Goal: Transaction & Acquisition: Purchase product/service

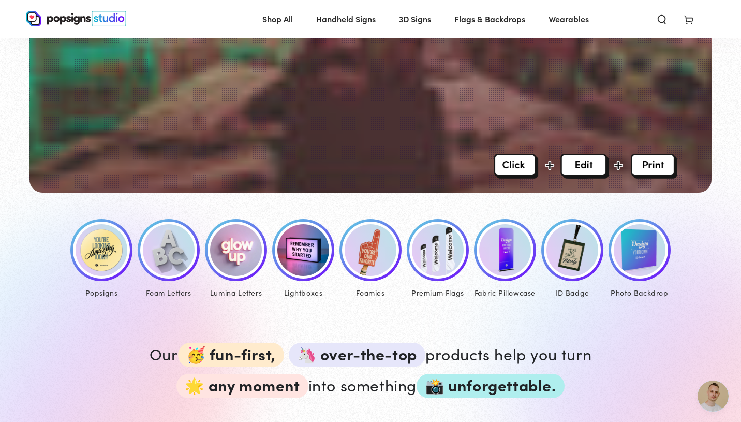
scroll to position [350, 0]
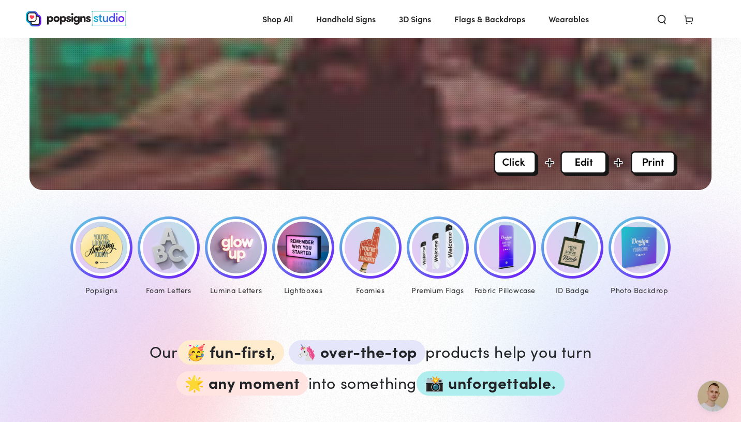
click at [372, 253] on img at bounding box center [371, 248] width 52 height 52
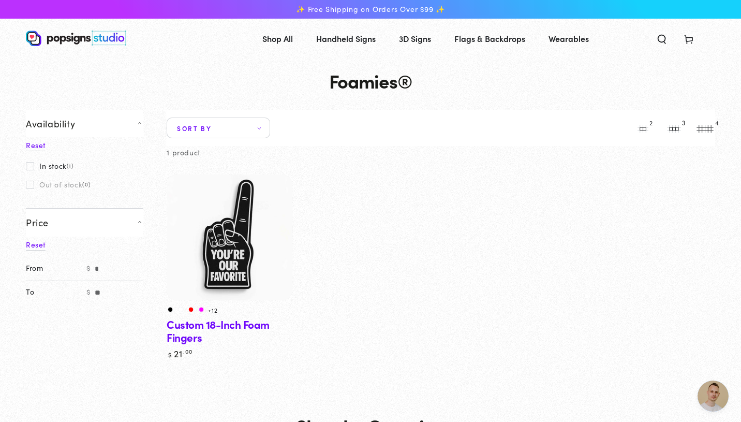
click at [230, 238] on img at bounding box center [229, 237] width 129 height 129
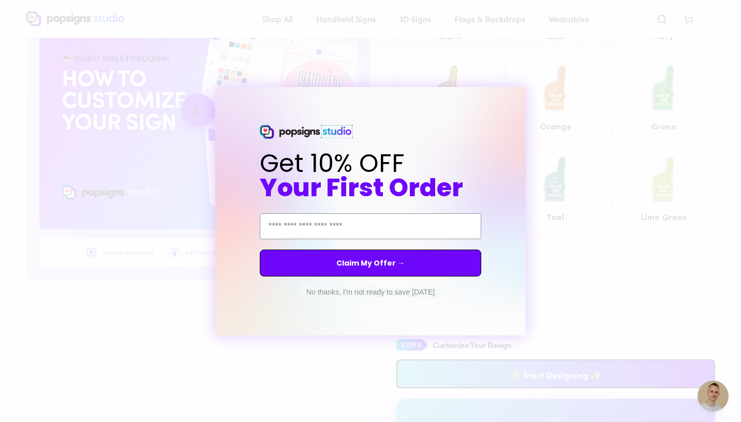
scroll to position [541, 0]
click at [400, 294] on button "No thanks, I'm not ready to save today" at bounding box center [370, 292] width 139 height 10
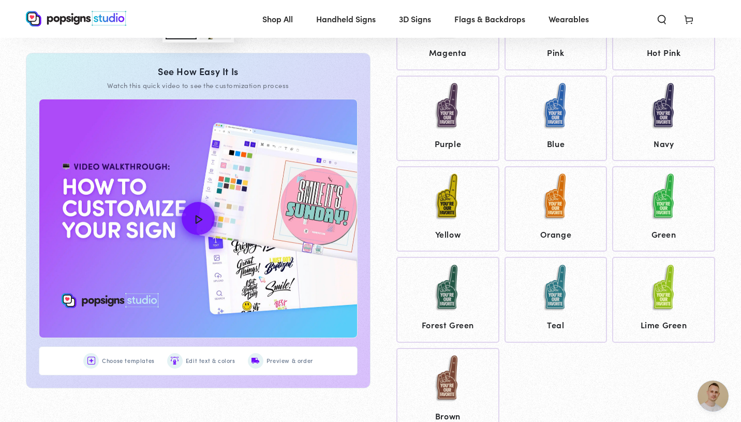
scroll to position [430, 0]
click at [569, 216] on img at bounding box center [556, 197] width 52 height 52
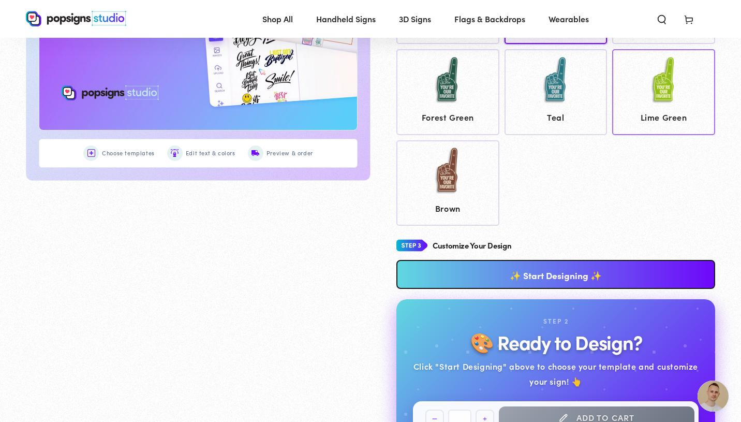
scroll to position [639, 0]
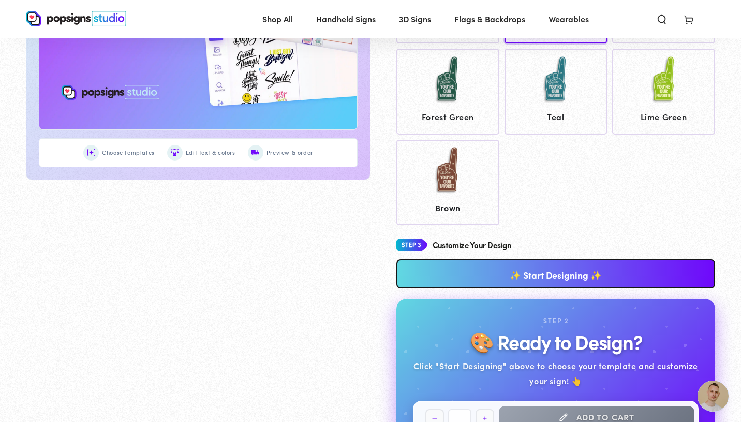
click at [675, 273] on link "✨ Start Designing ✨" at bounding box center [556, 273] width 319 height 29
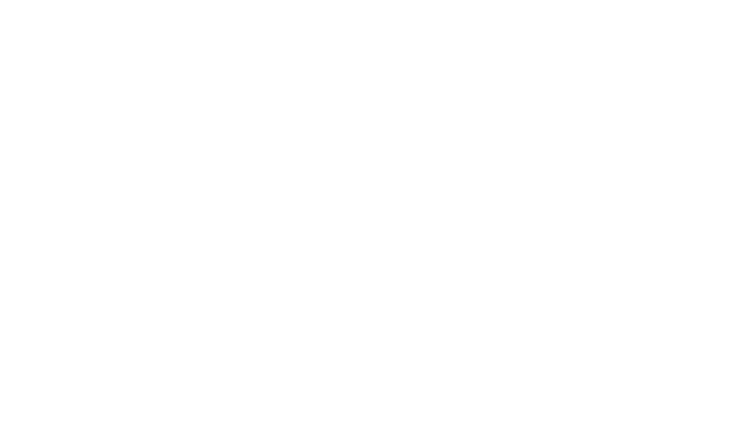
scroll to position [0, 0]
type textarea "An ancient tree with a door leading to a magical world"
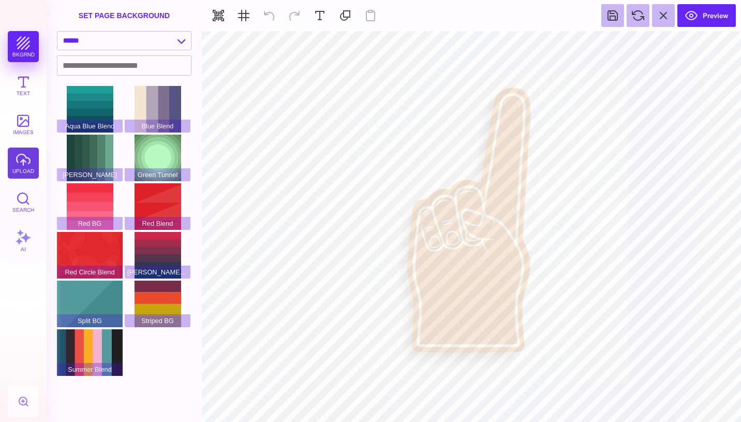
click at [23, 161] on button "upload" at bounding box center [23, 163] width 31 height 31
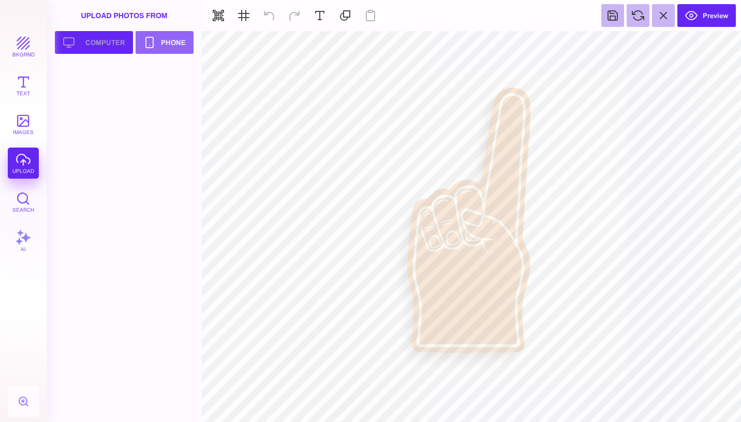
click at [110, 34] on button "Upload your artwork Computer" at bounding box center [94, 42] width 78 height 23
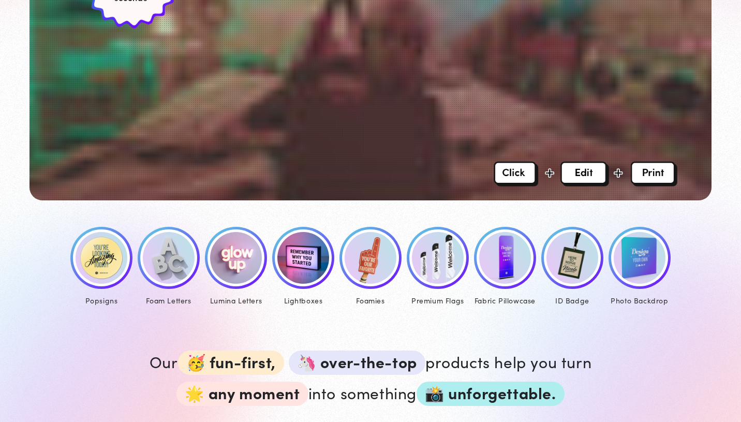
scroll to position [350, 0]
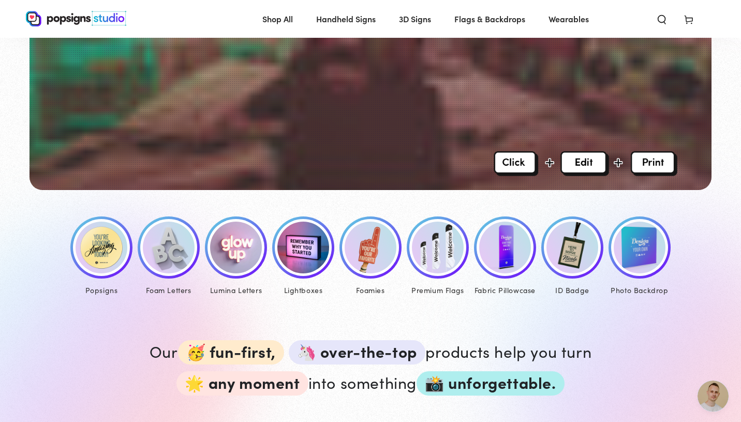
click at [444, 251] on img at bounding box center [438, 248] width 52 height 52
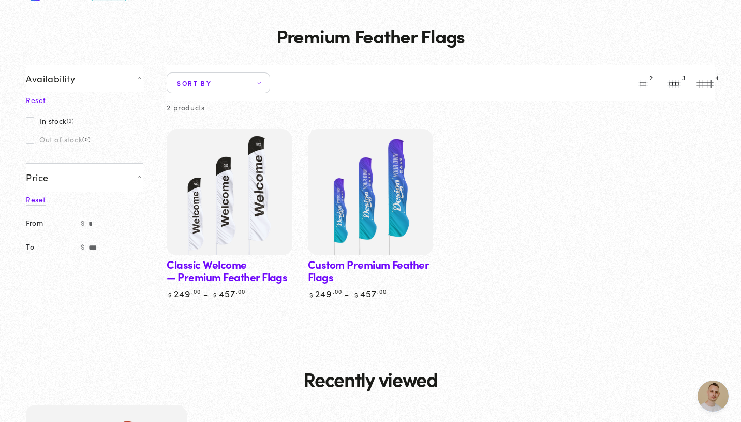
scroll to position [46, 0]
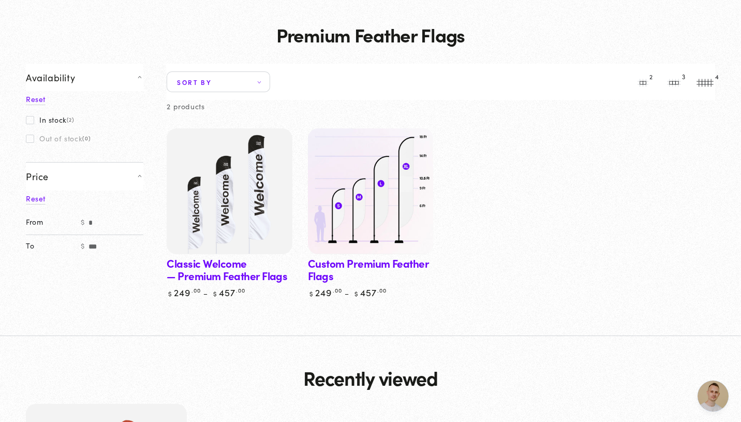
click at [374, 207] on img at bounding box center [370, 191] width 129 height 129
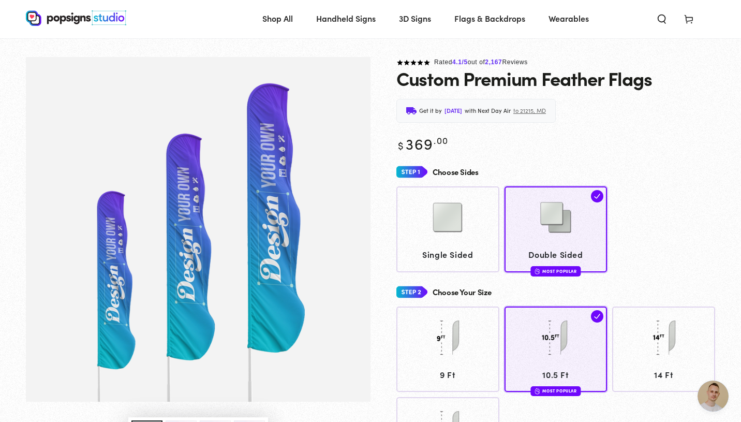
scroll to position [21, 0]
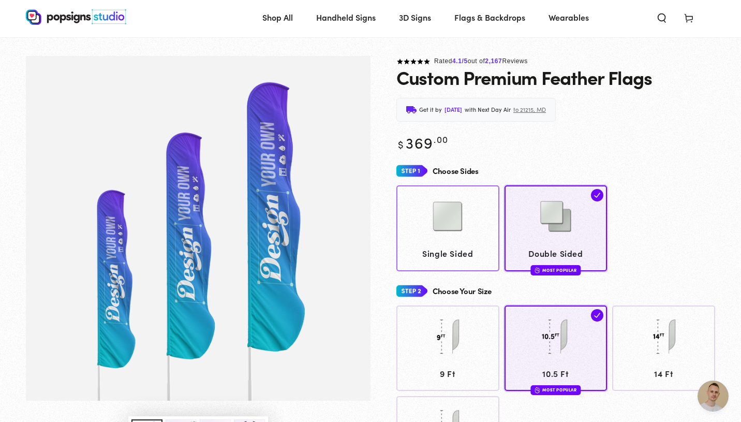
click at [476, 236] on div at bounding box center [448, 218] width 93 height 52
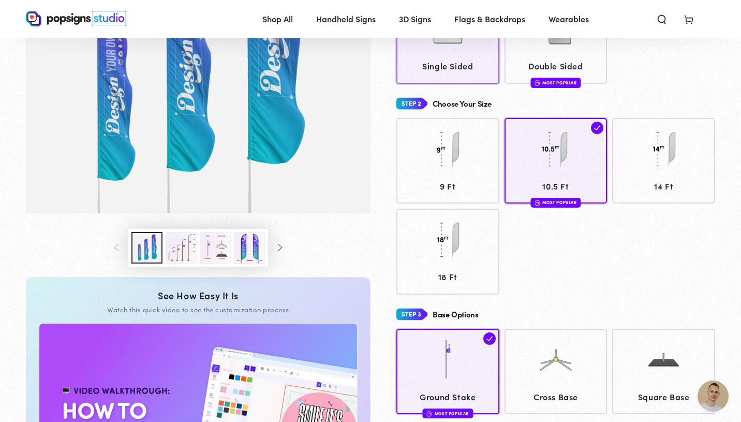
scroll to position [220, 0]
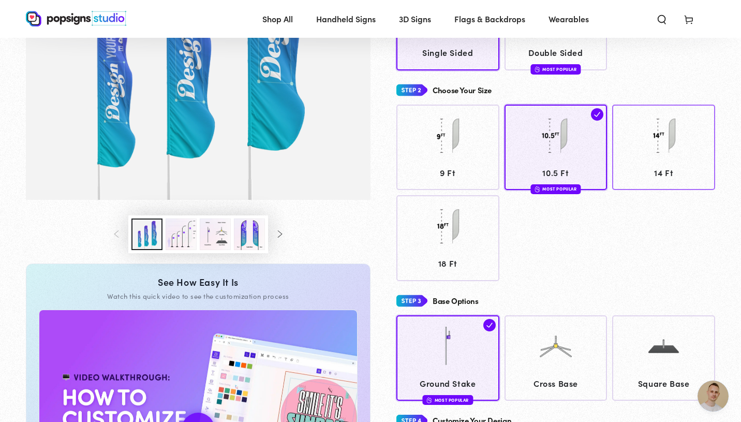
click at [687, 152] on img at bounding box center [664, 136] width 52 height 52
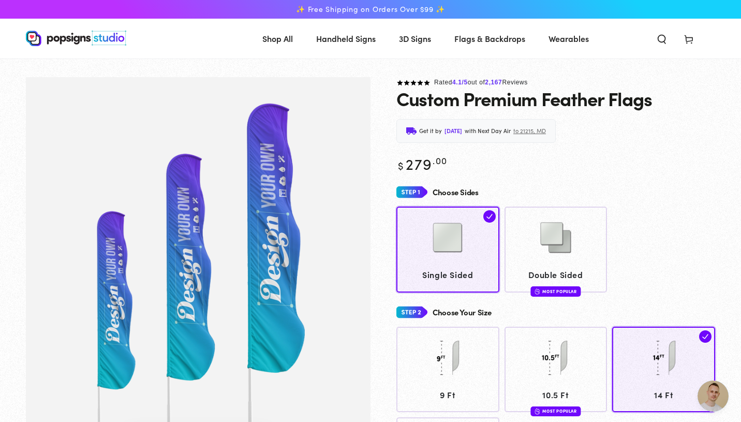
click at [428, 46] on link "3D Signs" at bounding box center [415, 38] width 48 height 27
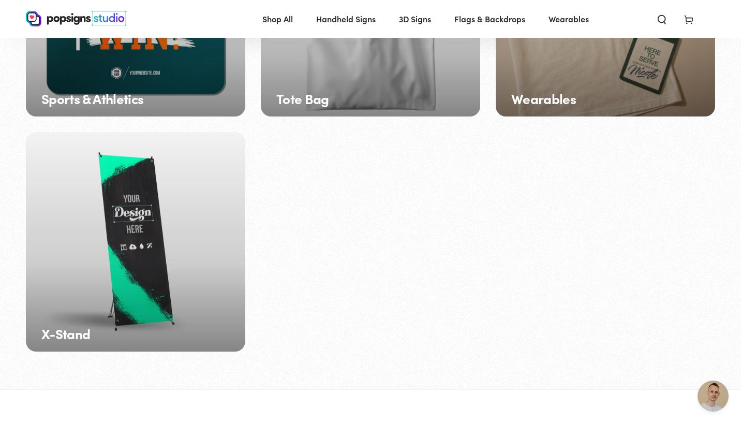
scroll to position [1649, 0]
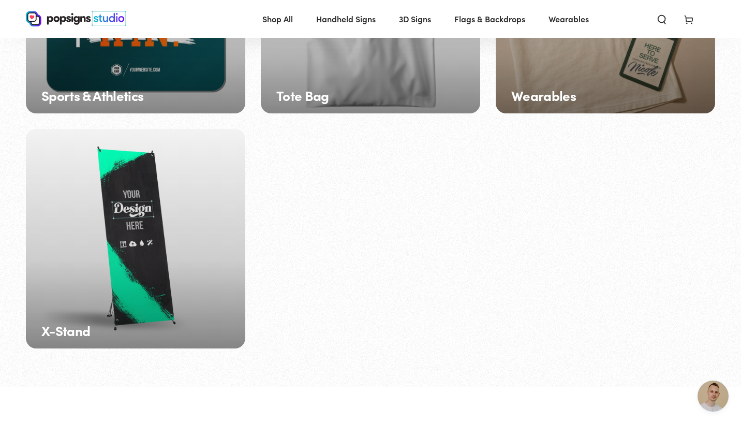
click at [195, 194] on div "X-Stand" at bounding box center [136, 239] width 220 height 220
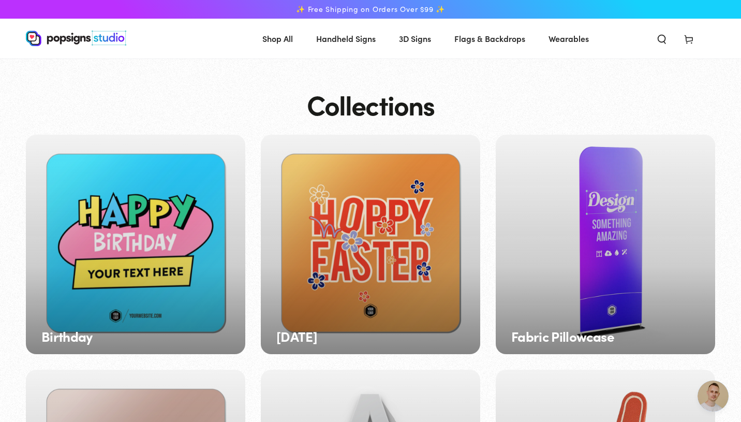
click at [609, 266] on div "Fabric Pillowcase" at bounding box center [606, 245] width 220 height 220
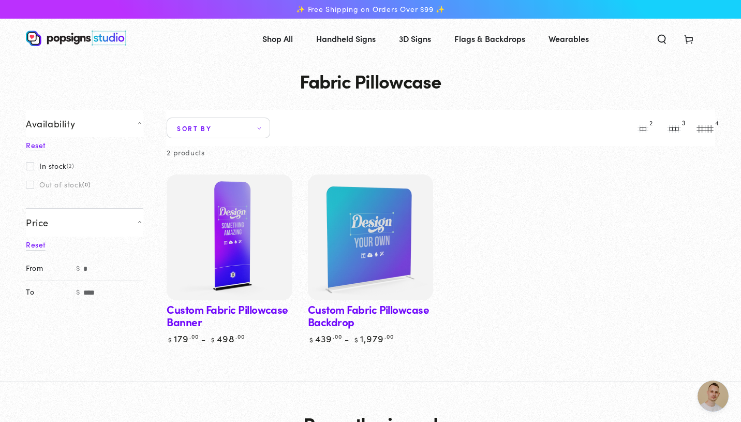
click at [231, 228] on img at bounding box center [229, 237] width 129 height 129
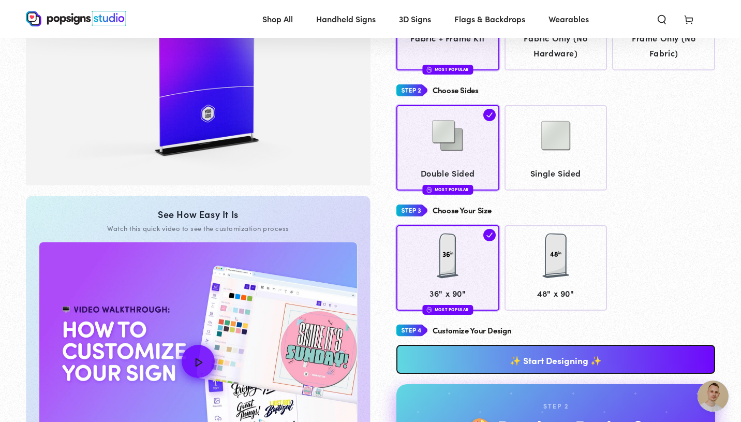
scroll to position [236, 0]
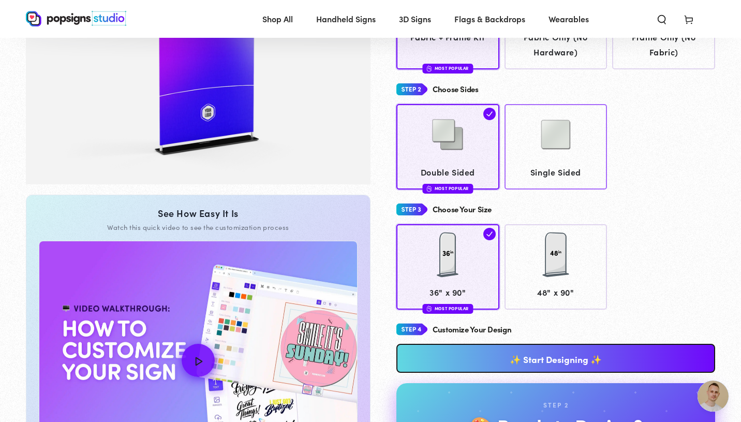
click at [531, 134] on img at bounding box center [556, 135] width 52 height 52
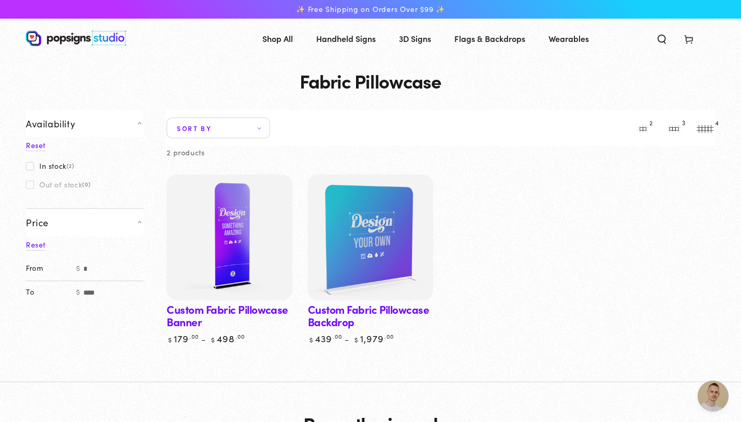
click at [368, 254] on img at bounding box center [370, 237] width 129 height 129
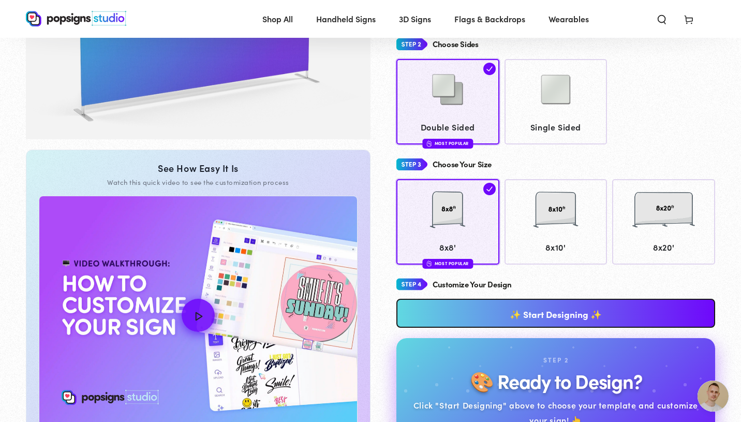
scroll to position [290, 0]
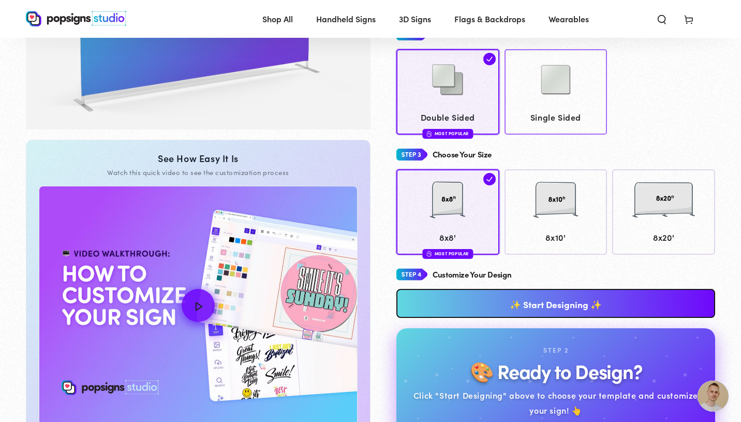
click at [580, 97] on img at bounding box center [556, 80] width 52 height 52
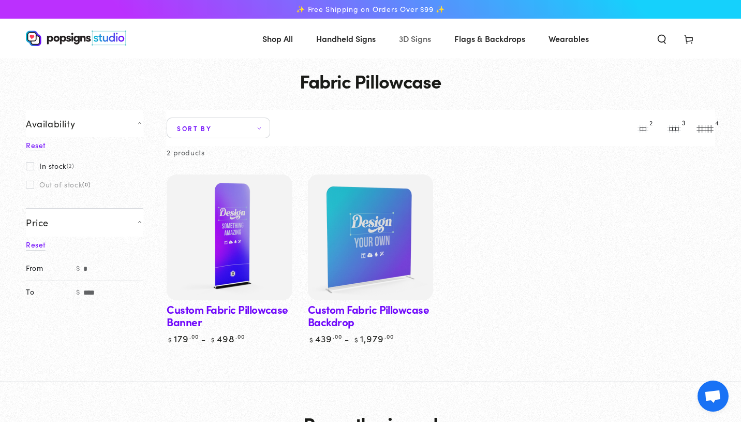
click at [417, 40] on span "3D Signs" at bounding box center [415, 38] width 32 height 15
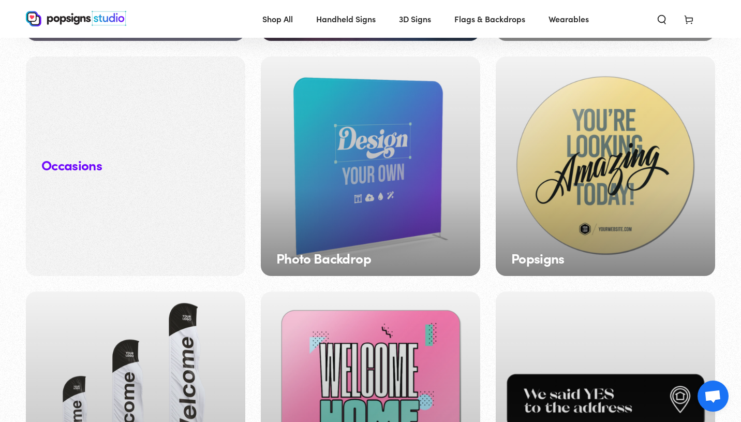
scroll to position [1018, 0]
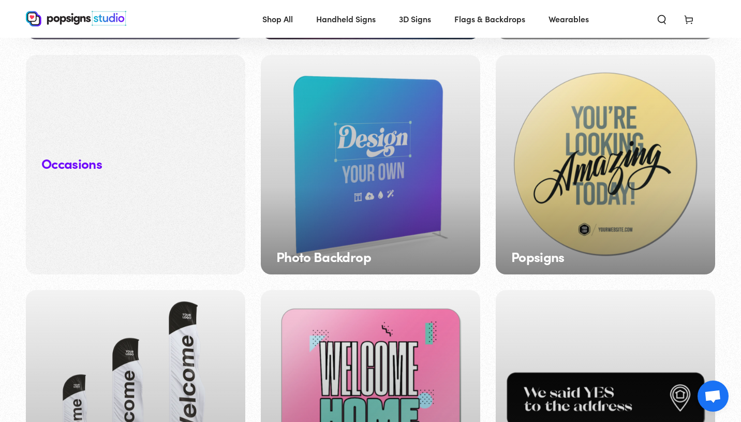
click at [617, 144] on div "Popsigns" at bounding box center [606, 165] width 220 height 220
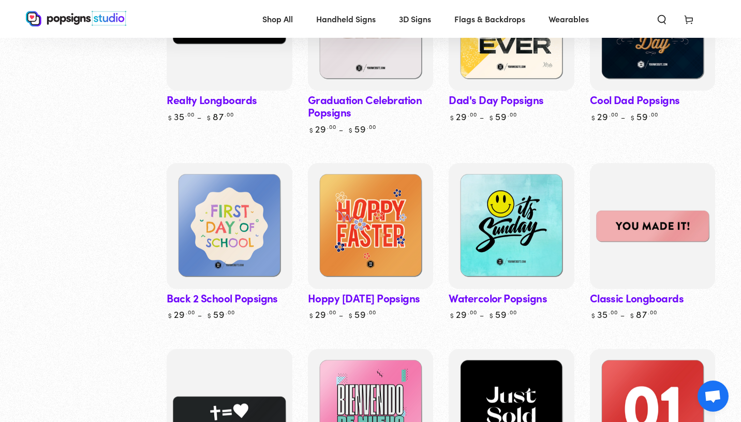
scroll to position [1200, 0]
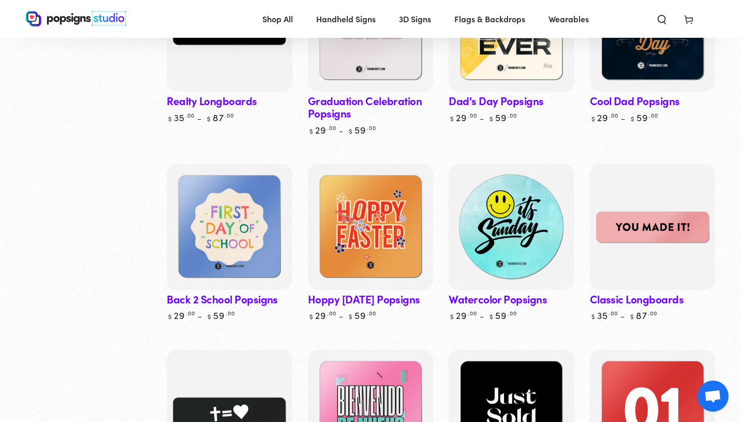
click at [515, 202] on img at bounding box center [511, 227] width 129 height 129
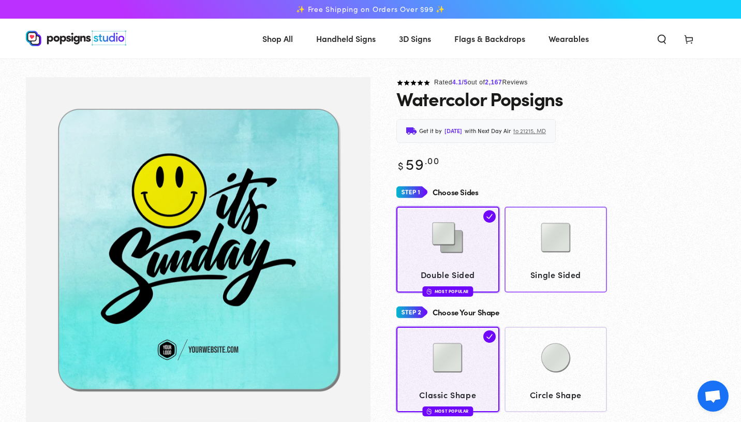
click at [558, 265] on link "Single Sided" at bounding box center [556, 249] width 103 height 85
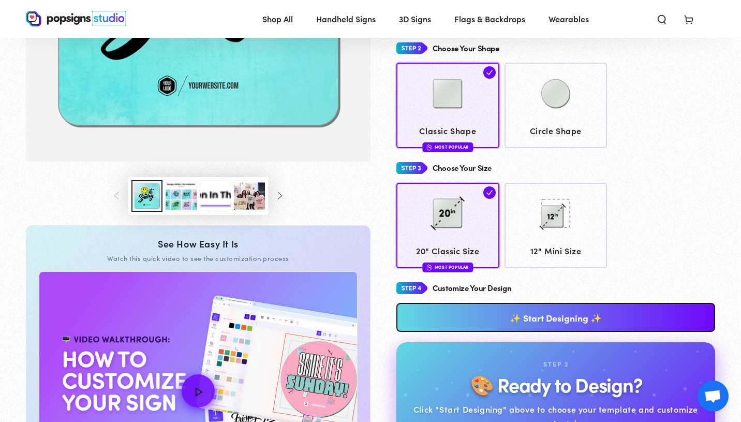
scroll to position [262, 0]
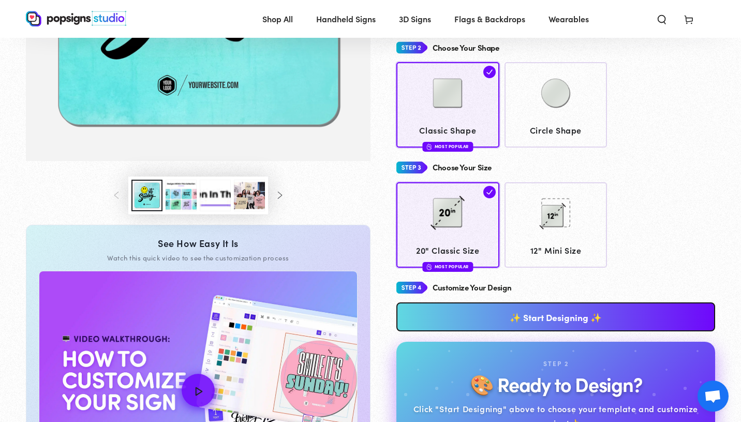
click at [572, 323] on link "✨ Start Designing ✨" at bounding box center [556, 316] width 319 height 29
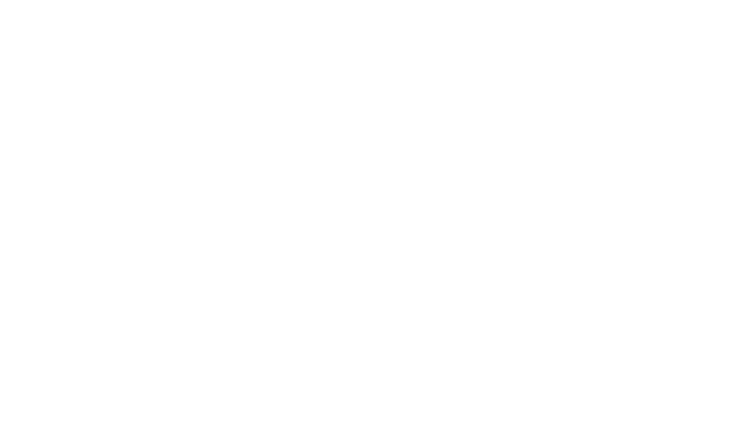
scroll to position [0, 0]
type textarea "An ancient tree with a door leading to a magical world"
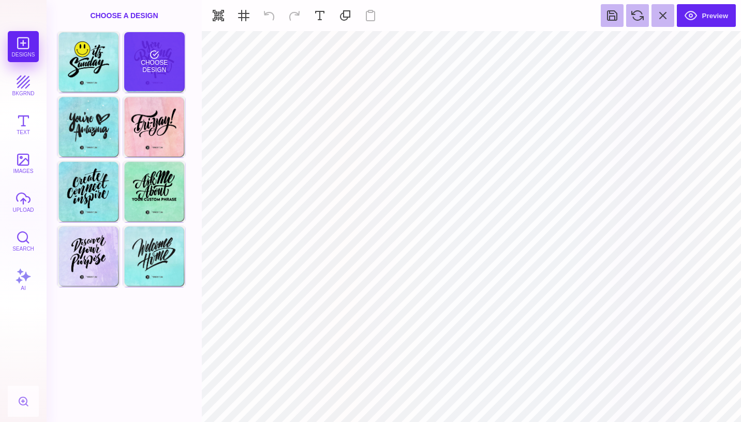
type input "#000000"
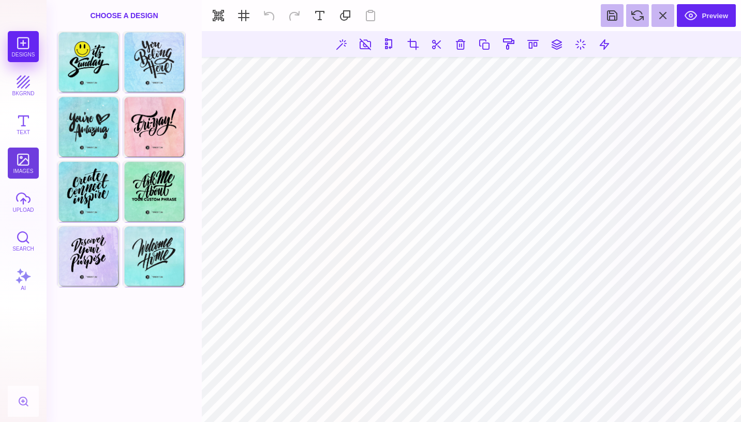
click at [23, 151] on button "images" at bounding box center [23, 163] width 31 height 31
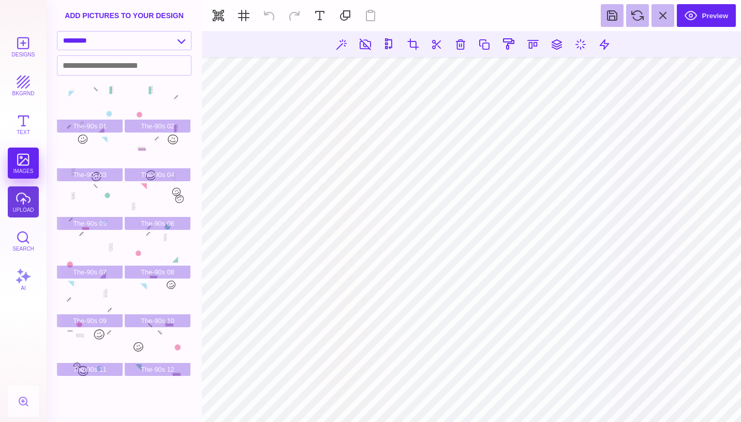
click at [20, 196] on button "upload" at bounding box center [23, 201] width 31 height 31
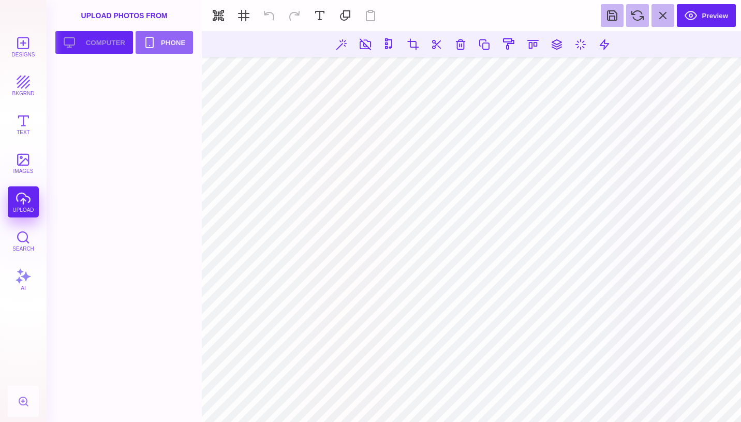
click at [109, 46] on button "Upload your artwork Computer" at bounding box center [94, 42] width 78 height 23
click at [91, 89] on div at bounding box center [90, 87] width 66 height 47
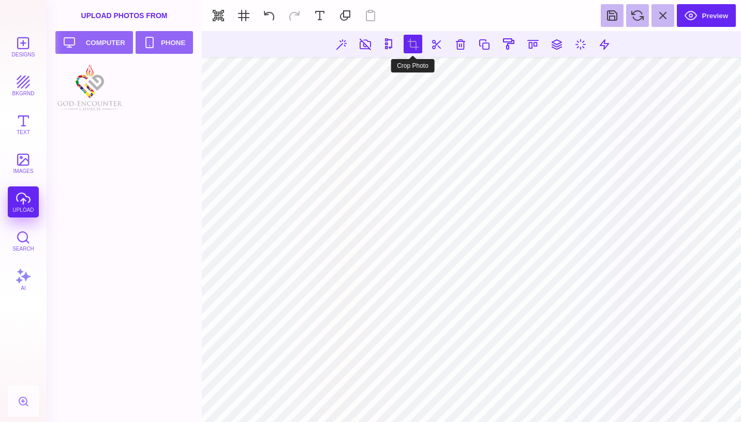
click at [413, 41] on button at bounding box center [413, 44] width 19 height 19
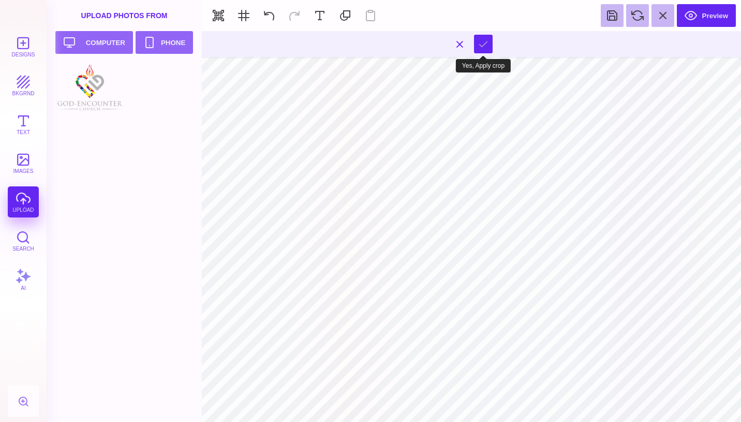
click at [483, 43] on button at bounding box center [483, 44] width 19 height 19
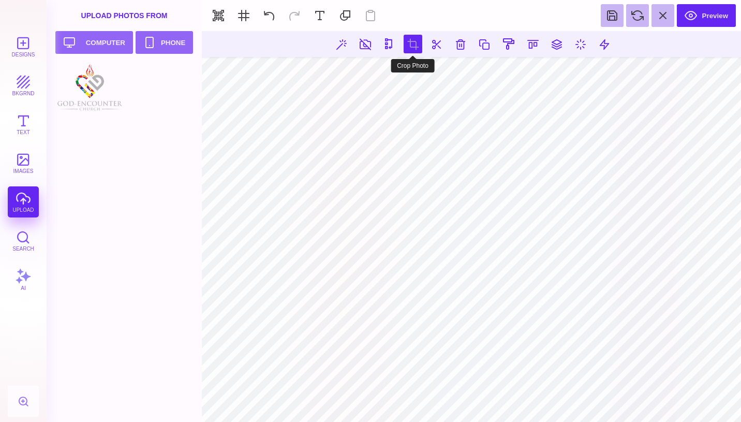
click at [413, 41] on button at bounding box center [413, 44] width 19 height 19
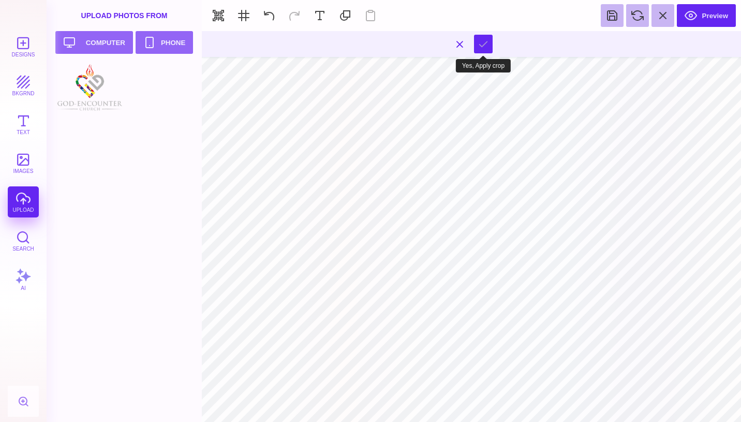
click at [480, 42] on button at bounding box center [483, 44] width 19 height 19
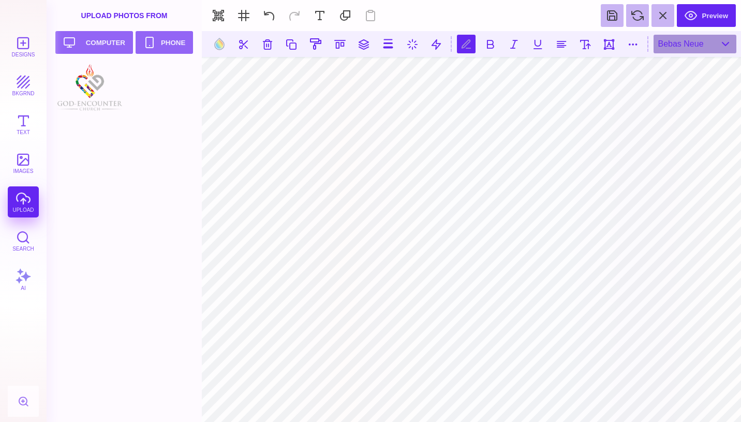
scroll to position [0, 1]
type textarea "**********"
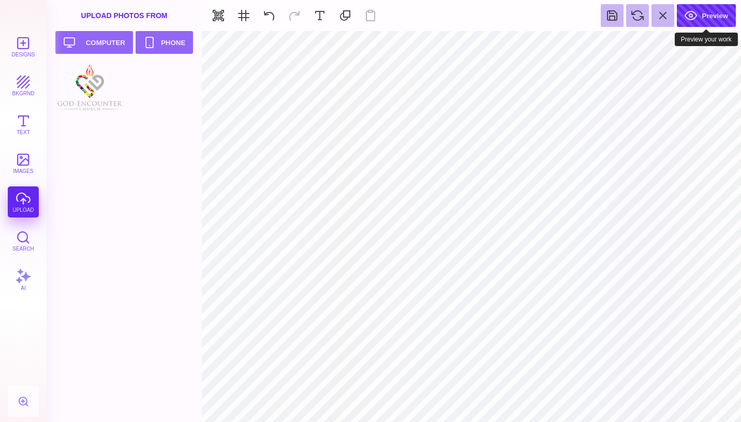
click at [695, 21] on button "Preview" at bounding box center [706, 15] width 59 height 23
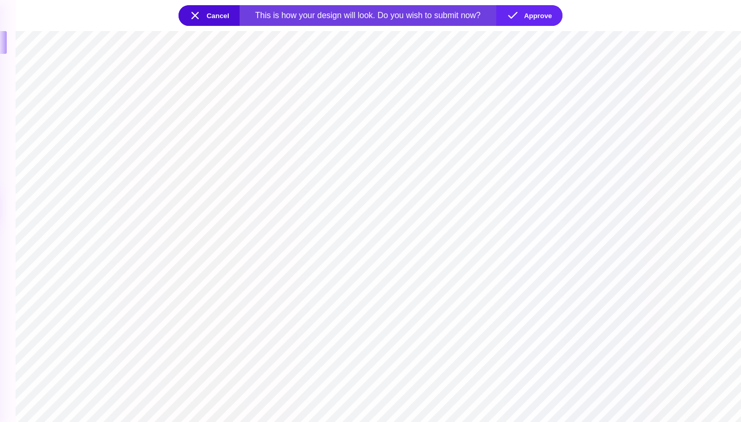
click at [194, 9] on button "Cancel" at bounding box center [209, 15] width 61 height 21
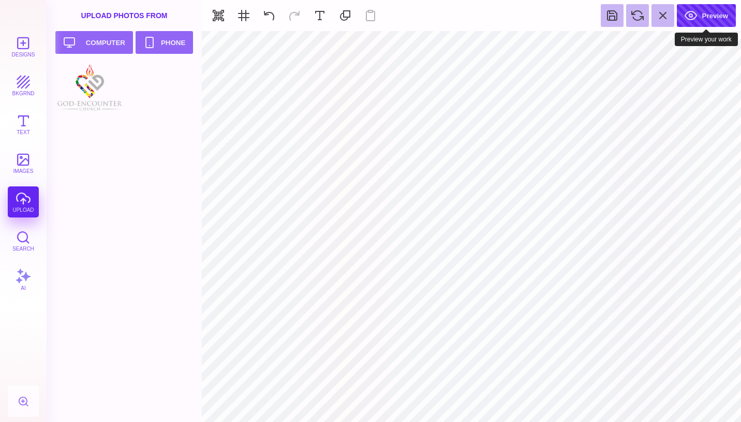
click at [703, 17] on button "Preview" at bounding box center [706, 15] width 59 height 23
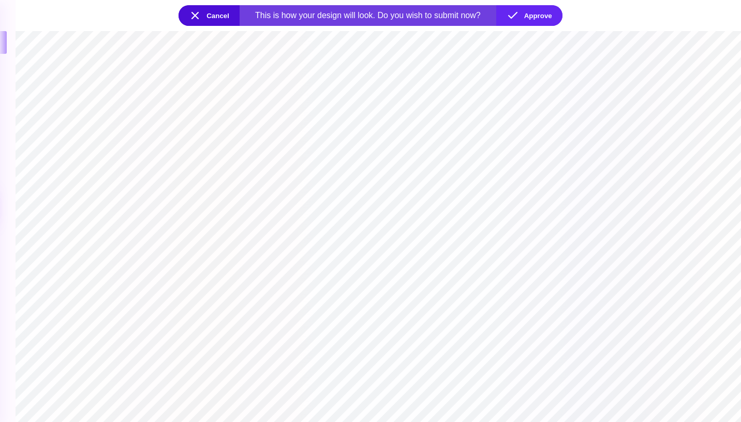
click at [194, 16] on button "Cancel" at bounding box center [209, 15] width 61 height 21
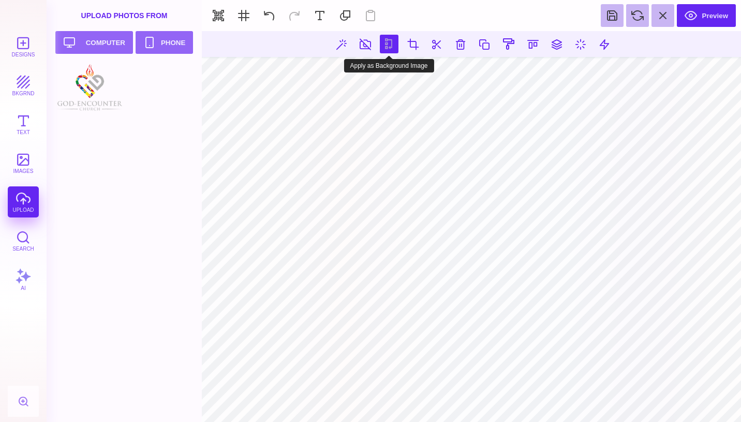
click at [387, 43] on button at bounding box center [389, 44] width 19 height 19
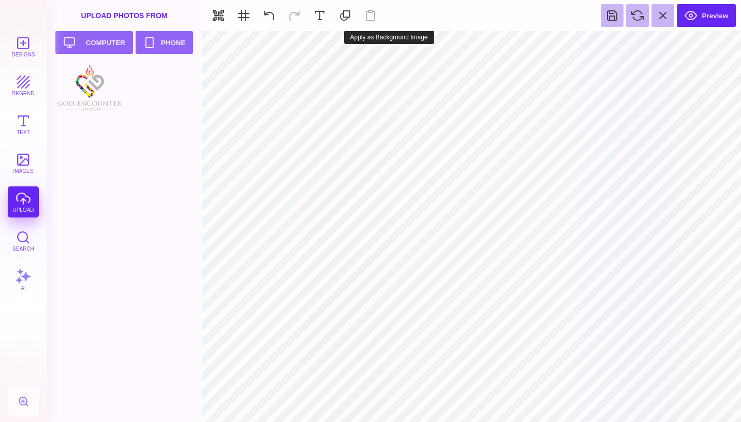
type input "#FFFFFF"
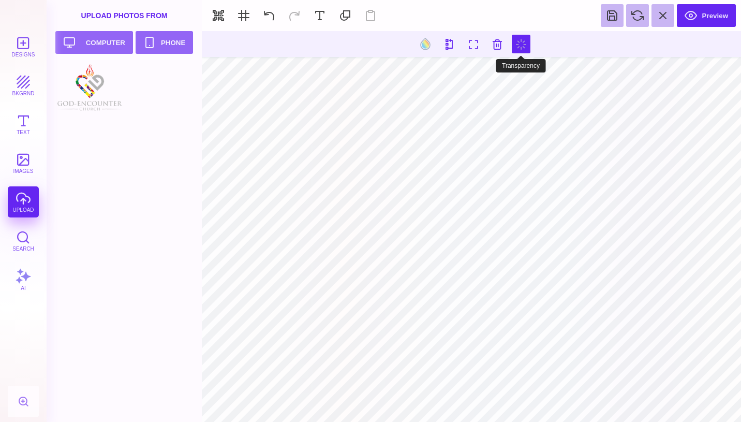
click at [521, 42] on button at bounding box center [521, 44] width 19 height 19
type input "*"
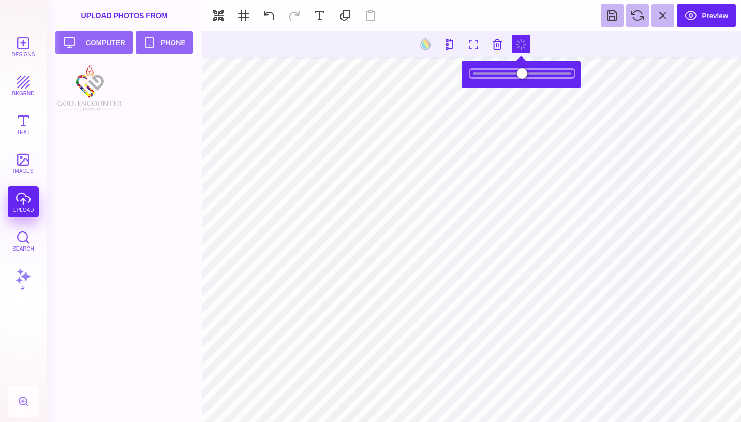
drag, startPoint x: 564, startPoint y: 71, endPoint x: 504, endPoint y: 77, distance: 60.3
type input "***"
click at [504, 77] on input "range" at bounding box center [523, 73] width 104 height 7
click at [660, 11] on button at bounding box center [663, 15] width 23 height 23
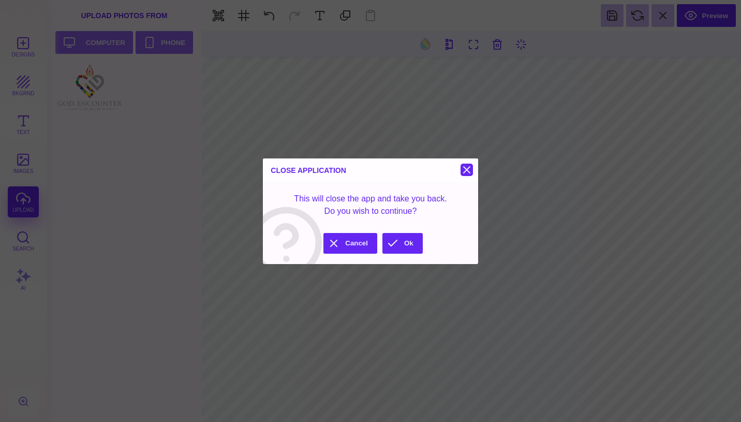
click at [465, 169] on button at bounding box center [467, 170] width 12 height 12
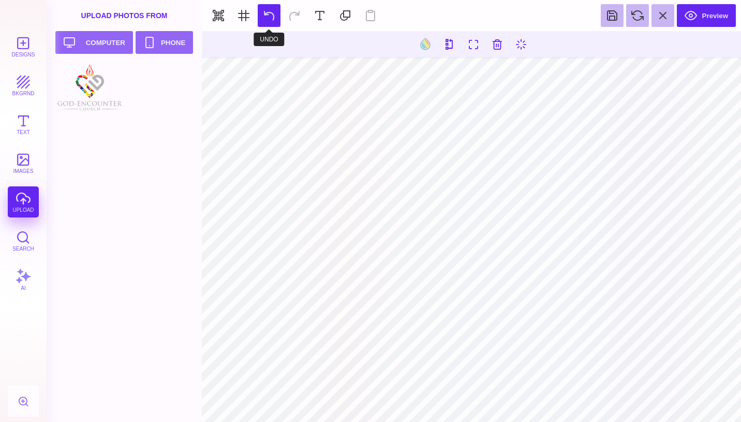
click at [270, 14] on button at bounding box center [269, 15] width 23 height 23
click at [269, 19] on button at bounding box center [269, 15] width 23 height 23
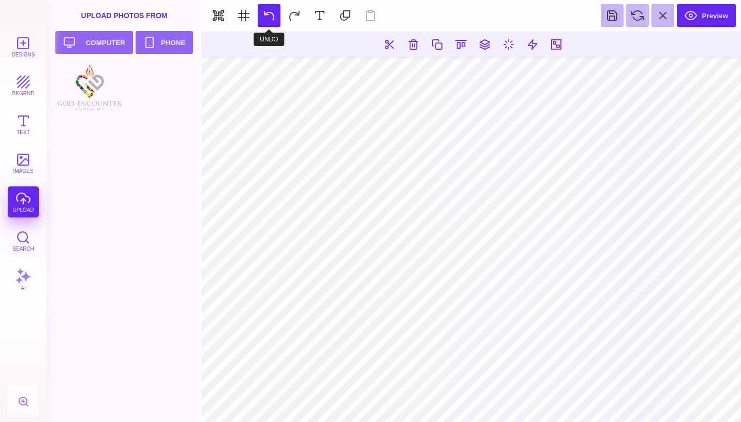
click at [269, 19] on button at bounding box center [269, 15] width 23 height 23
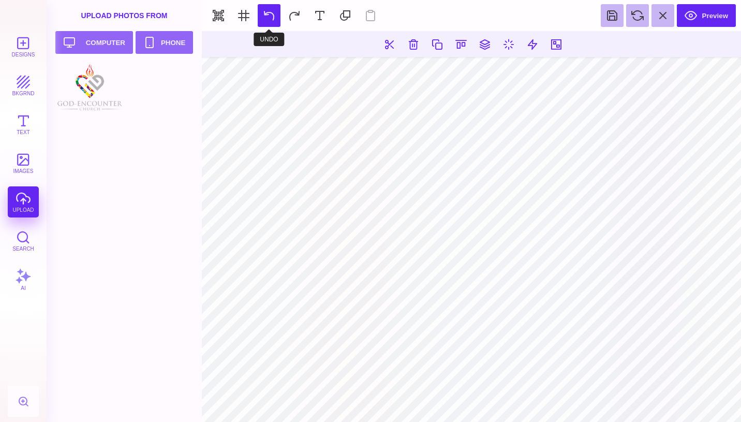
click at [269, 19] on button at bounding box center [269, 15] width 23 height 23
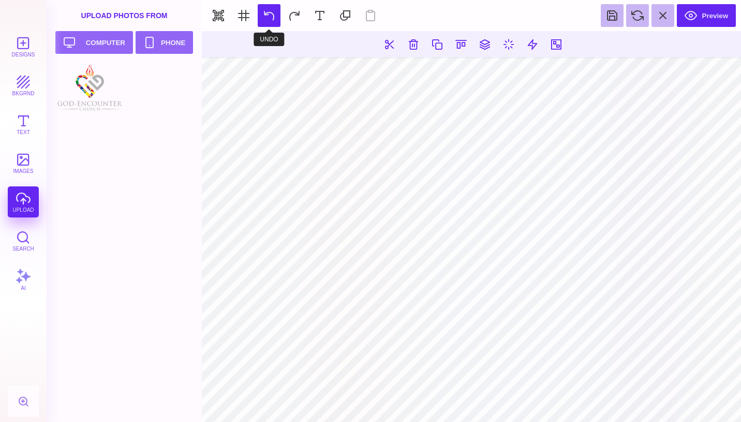
click at [269, 19] on button at bounding box center [269, 15] width 23 height 23
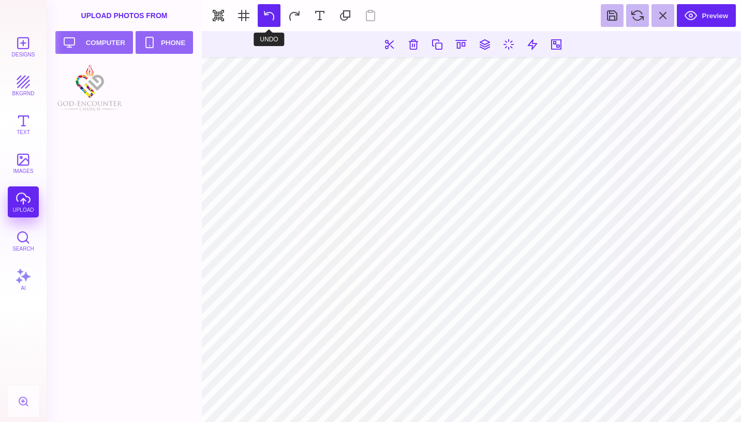
click at [269, 19] on button at bounding box center [269, 15] width 23 height 23
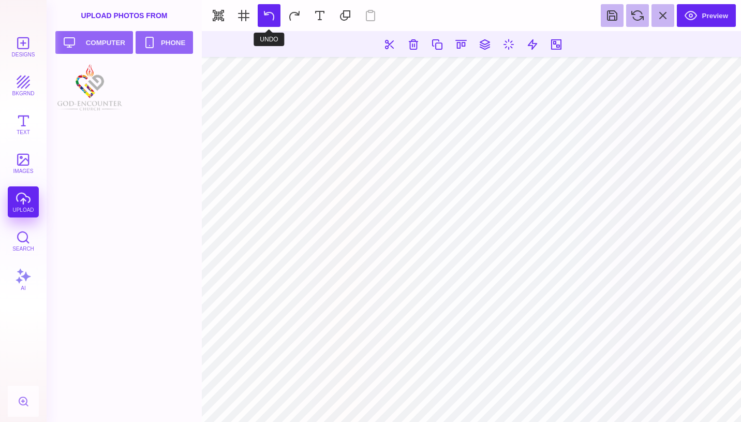
click at [269, 19] on button at bounding box center [269, 15] width 23 height 23
click at [273, 18] on button at bounding box center [269, 15] width 23 height 23
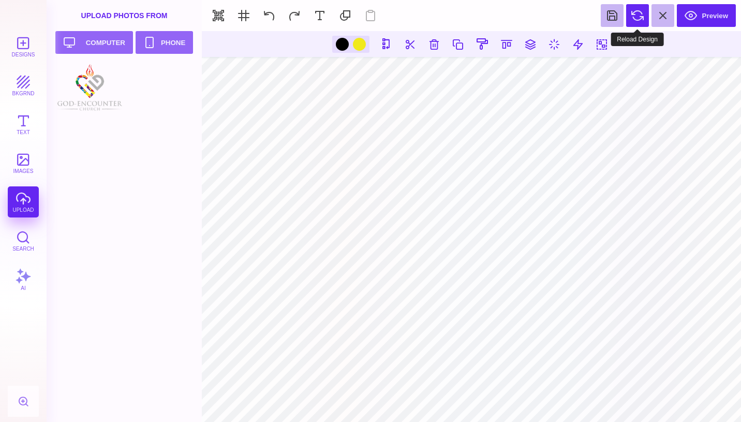
click at [637, 16] on button at bounding box center [637, 15] width 23 height 23
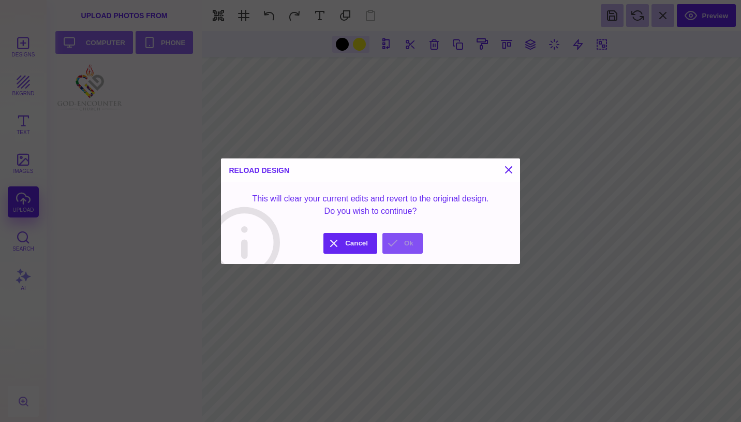
click at [414, 243] on button "Ok" at bounding box center [403, 243] width 40 height 21
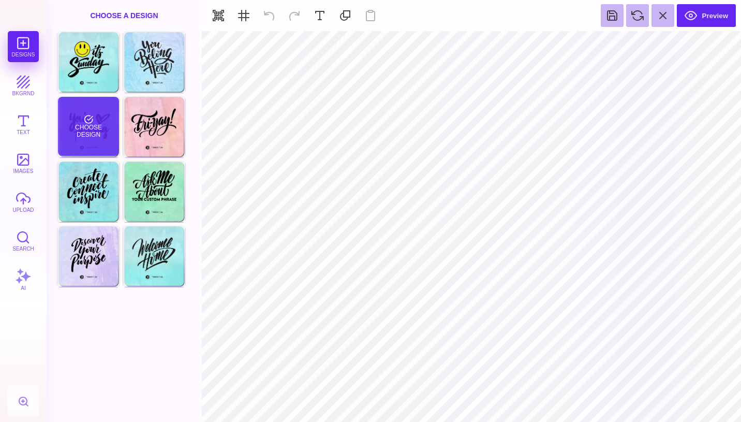
click at [99, 139] on div "Choose Design" at bounding box center [88, 126] width 61 height 59
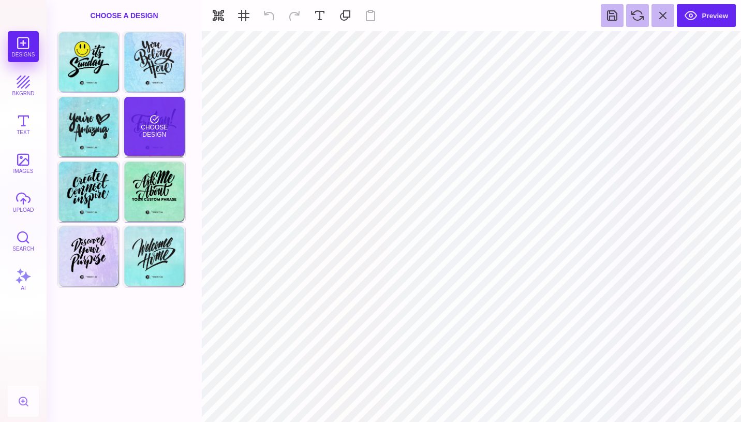
click at [166, 124] on div "Choose Design" at bounding box center [154, 126] width 61 height 59
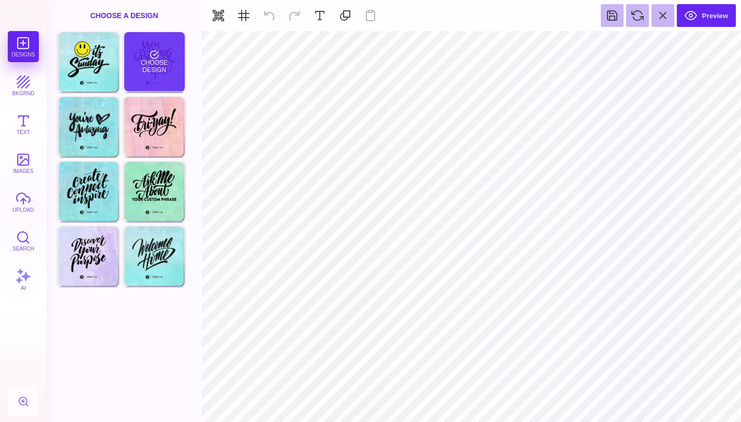
click at [165, 78] on div "Choose Design" at bounding box center [154, 61] width 61 height 59
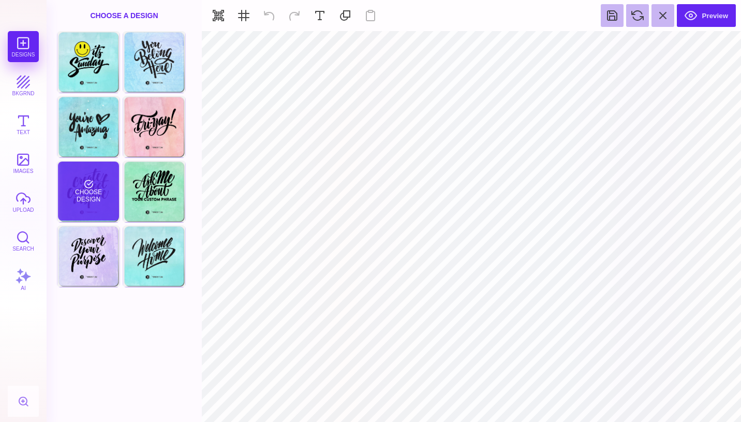
click at [106, 198] on div "Choose Design" at bounding box center [88, 191] width 61 height 59
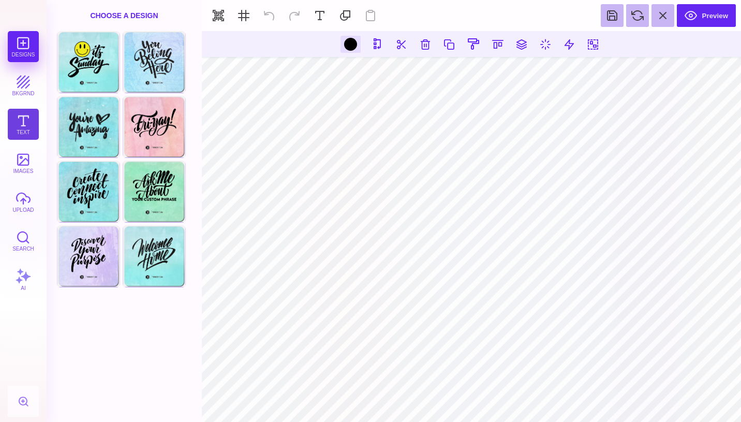
click at [24, 120] on button "Text" at bounding box center [23, 124] width 31 height 31
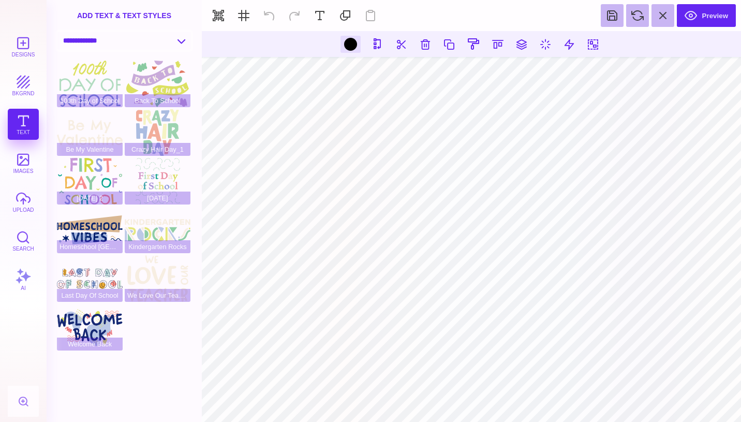
click at [180, 37] on select "**********" at bounding box center [124, 41] width 134 height 18
click at [28, 163] on button "images" at bounding box center [23, 163] width 31 height 31
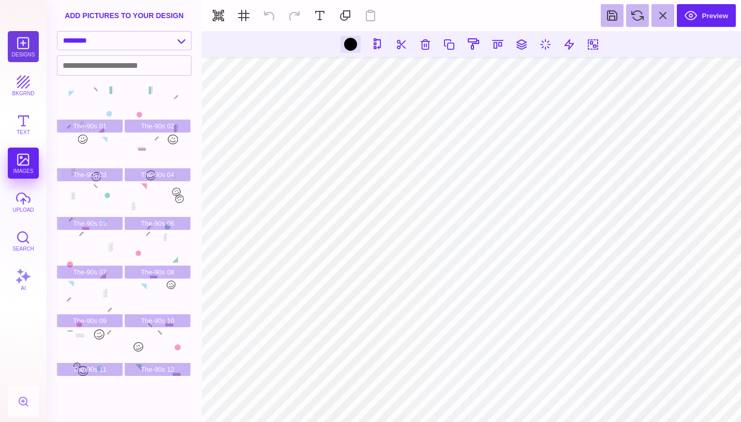
click at [25, 48] on button "Designs" at bounding box center [23, 46] width 31 height 31
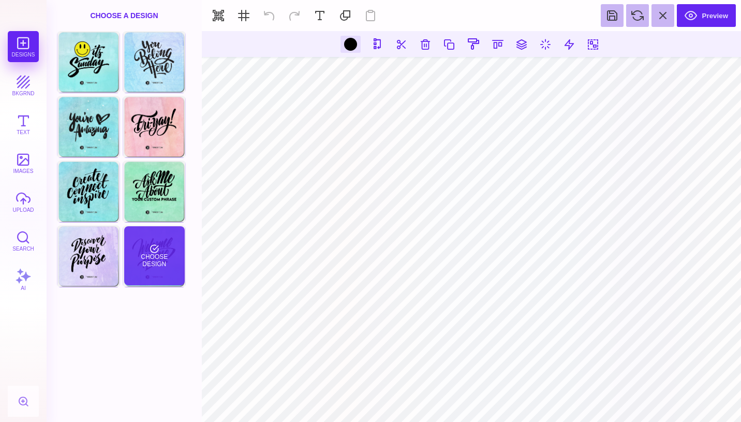
click at [165, 258] on div "Choose Design" at bounding box center [154, 255] width 61 height 59
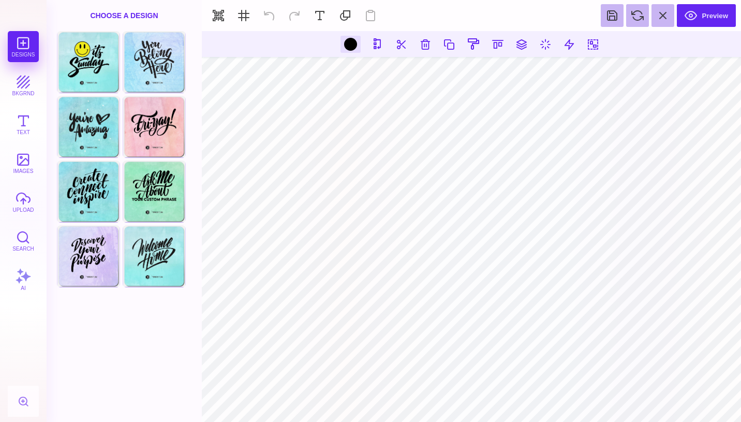
type input "#191919"
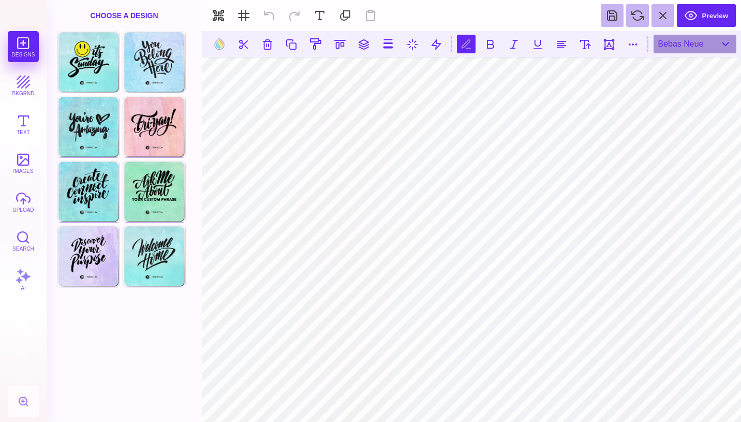
type textarea "**********"
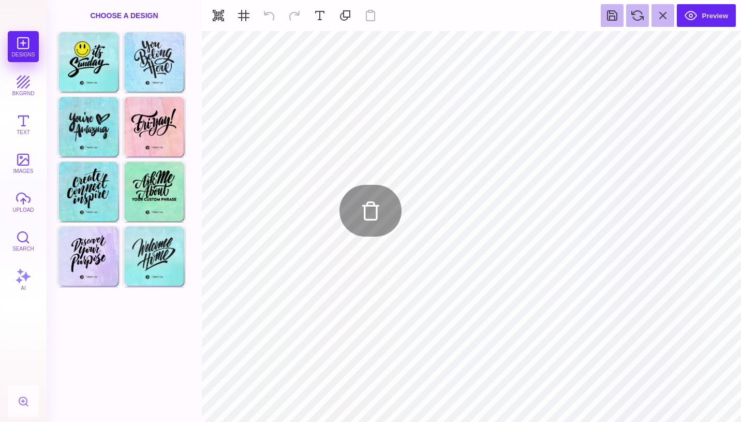
type input "#000000"
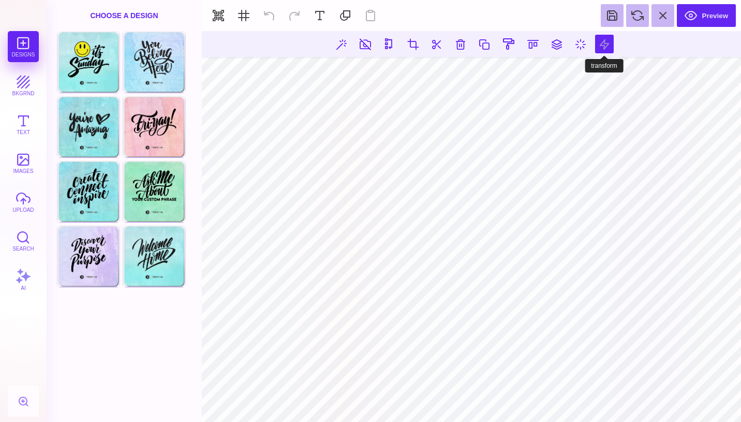
click at [610, 43] on button at bounding box center [604, 44] width 19 height 19
type input "*"
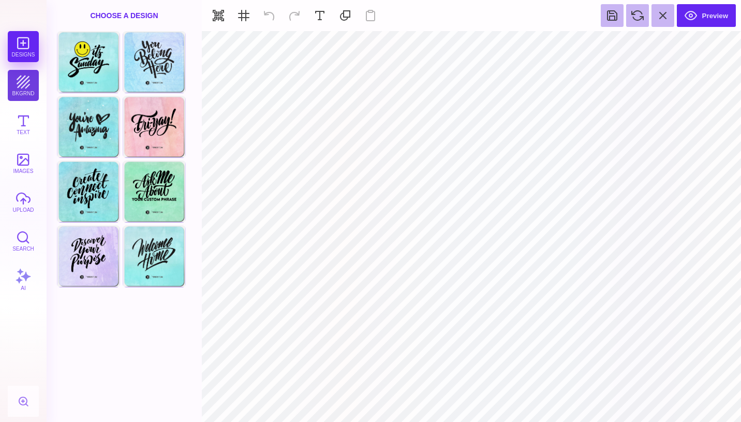
click at [26, 86] on button "bkgrnd" at bounding box center [23, 85] width 31 height 31
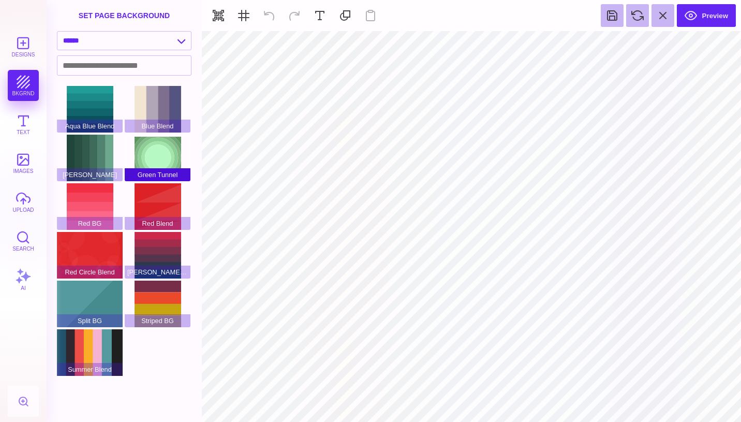
click at [152, 158] on div "Green Tunnel" at bounding box center [158, 158] width 66 height 47
click at [92, 162] on div "Green BG" at bounding box center [90, 158] width 66 height 47
click at [101, 119] on div "Aqua Blue Blend" at bounding box center [90, 109] width 66 height 47
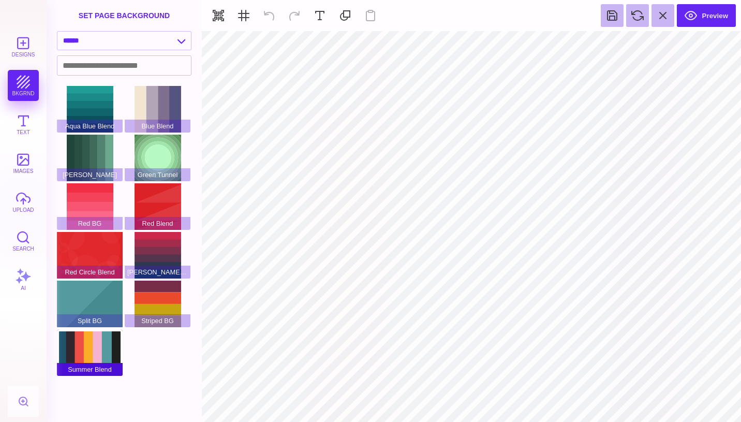
click at [96, 331] on div "Summer Blend" at bounding box center [90, 352] width 66 height 47
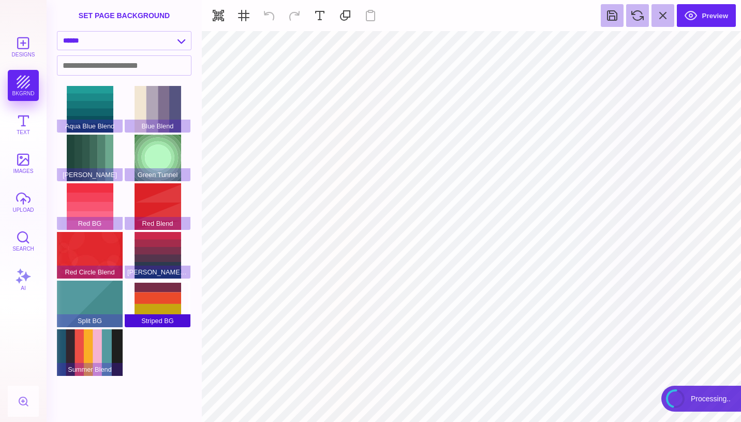
type input "#FFFFFF"
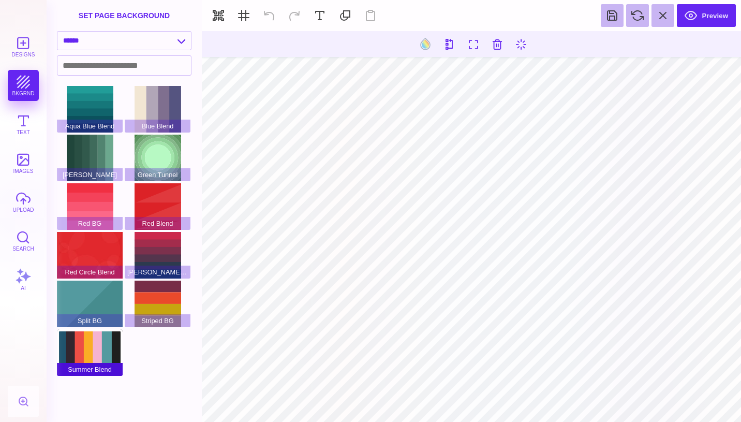
click at [110, 360] on div "Summer Blend" at bounding box center [90, 352] width 66 height 47
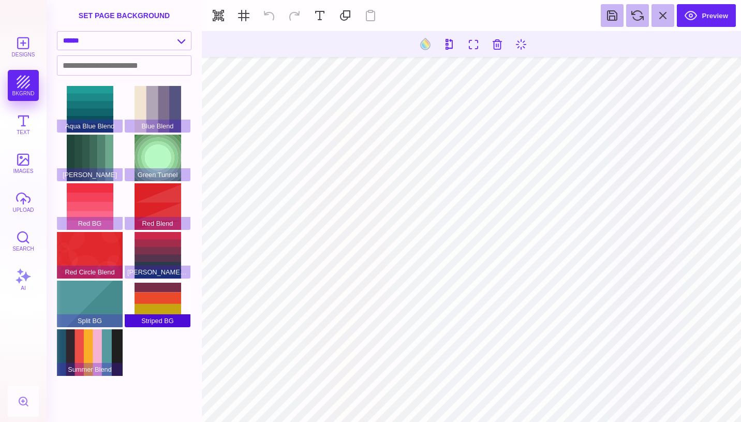
click at [164, 301] on div "Striped BG" at bounding box center [158, 304] width 66 height 47
click at [163, 261] on div "Red Green Blend" at bounding box center [158, 255] width 66 height 47
click at [165, 207] on div "Red Blend" at bounding box center [158, 206] width 66 height 47
click at [159, 159] on div "Green Tunnel" at bounding box center [158, 158] width 66 height 47
click at [148, 115] on div "Blue Blend" at bounding box center [158, 109] width 66 height 47
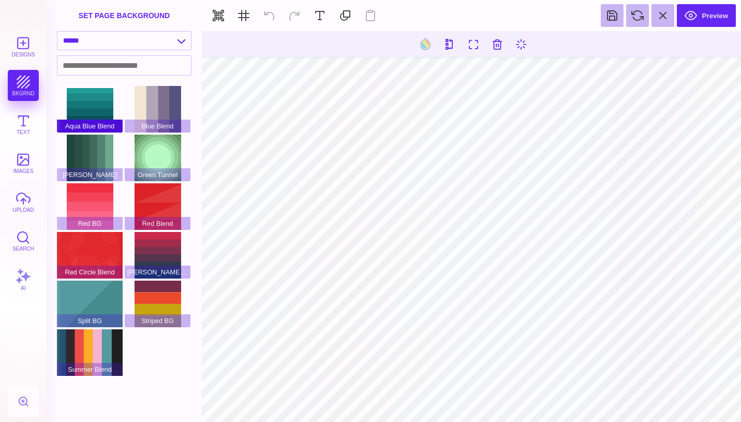
click at [98, 116] on div "Aqua Blue Blend" at bounding box center [90, 109] width 66 height 47
click at [103, 157] on div "Green BG" at bounding box center [90, 158] width 66 height 47
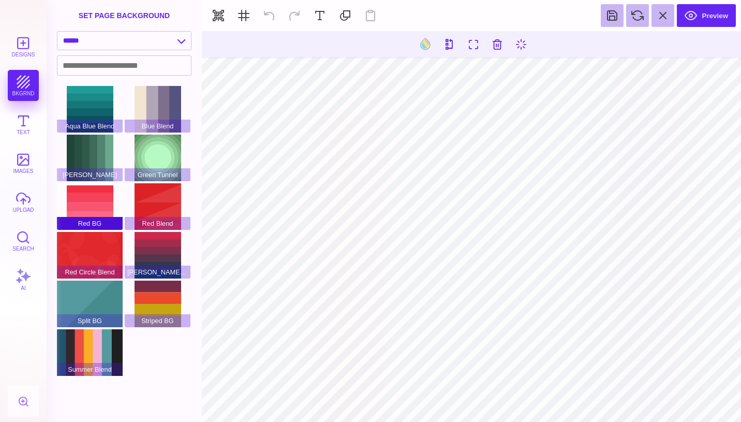
click at [95, 196] on div "Red BG" at bounding box center [90, 206] width 66 height 47
click at [174, 37] on select "**********" at bounding box center [124, 41] width 134 height 18
click at [57, 32] on select "**********" at bounding box center [124, 41] width 134 height 18
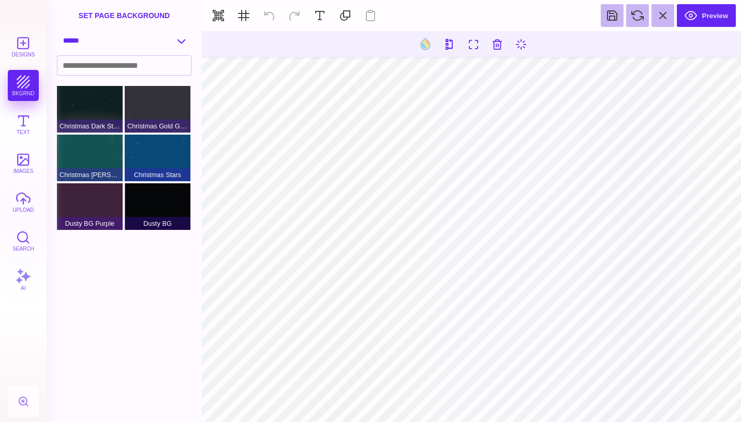
click at [182, 40] on select "**********" at bounding box center [124, 41] width 134 height 18
select select "**********"
click at [57, 32] on select "**********" at bounding box center [124, 41] width 134 height 18
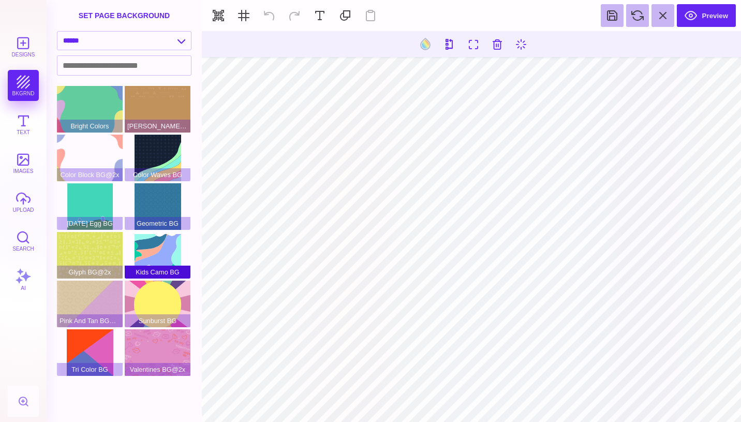
click at [154, 257] on div "Kids Camo BG" at bounding box center [158, 255] width 66 height 47
click at [75, 149] on div "Color Block BG@2x" at bounding box center [90, 158] width 66 height 47
click at [95, 112] on div "Bright Colors" at bounding box center [90, 109] width 66 height 47
click at [154, 152] on div "Color Waves BG" at bounding box center [158, 158] width 66 height 47
type input "#191919"
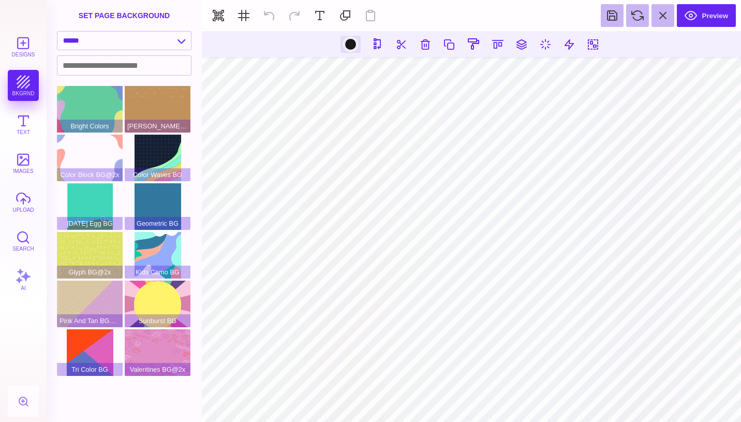
click at [353, 46] on div at bounding box center [350, 44] width 13 height 13
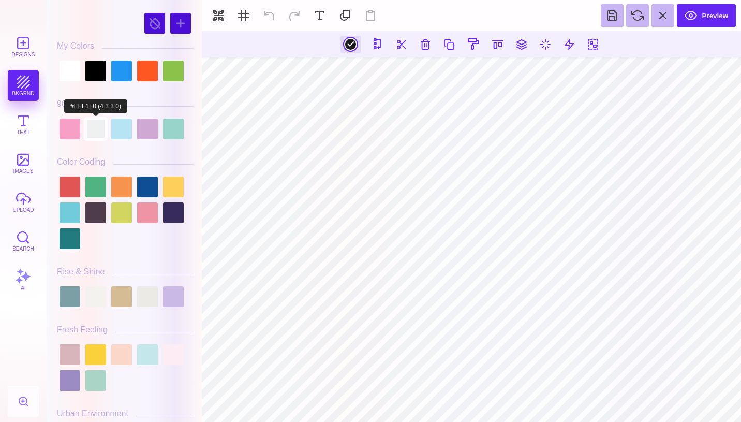
click at [99, 123] on div at bounding box center [95, 129] width 21 height 21
click at [79, 70] on div at bounding box center [70, 71] width 21 height 21
type input "#FFFFFF"
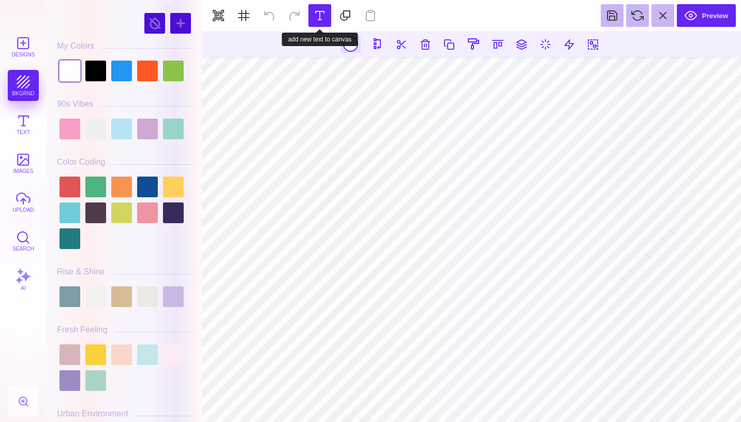
click at [320, 21] on button at bounding box center [320, 15] width 23 height 23
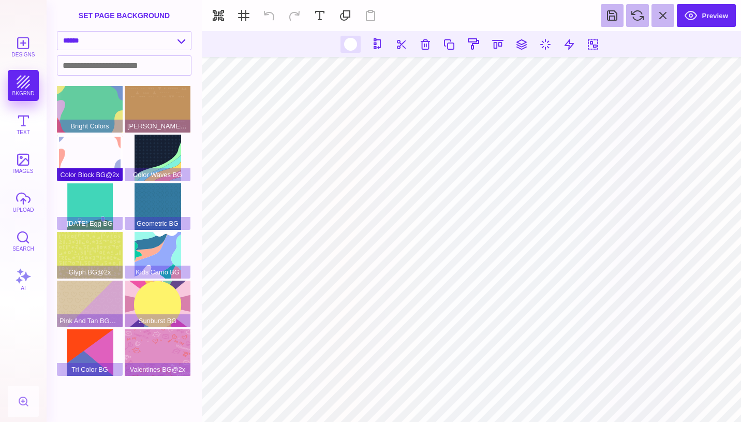
click at [84, 154] on div "Color Block BG@2x" at bounding box center [90, 158] width 66 height 47
click at [355, 38] on div at bounding box center [351, 44] width 20 height 17
click at [350, 43] on div at bounding box center [350, 44] width 13 height 13
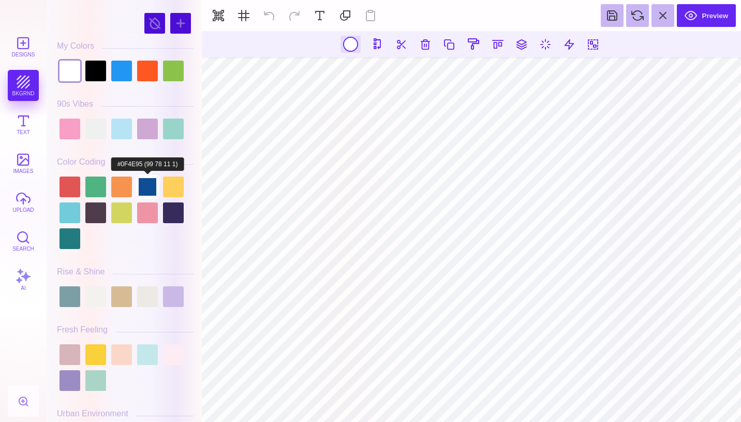
click at [147, 187] on div at bounding box center [147, 187] width 21 height 21
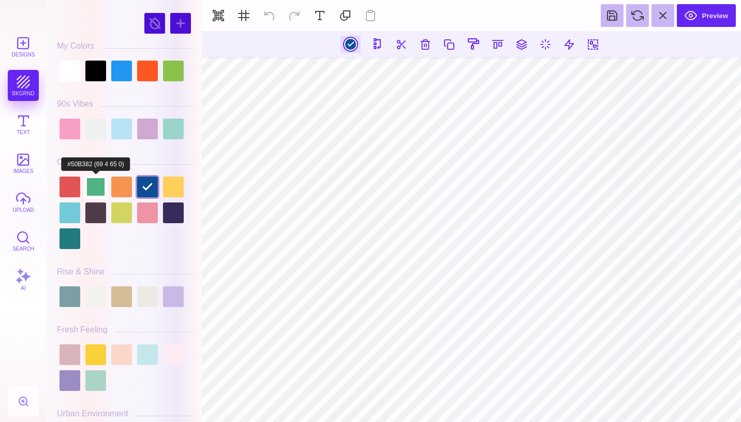
click at [99, 184] on div at bounding box center [95, 187] width 21 height 21
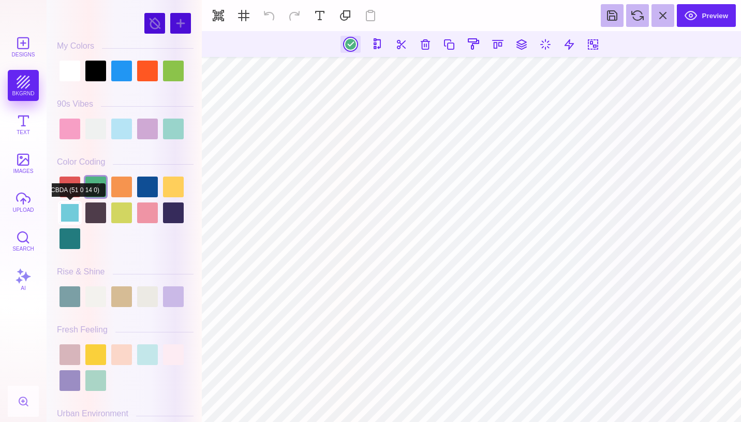
click at [69, 209] on div at bounding box center [70, 212] width 21 height 21
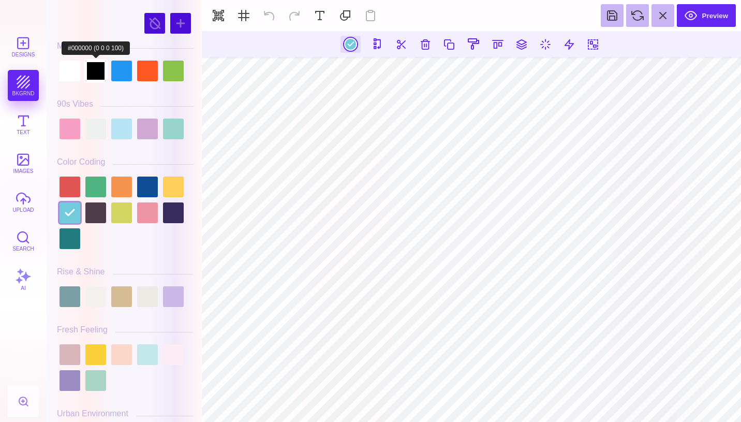
click at [101, 71] on div at bounding box center [95, 71] width 21 height 21
type input "#000000"
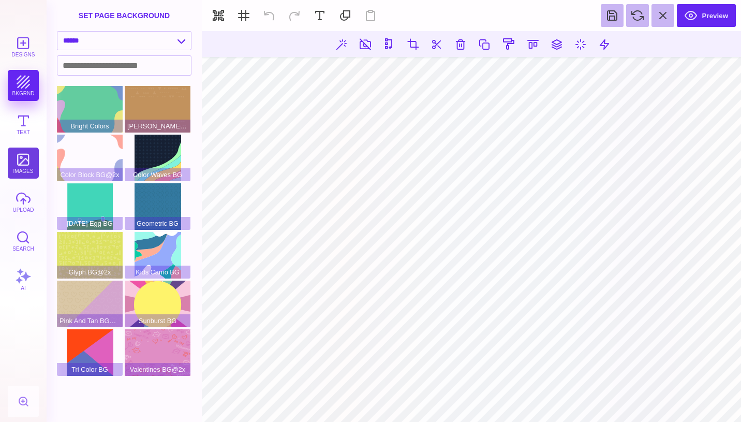
click at [22, 163] on button "images" at bounding box center [23, 163] width 31 height 31
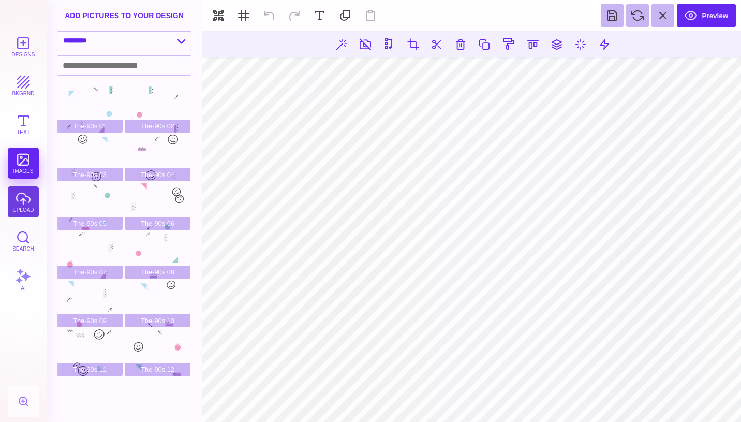
click at [18, 198] on button "upload" at bounding box center [23, 201] width 31 height 31
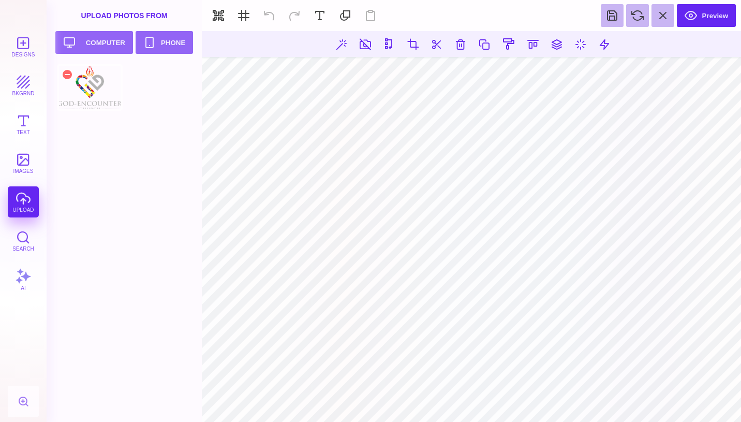
click at [103, 84] on div at bounding box center [90, 87] width 66 height 47
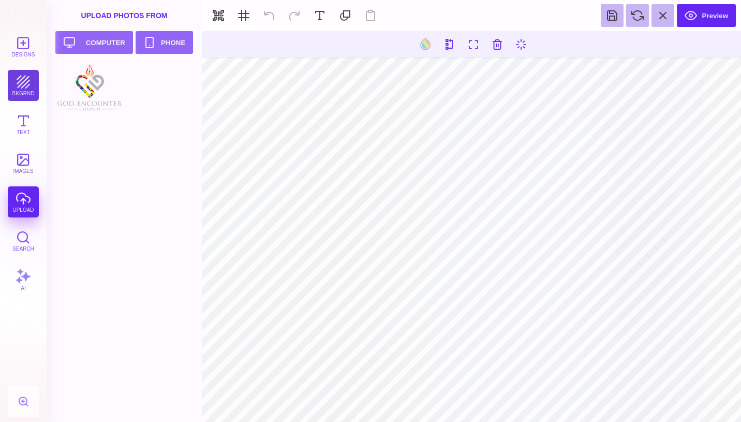
click at [26, 87] on button "bkgrnd" at bounding box center [23, 85] width 31 height 31
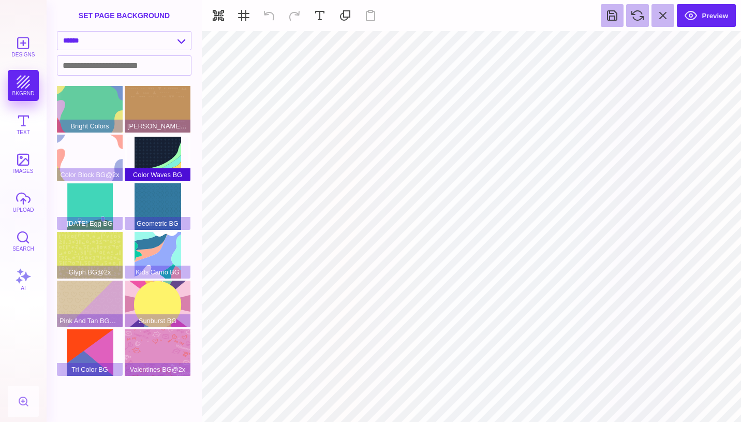
click at [158, 157] on div "Color Waves BG" at bounding box center [158, 158] width 66 height 47
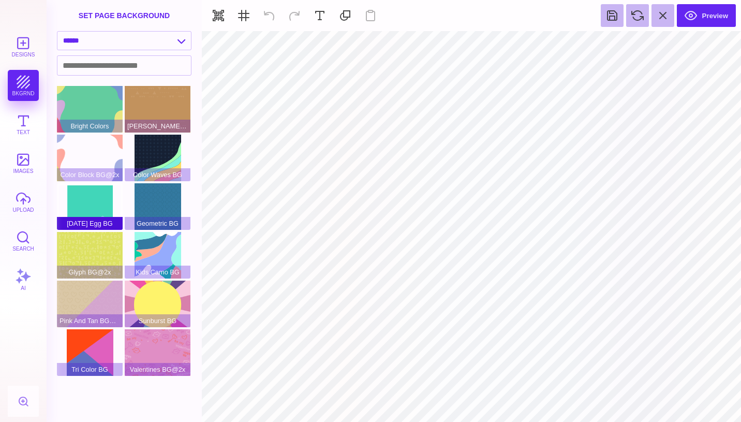
click at [108, 208] on div "Easter Egg BG" at bounding box center [90, 206] width 66 height 47
click at [171, 252] on div "Kids Camo BG" at bounding box center [158, 255] width 66 height 47
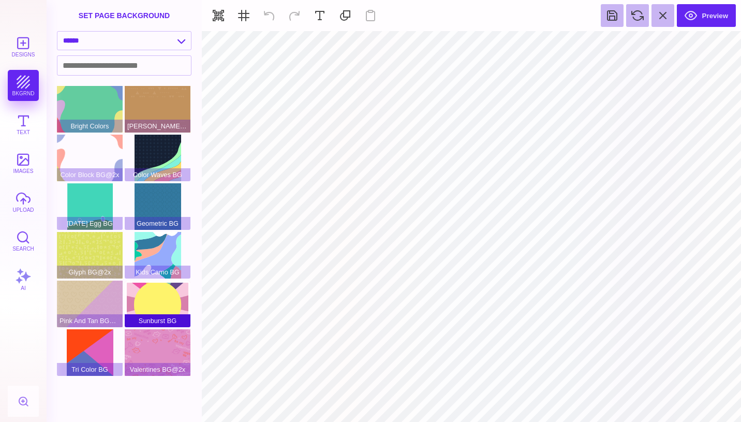
click at [157, 309] on div "Sunburst BG" at bounding box center [158, 304] width 66 height 47
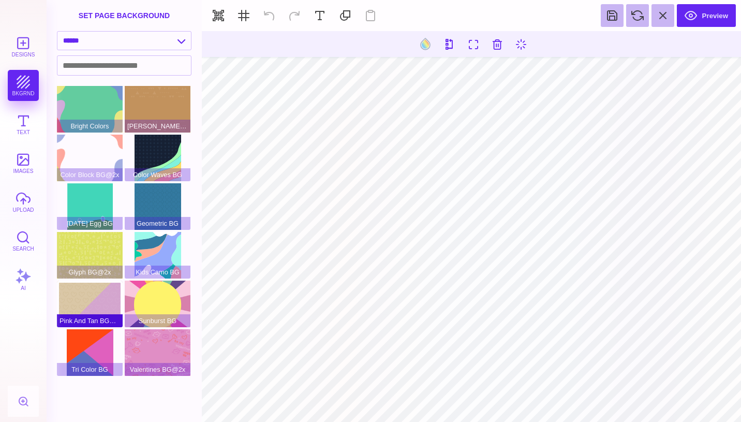
click at [93, 299] on div "Pink And Tan BG@2x" at bounding box center [90, 304] width 66 height 47
click at [93, 347] on div "Tri Color BG" at bounding box center [90, 352] width 66 height 47
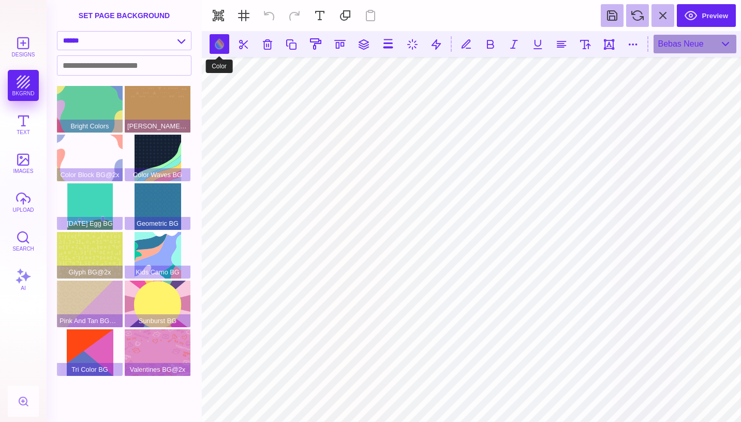
click at [220, 45] on button at bounding box center [220, 44] width 20 height 20
type input "#505050"
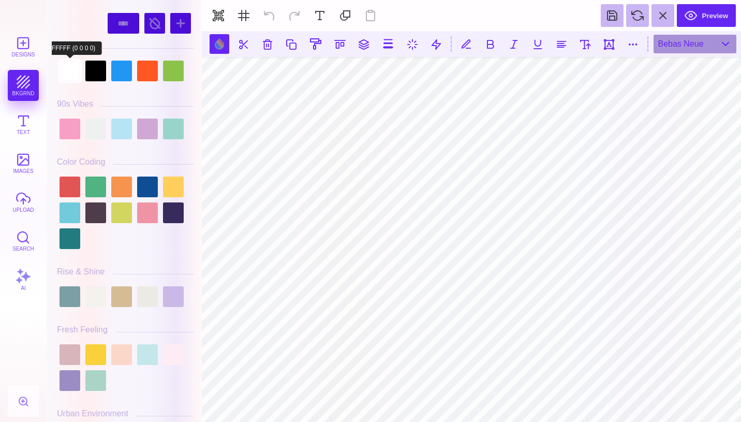
click at [69, 78] on div at bounding box center [70, 71] width 21 height 21
type input "#FFFFFF"
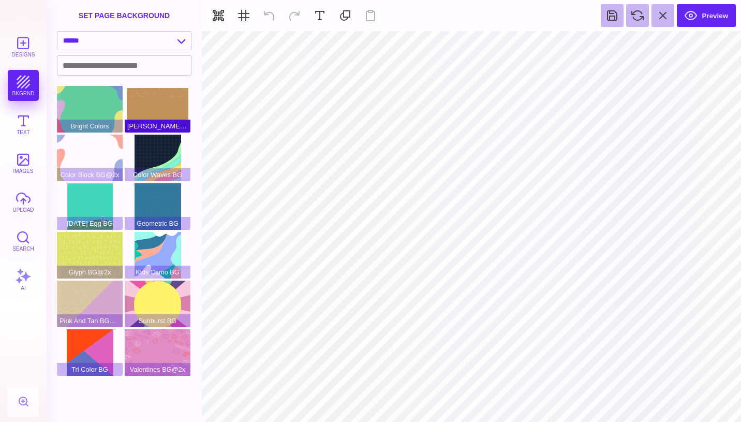
click at [155, 111] on div "Brown BG@2x" at bounding box center [158, 109] width 66 height 47
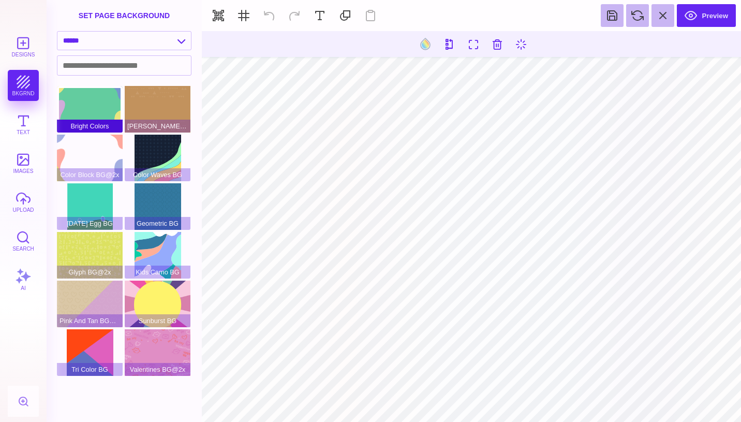
click at [103, 110] on div "Bright Colors" at bounding box center [90, 109] width 66 height 47
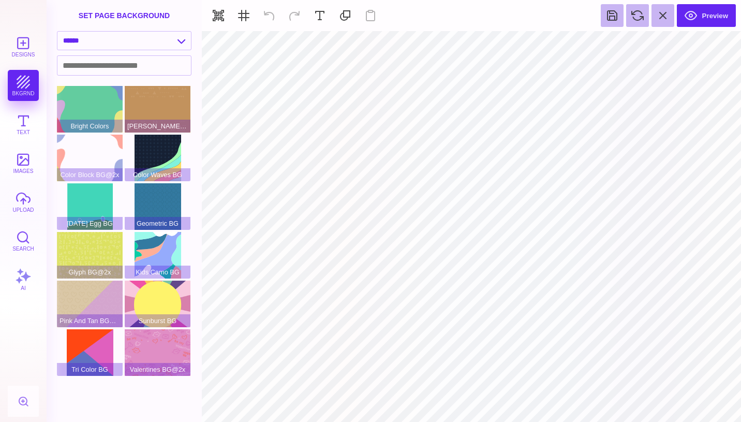
type input "#FFFFFF"
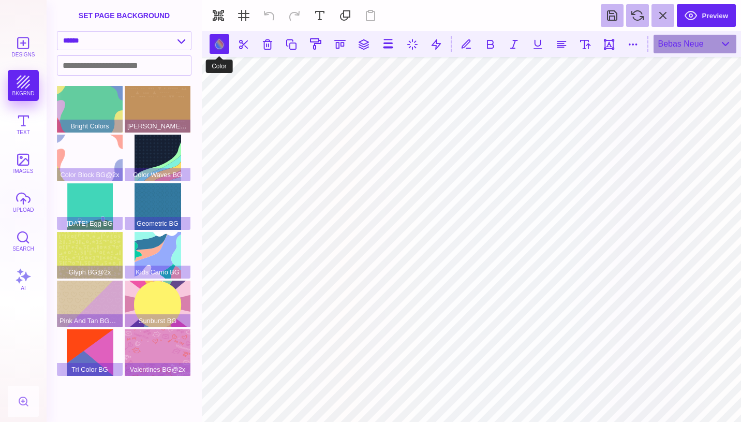
click at [221, 44] on button at bounding box center [220, 44] width 20 height 20
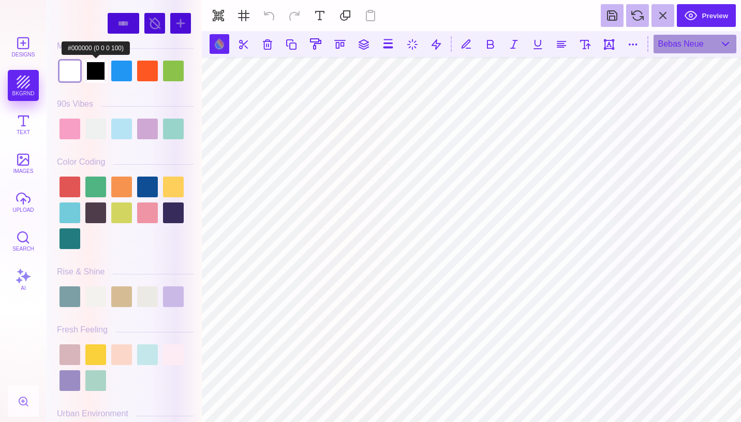
click at [99, 65] on div at bounding box center [95, 71] width 21 height 21
type input "#000000"
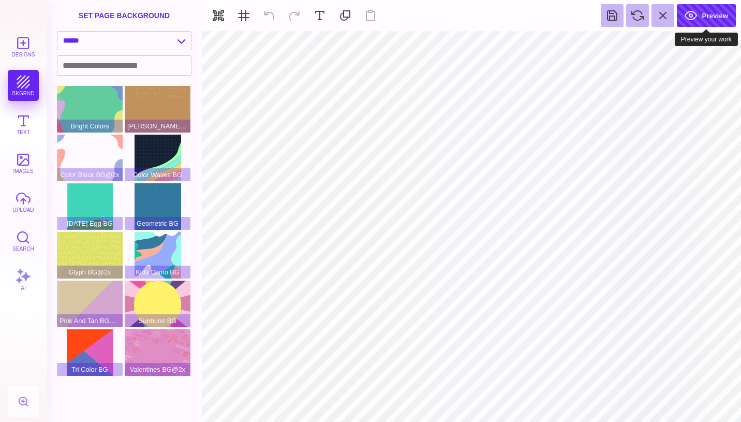
click at [703, 14] on button "Preview" at bounding box center [706, 15] width 59 height 23
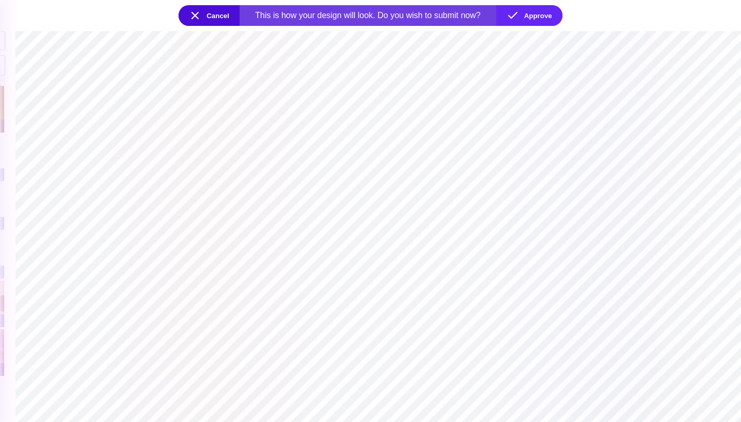
click at [218, 16] on button "Cancel" at bounding box center [209, 15] width 61 height 21
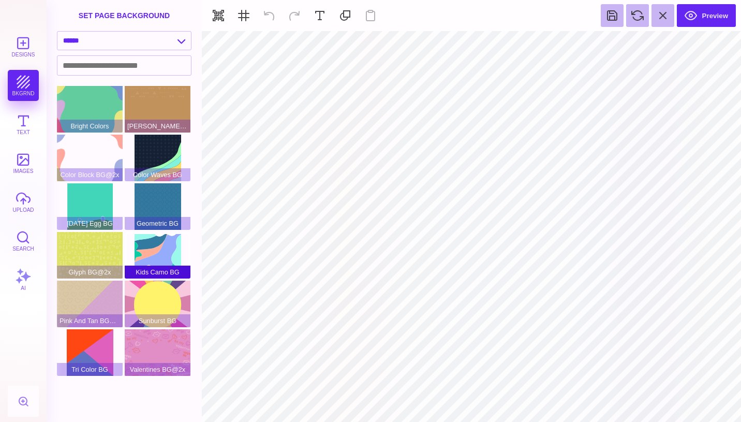
click at [179, 259] on div "Kids Camo BG" at bounding box center [158, 255] width 66 height 47
click at [184, 47] on select "**********" at bounding box center [124, 41] width 134 height 18
click at [57, 32] on select "**********" at bounding box center [124, 41] width 134 height 18
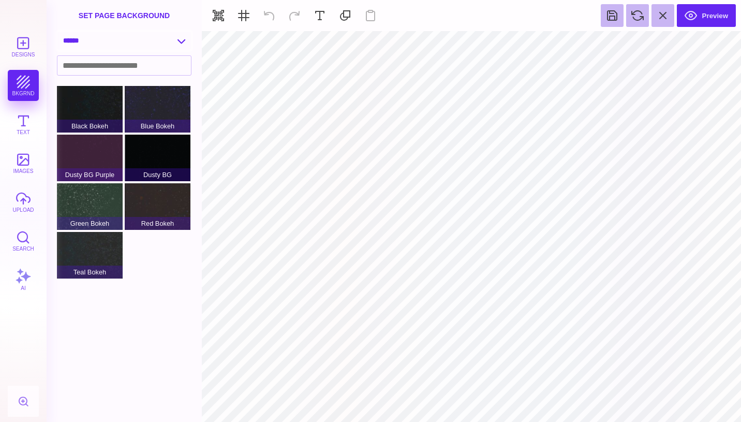
click at [177, 40] on select "**********" at bounding box center [124, 41] width 134 height 18
select select "**********"
click at [57, 32] on select "**********" at bounding box center [124, 41] width 134 height 18
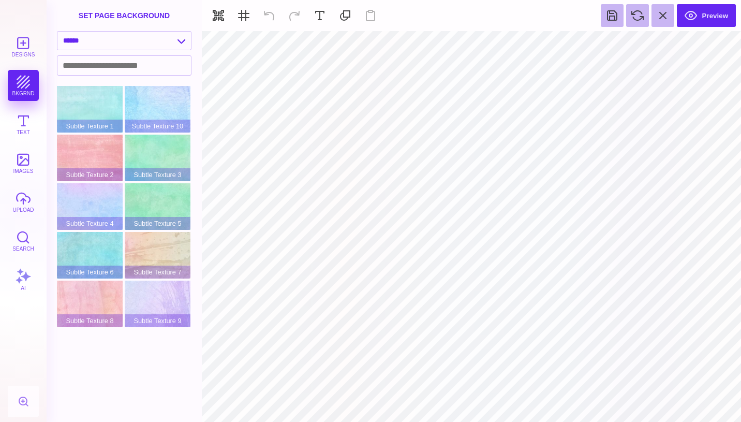
click at [149, 332] on div "Aqua Blue Blend Blue Blend Green BG Green Tunnel Red BG Red Blend Red Circle Bl…" at bounding box center [127, 254] width 141 height 336
click at [158, 308] on div "Subtle Texture 9" at bounding box center [158, 304] width 66 height 47
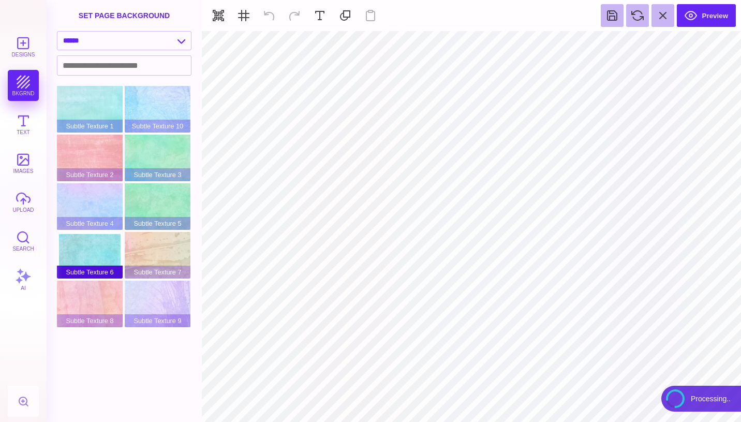
type input "#FFFFFF"
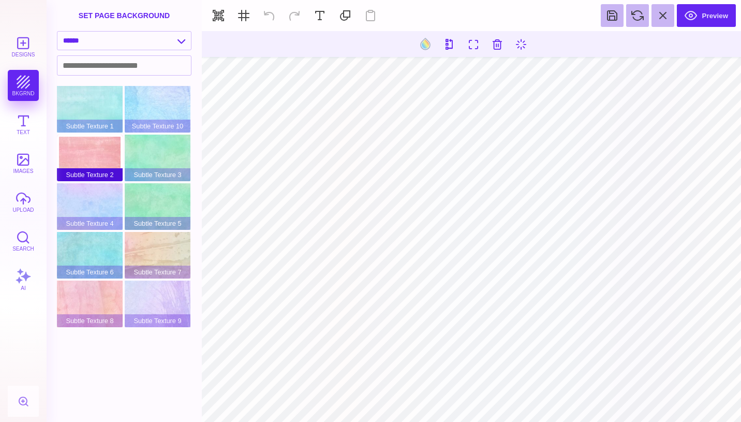
click at [108, 162] on div "Subtle Texture 2" at bounding box center [90, 158] width 66 height 47
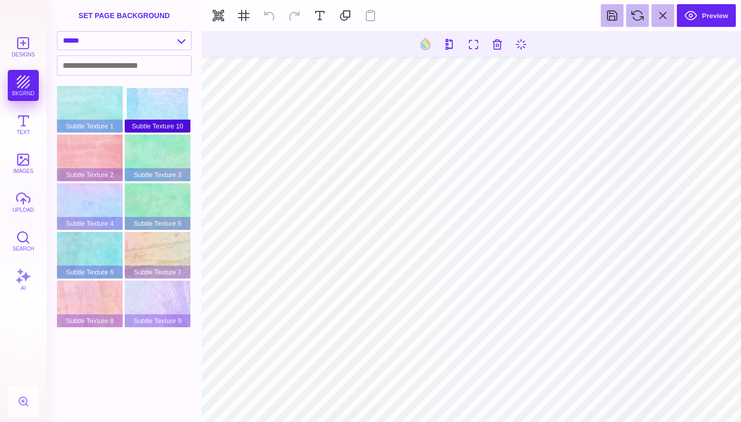
click at [164, 112] on div "Subtle Texture 10" at bounding box center [158, 109] width 66 height 47
click at [174, 44] on select "**********" at bounding box center [124, 41] width 134 height 18
select select "**********"
click at [57, 32] on select "**********" at bounding box center [124, 41] width 134 height 18
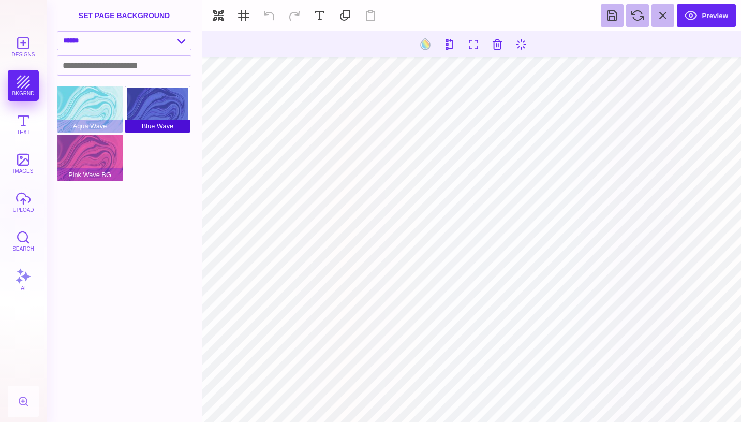
click at [143, 119] on div "Blue Wave" at bounding box center [158, 109] width 66 height 47
type input "#000000"
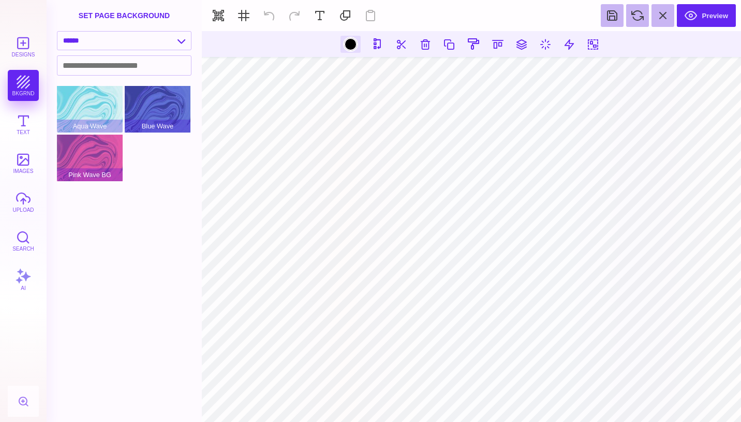
click at [352, 46] on div at bounding box center [350, 44] width 13 height 13
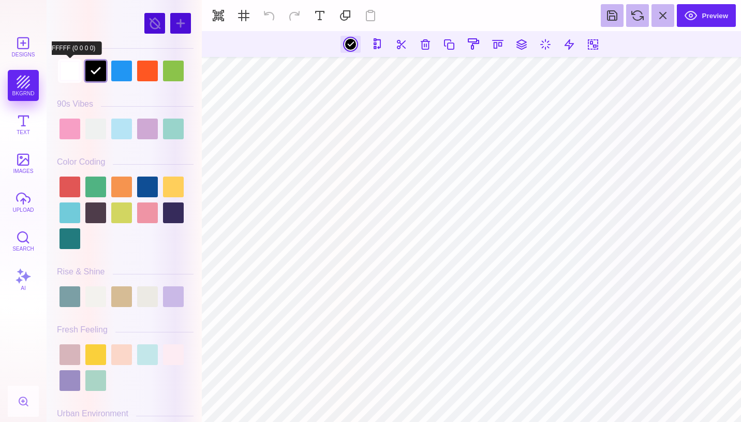
click at [69, 72] on div at bounding box center [70, 71] width 21 height 21
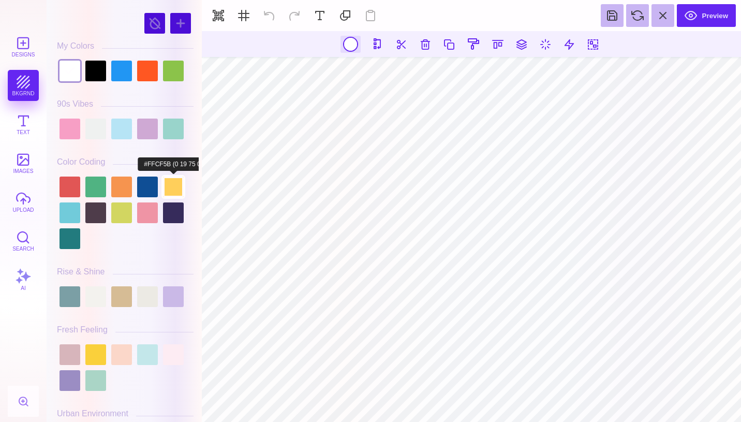
click at [171, 188] on div at bounding box center [173, 187] width 21 height 21
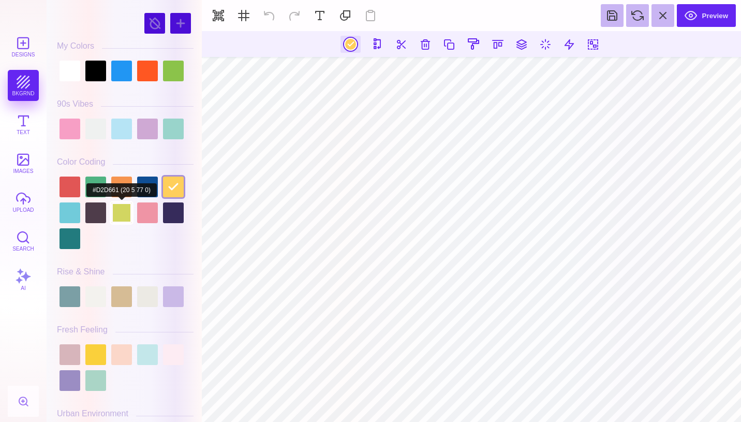
click at [124, 216] on div at bounding box center [121, 212] width 21 height 21
type input "#D2D661"
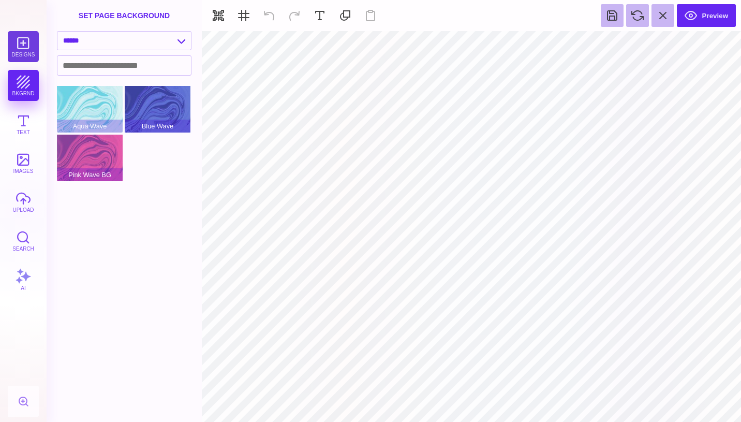
click at [23, 43] on button "Designs" at bounding box center [23, 46] width 31 height 31
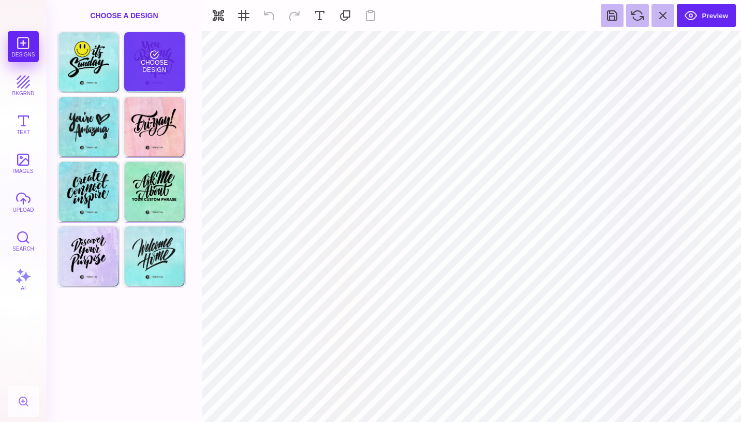
click at [171, 70] on div "Choose Design" at bounding box center [154, 61] width 61 height 59
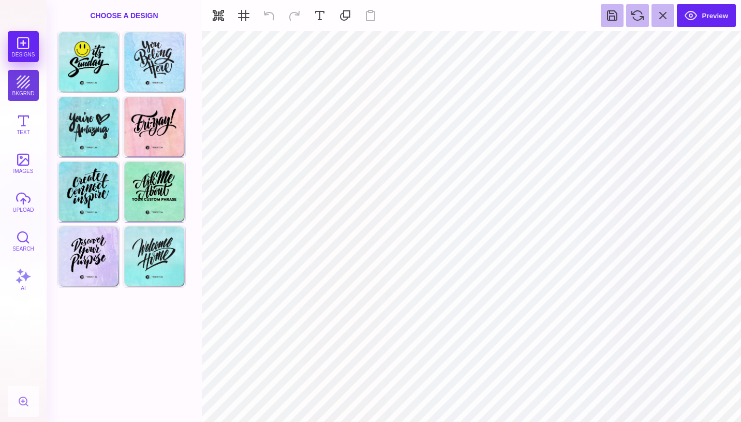
click at [28, 85] on button "bkgrnd" at bounding box center [23, 85] width 31 height 31
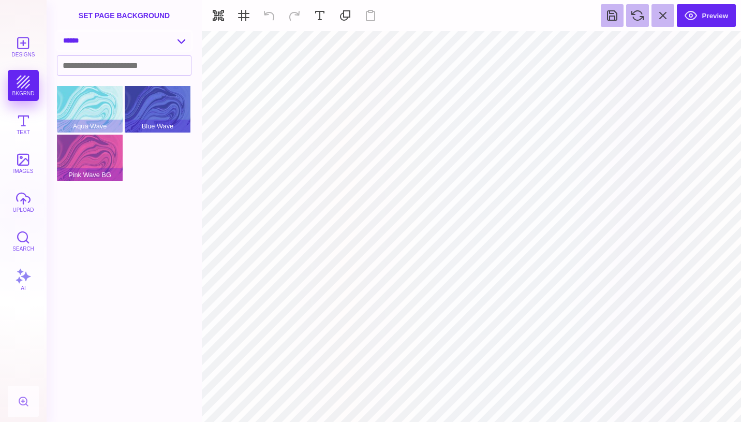
click at [184, 43] on select "**********" at bounding box center [124, 41] width 134 height 18
select select "**********"
click at [57, 32] on select "**********" at bounding box center [124, 41] width 134 height 18
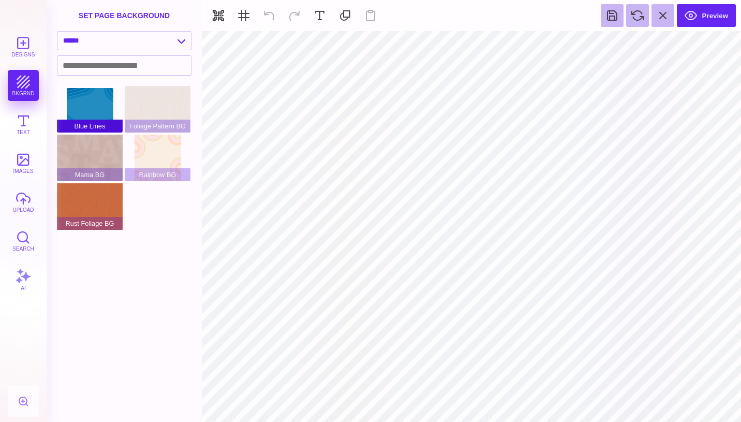
click at [107, 102] on div "Blue Lines" at bounding box center [90, 109] width 66 height 47
click at [107, 149] on div "Mama BG" at bounding box center [90, 158] width 66 height 47
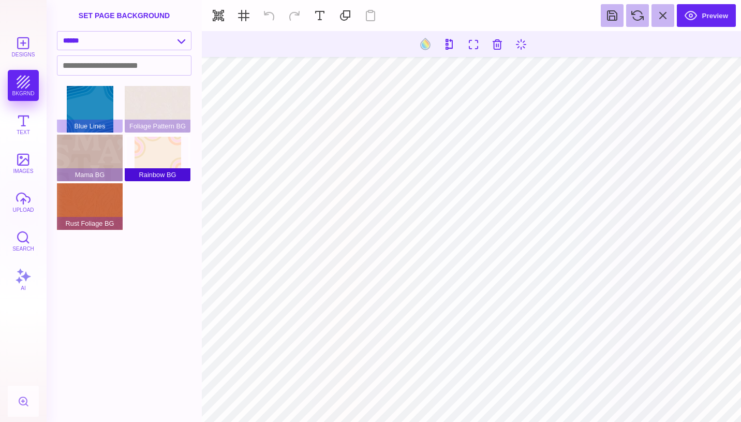
click at [156, 166] on div "Rainbow BG" at bounding box center [158, 158] width 66 height 47
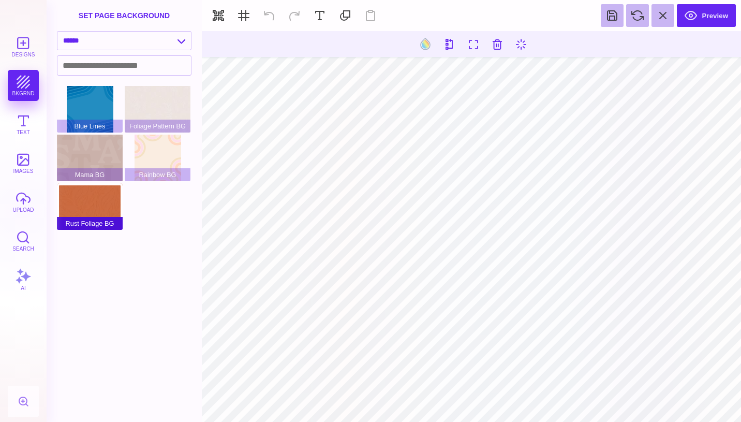
click at [90, 210] on div "Rust Foliage BG" at bounding box center [90, 206] width 66 height 47
type input "#505050"
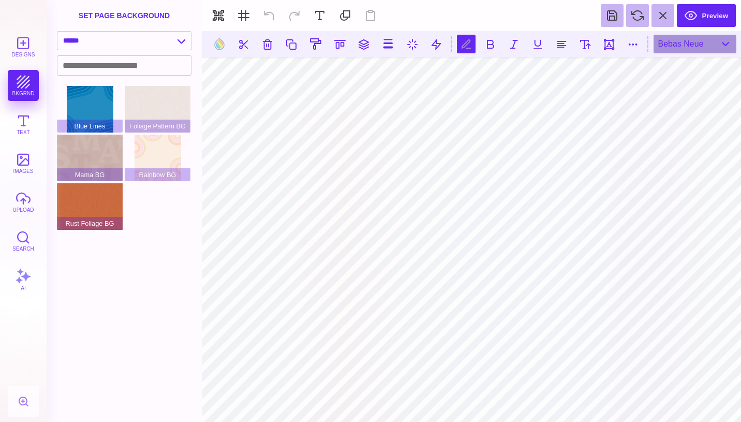
scroll to position [0, 1]
type textarea "**********"
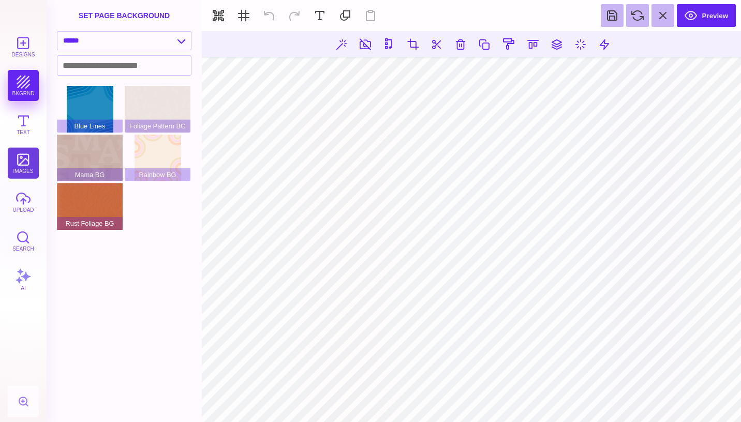
click at [30, 164] on button "images" at bounding box center [23, 163] width 31 height 31
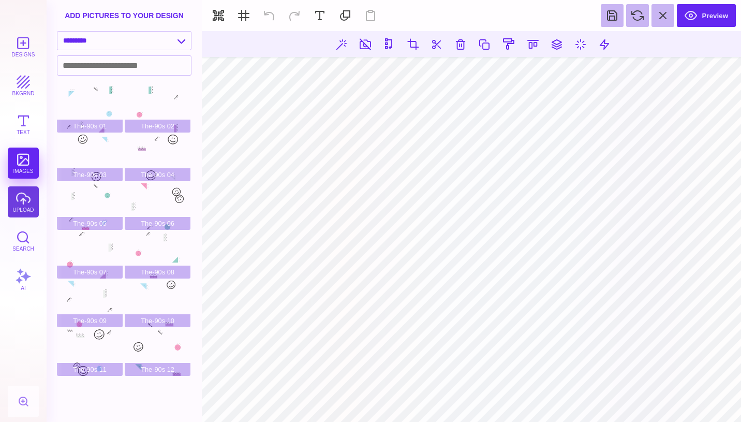
click at [26, 203] on button "upload" at bounding box center [23, 201] width 31 height 31
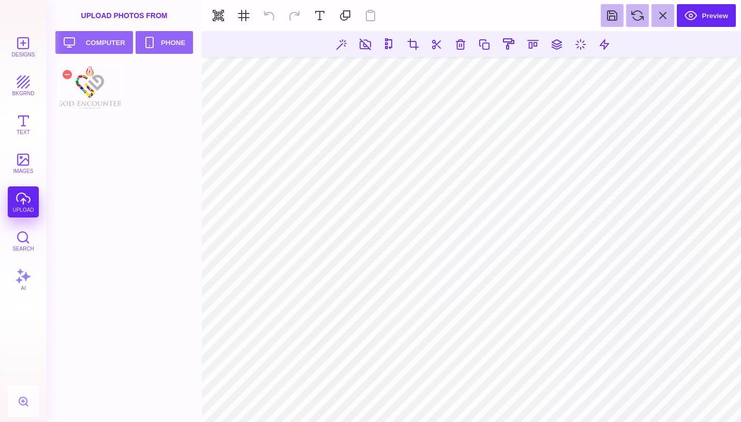
click at [84, 89] on div at bounding box center [90, 87] width 66 height 47
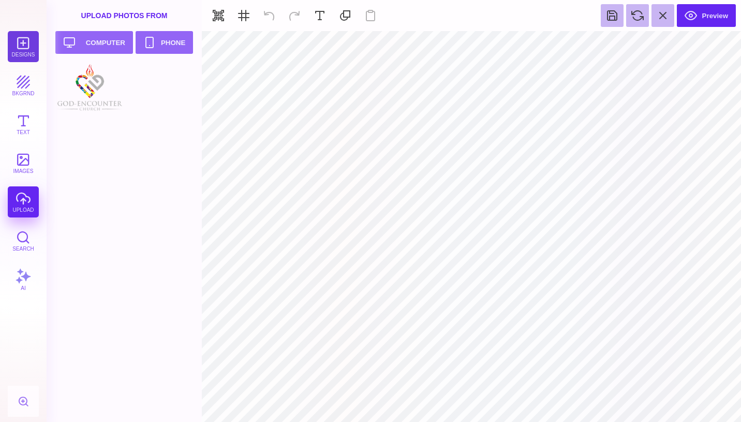
click at [29, 40] on button "Designs" at bounding box center [23, 46] width 31 height 31
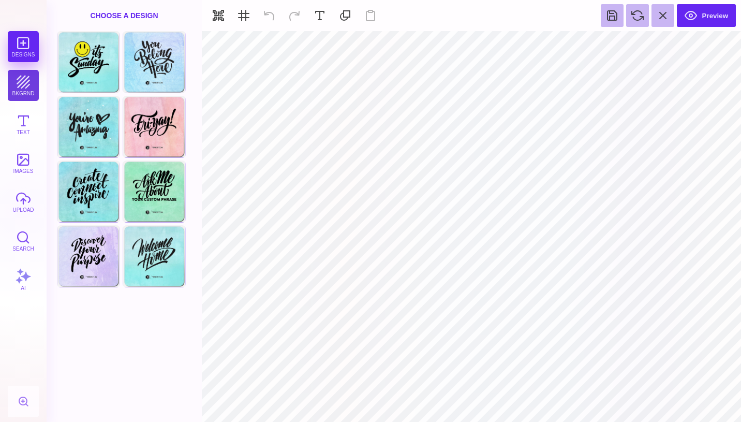
click at [27, 83] on button "bkgrnd" at bounding box center [23, 85] width 31 height 31
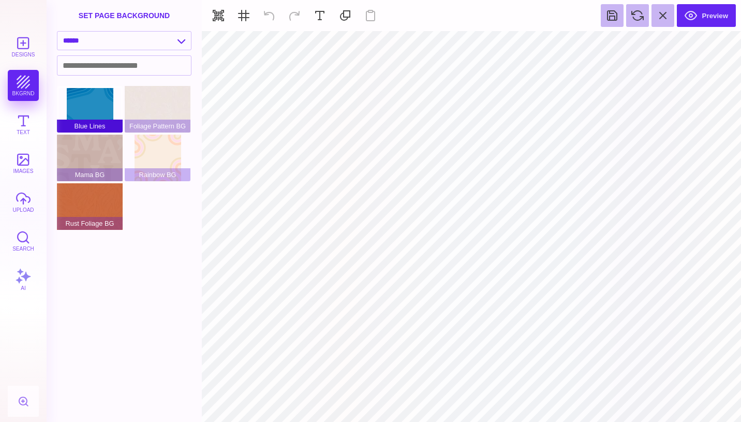
click at [100, 105] on div "Blue Lines" at bounding box center [90, 109] width 66 height 47
click at [137, 98] on div "Foliage Pattern BG" at bounding box center [158, 109] width 66 height 47
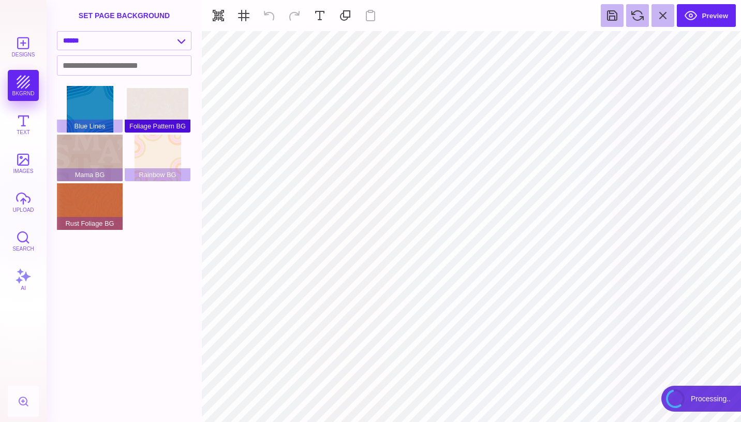
type input "#FFFFFF"
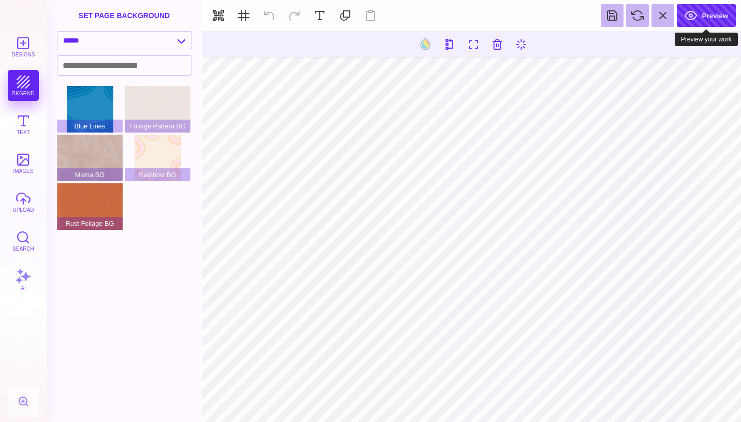
click at [711, 18] on button "Preview" at bounding box center [706, 15] width 59 height 23
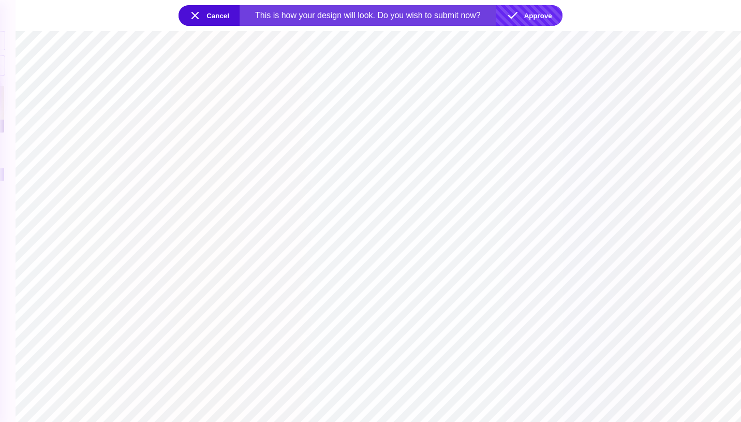
click at [544, 13] on button "Approve" at bounding box center [529, 15] width 66 height 21
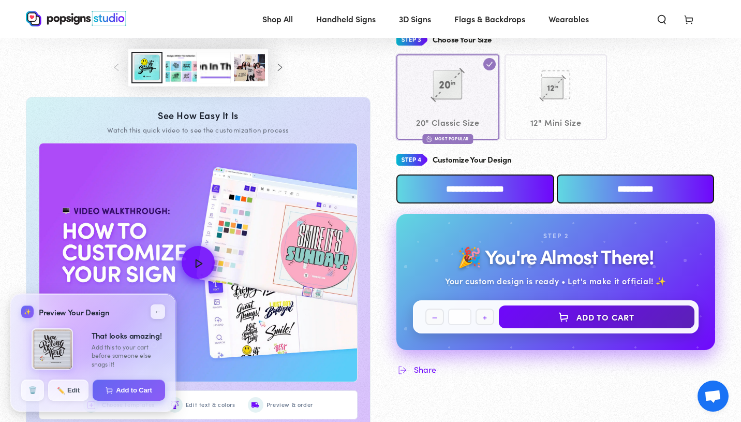
scroll to position [391, 0]
click at [484, 187] on input "**********" at bounding box center [476, 188] width 158 height 29
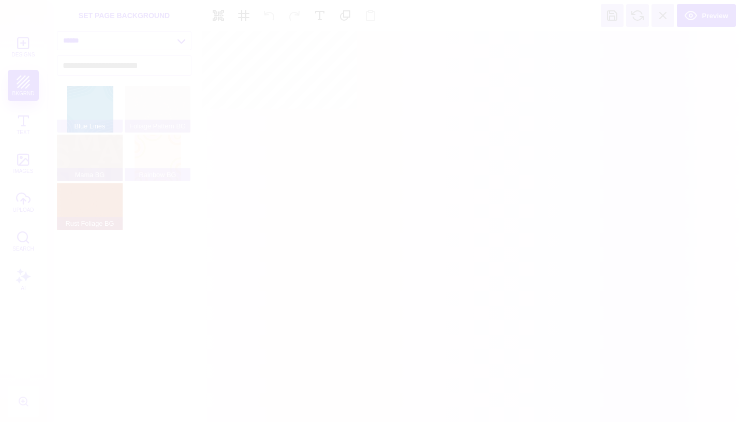
scroll to position [0, 0]
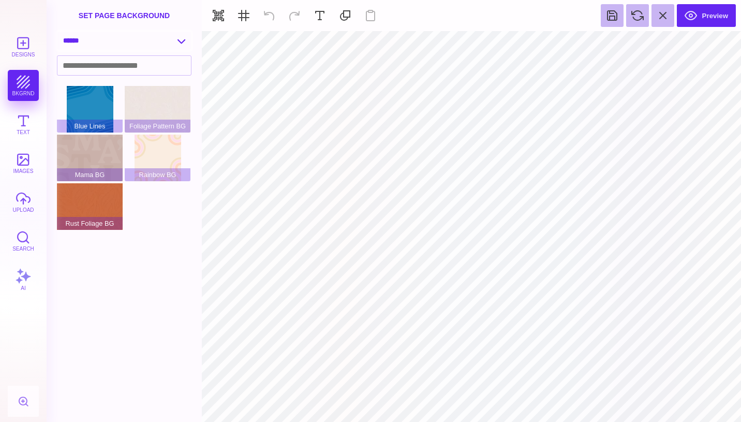
click at [182, 42] on select "**********" at bounding box center [124, 41] width 134 height 18
select select "**********"
click at [57, 32] on select "**********" at bounding box center [124, 41] width 134 height 18
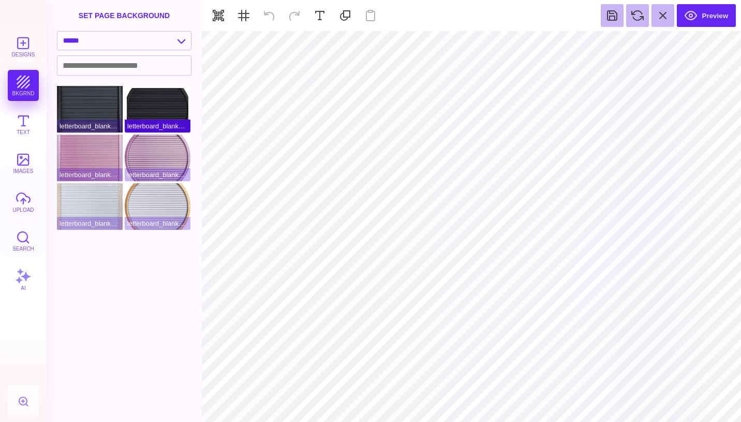
click at [167, 115] on div "letterboard_blank_black_circle" at bounding box center [158, 109] width 66 height 47
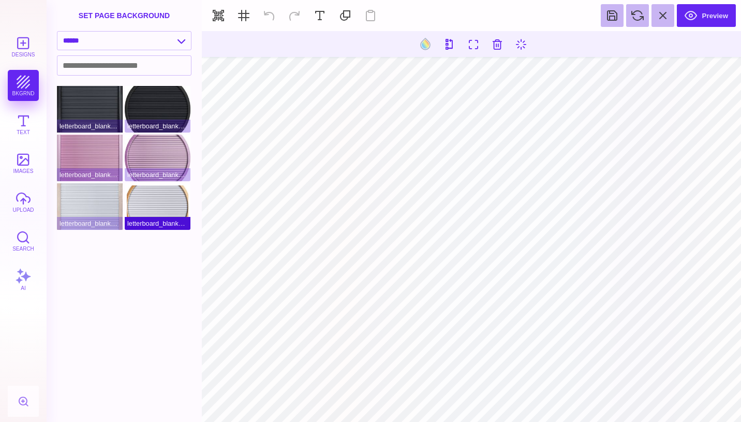
click at [152, 200] on div "letterboard_blank_white_circle" at bounding box center [158, 206] width 66 height 47
click at [94, 203] on div "letterboard_blank_white" at bounding box center [90, 206] width 66 height 47
type input "#000000"
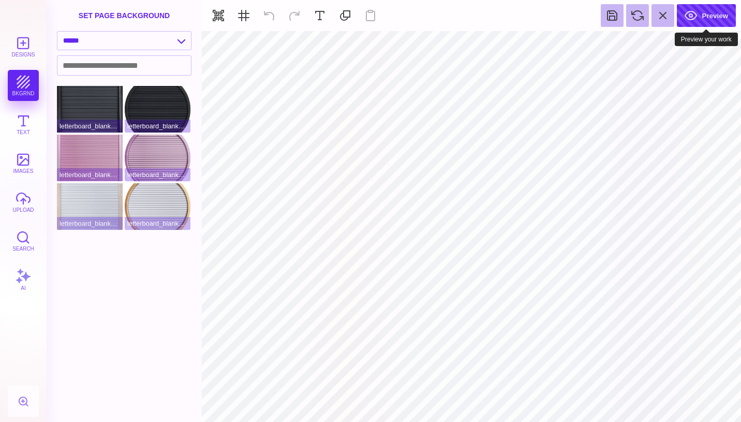
click at [707, 15] on button "Preview" at bounding box center [706, 15] width 59 height 23
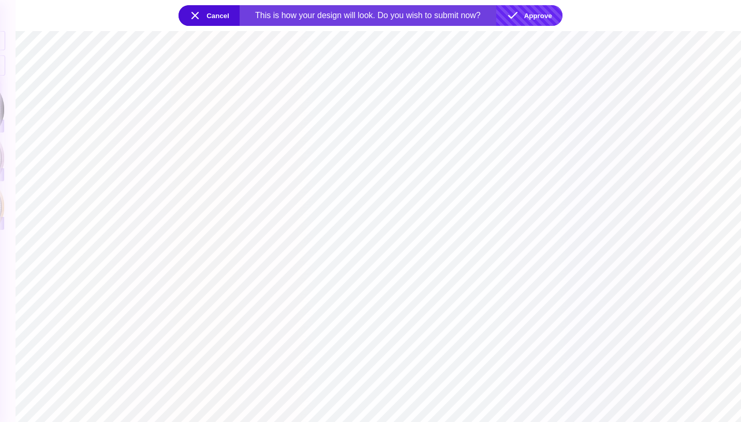
click at [533, 13] on button "Approve" at bounding box center [529, 15] width 66 height 21
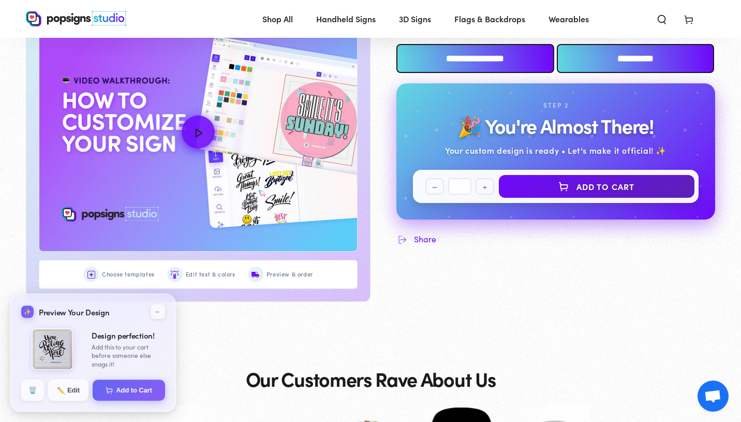
scroll to position [522, 0]
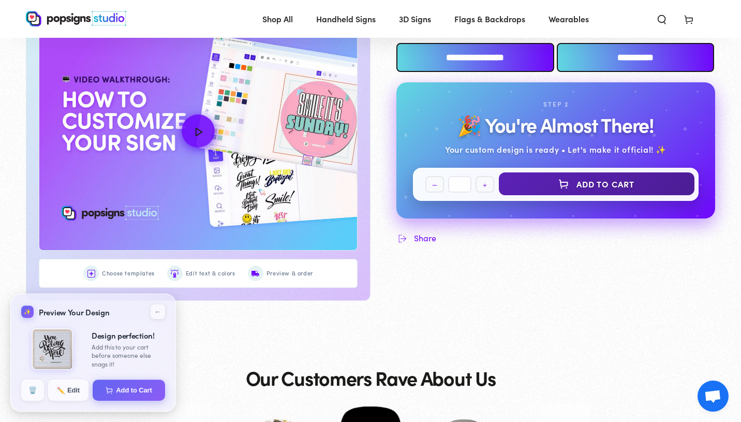
click at [629, 187] on button "Add to Cart" at bounding box center [597, 183] width 196 height 23
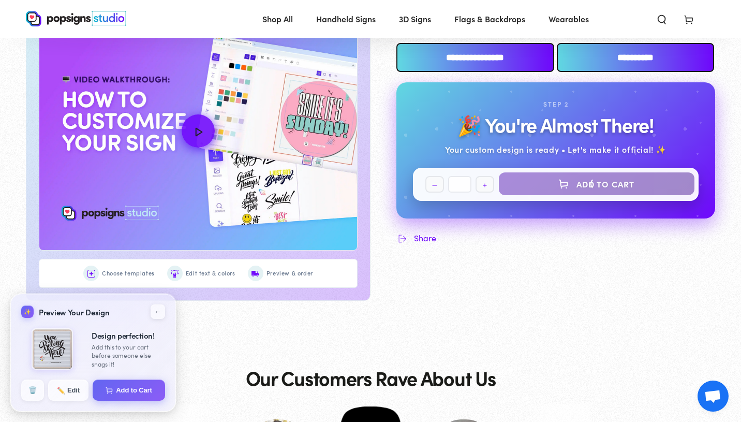
select select "**********"
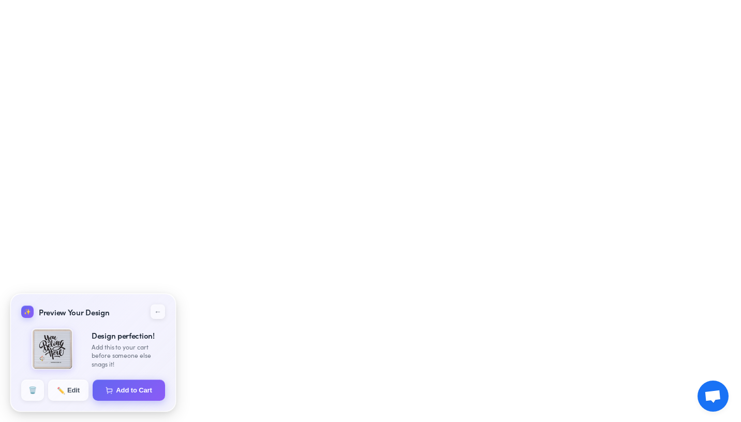
select select "**********"
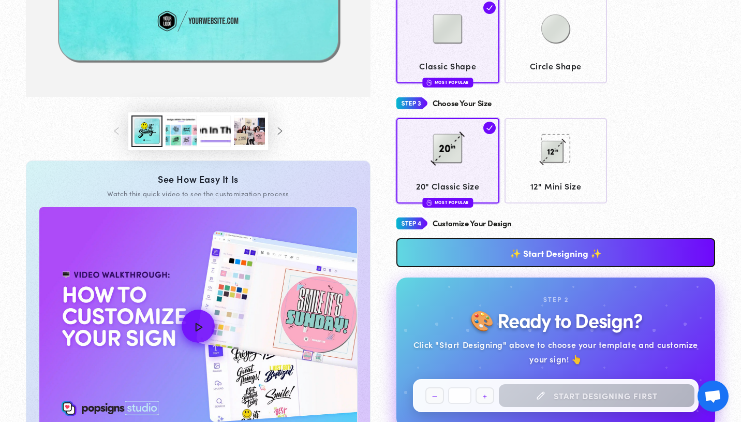
scroll to position [351, 0]
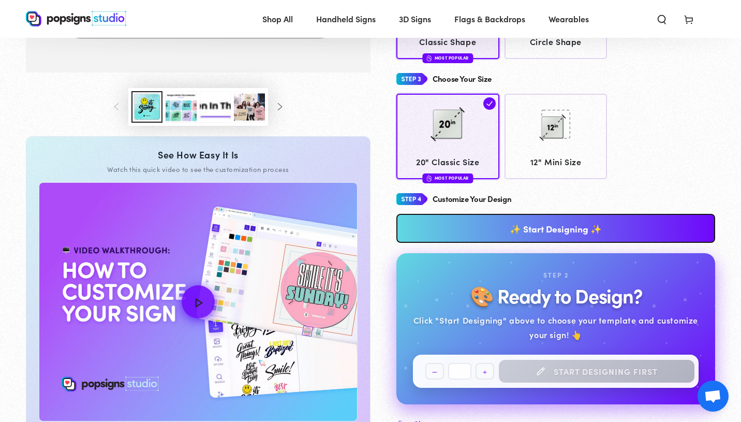
click at [217, 281] on img "How to Customize Your Design" at bounding box center [198, 302] width 318 height 238
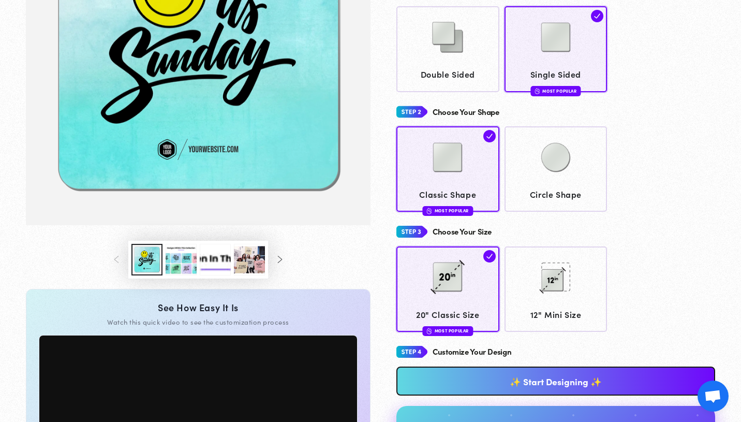
scroll to position [202, 0]
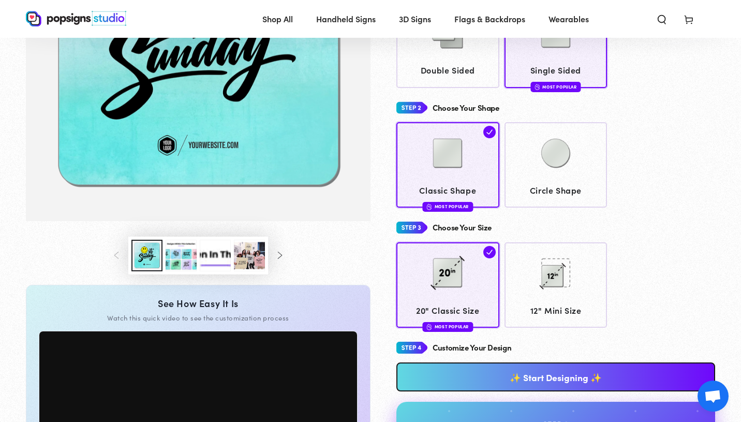
click at [575, 371] on link "✨ Start Designing ✨" at bounding box center [556, 376] width 319 height 29
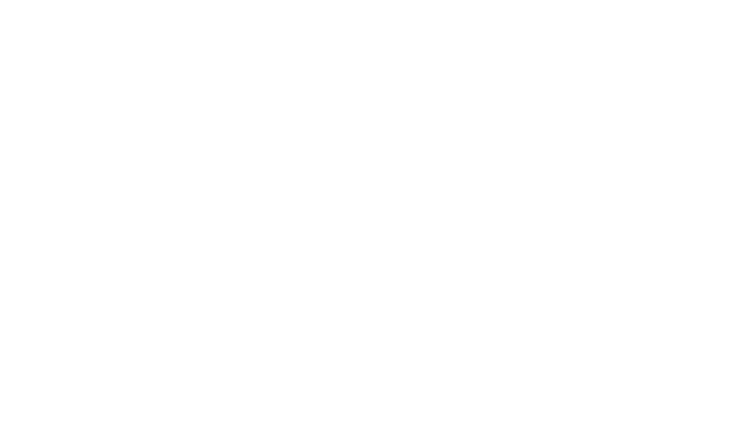
scroll to position [0, 0]
type textarea "An ancient tree with a door leading to a magical world"
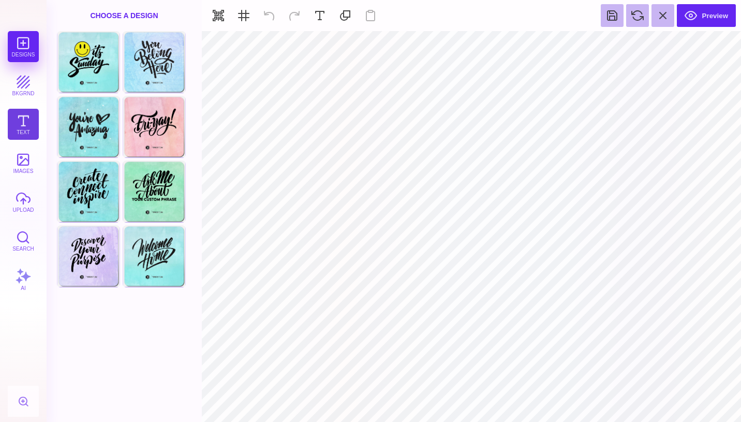
click at [29, 120] on button "Text" at bounding box center [23, 124] width 31 height 31
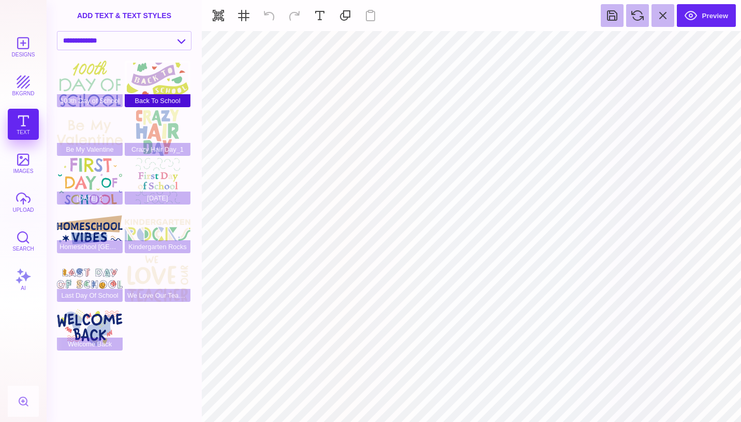
type input "#000000"
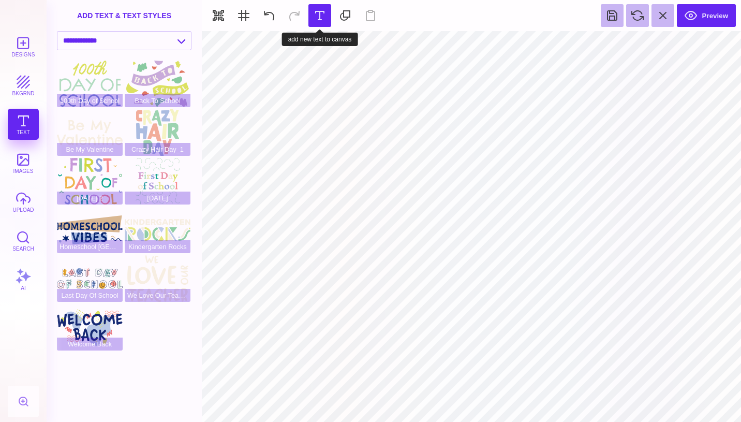
click at [320, 20] on button at bounding box center [320, 15] width 23 height 23
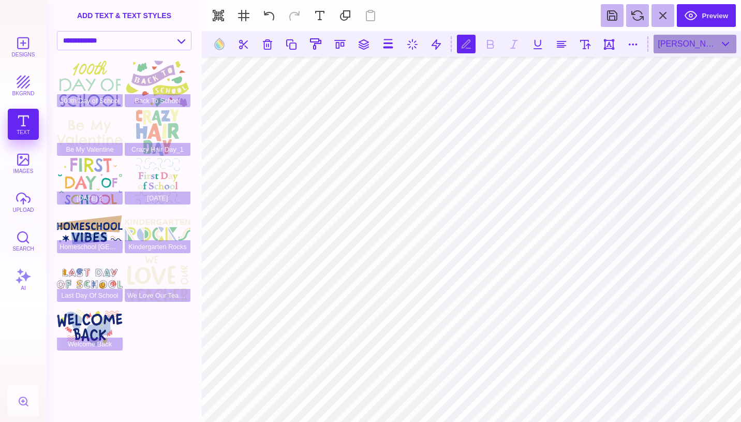
scroll to position [0, 1]
type textarea "*"
click at [721, 46] on div "Brandon Grotesque Black" at bounding box center [695, 44] width 83 height 19
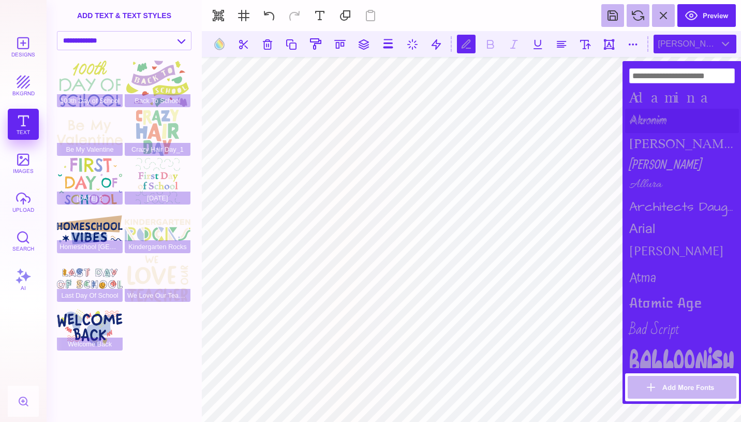
click at [676, 114] on div "Akronim" at bounding box center [682, 121] width 114 height 24
click at [680, 100] on div "Adamina" at bounding box center [682, 97] width 114 height 23
click at [655, 198] on div "Architects Daughter" at bounding box center [682, 206] width 114 height 23
click at [656, 221] on div "arial" at bounding box center [682, 228] width 114 height 20
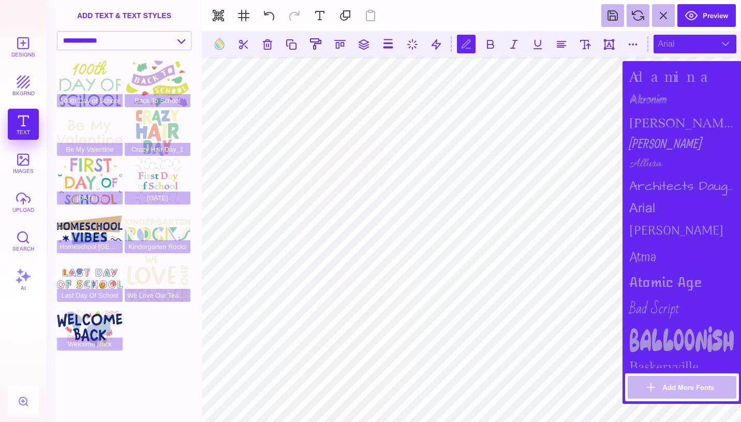
click at [656, 221] on div "Arima Madurai" at bounding box center [682, 231] width 114 height 26
click at [659, 247] on div "Atma" at bounding box center [682, 257] width 114 height 26
click at [659, 272] on div "Atomic Age" at bounding box center [682, 282] width 114 height 23
click at [660, 295] on div "Bad Script" at bounding box center [682, 309] width 114 height 31
click at [663, 324] on div "Balloonish" at bounding box center [682, 339] width 114 height 31
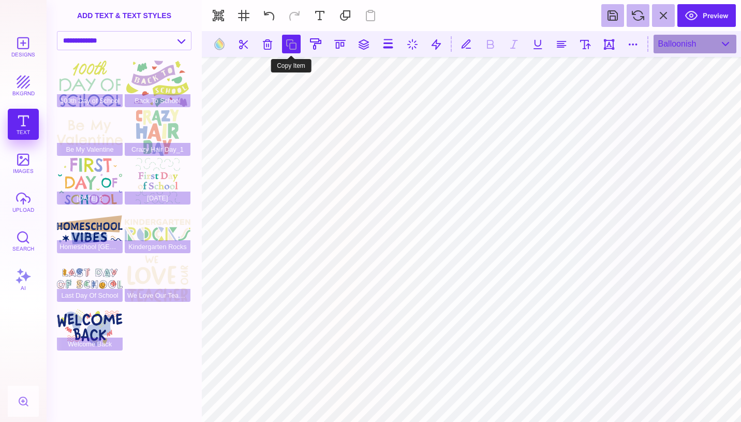
click at [293, 49] on button at bounding box center [291, 44] width 19 height 19
type textarea "*"
type textarea "**********"
click at [25, 157] on button "images" at bounding box center [23, 163] width 31 height 31
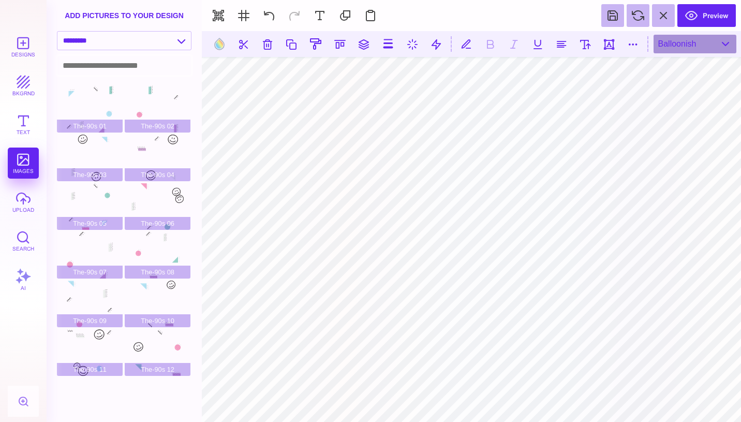
click at [113, 63] on input at bounding box center [124, 65] width 134 height 19
click at [180, 35] on select "**********" at bounding box center [124, 41] width 134 height 18
select select "**********"
click at [57, 32] on select "**********" at bounding box center [124, 41] width 134 height 18
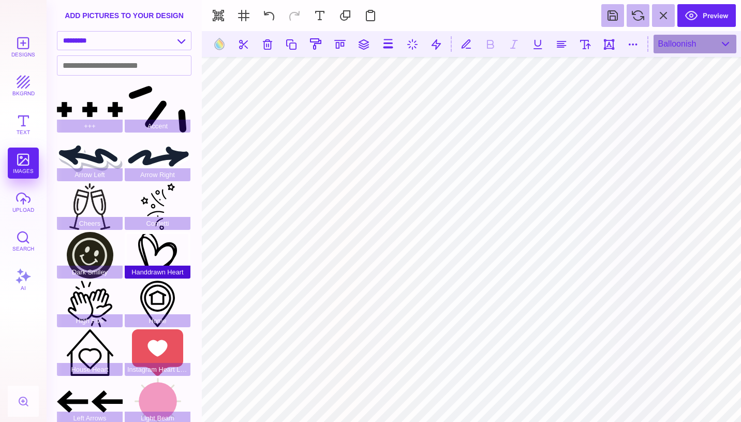
click at [158, 244] on div "Handdrawn Heart" at bounding box center [158, 255] width 66 height 47
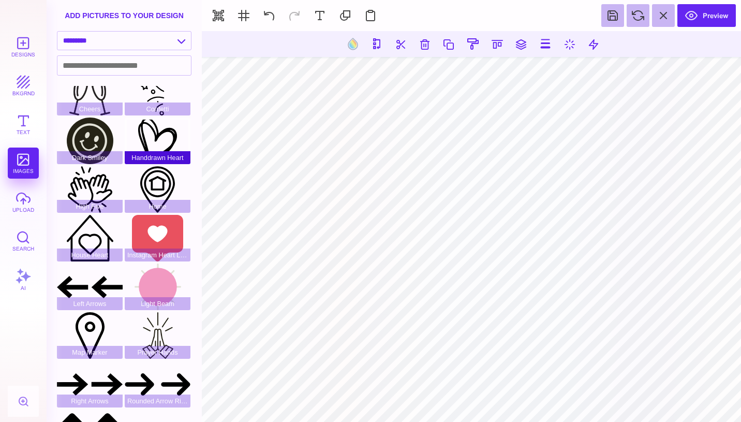
scroll to position [113, 0]
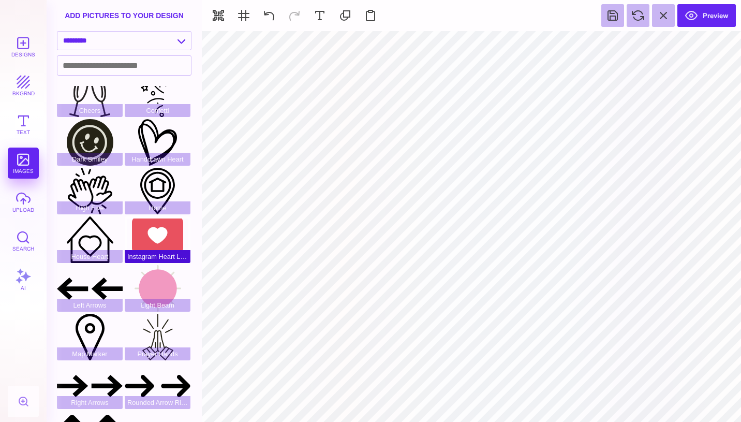
click at [160, 237] on div "Instagram Heart Like" at bounding box center [158, 239] width 66 height 47
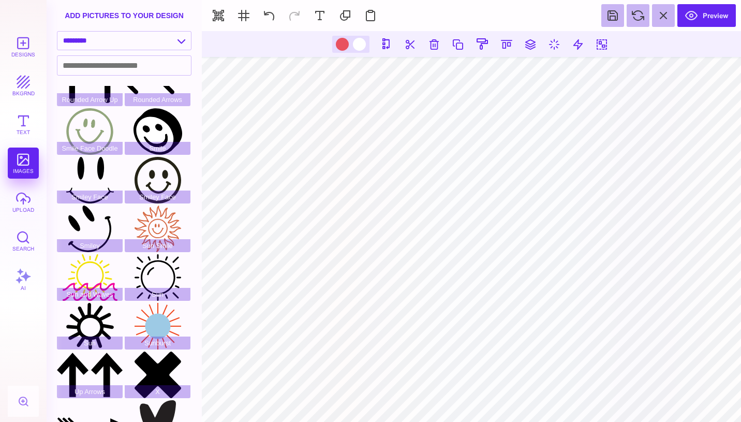
scroll to position [493, 0]
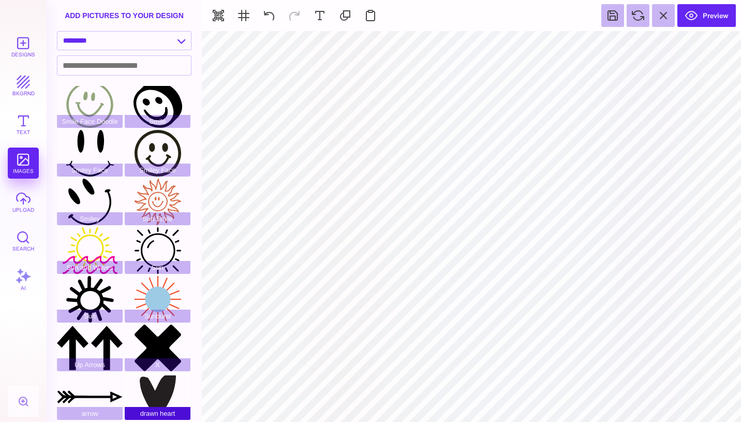
click at [153, 394] on div "drawn heart" at bounding box center [158, 396] width 66 height 47
type input "#000000"
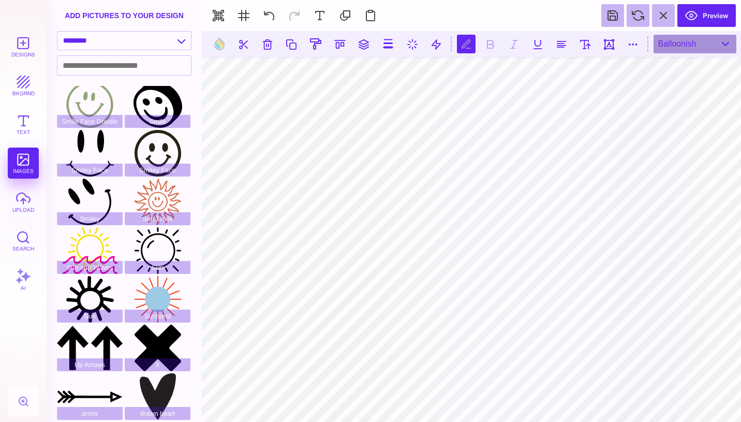
type textarea "**********"
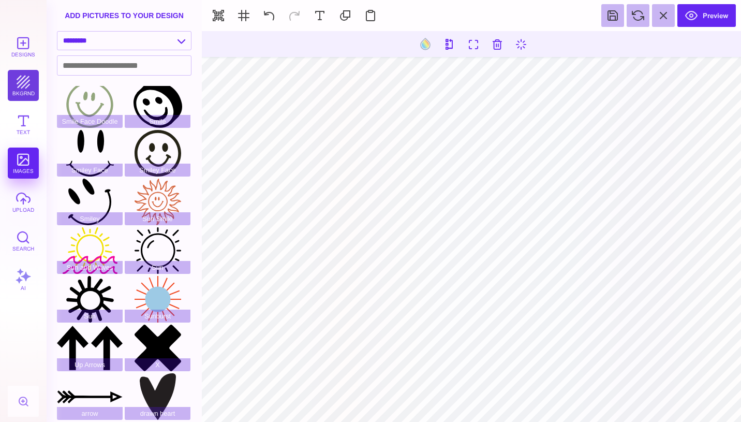
click at [22, 89] on button "bkgrnd" at bounding box center [23, 85] width 31 height 31
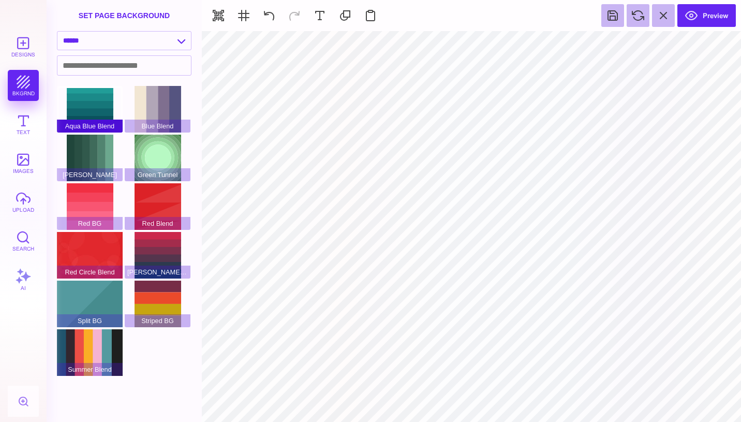
click at [98, 105] on div "Aqua Blue Blend" at bounding box center [90, 109] width 66 height 47
click at [169, 123] on span "Blue Blend" at bounding box center [158, 126] width 66 height 13
click at [163, 165] on div "Green Tunnel" at bounding box center [158, 158] width 66 height 47
click at [13, 199] on button "upload" at bounding box center [23, 201] width 31 height 31
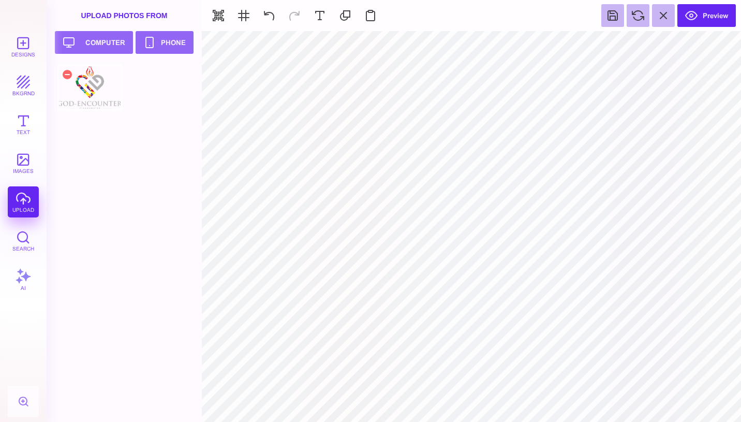
click at [96, 90] on div at bounding box center [90, 87] width 66 height 47
type input "#505050"
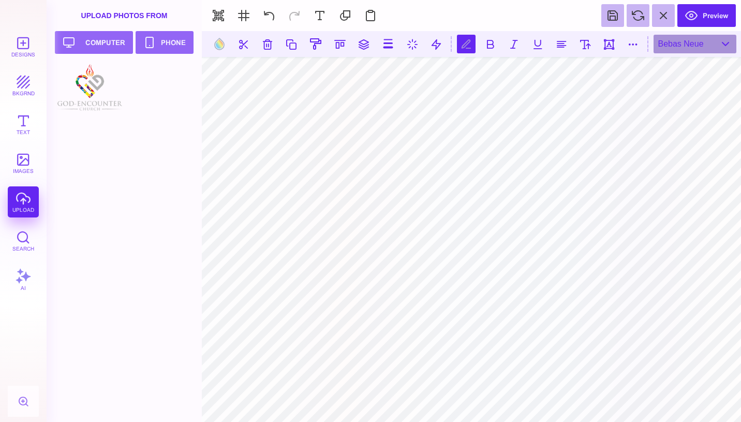
scroll to position [0, 1]
type textarea "**********"
click at [291, 42] on button at bounding box center [291, 44] width 19 height 19
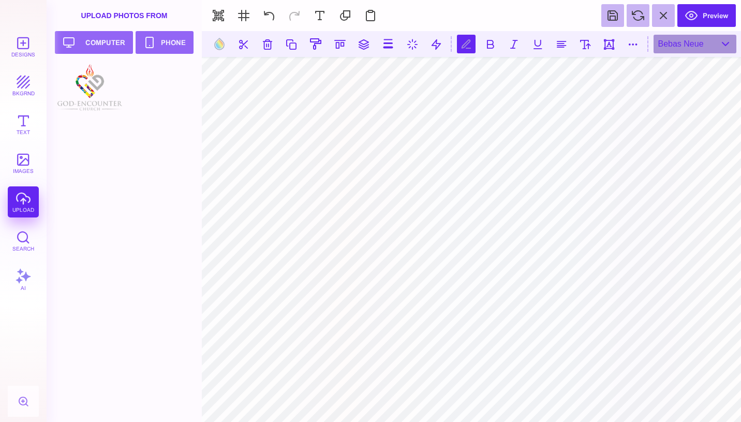
type textarea "**********"
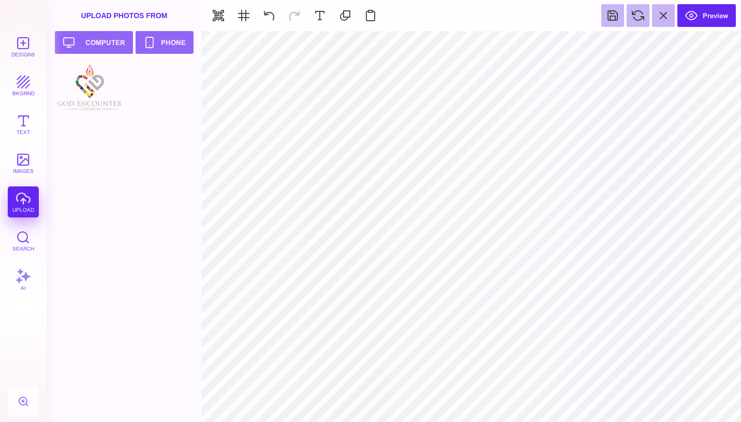
type input "#000000"
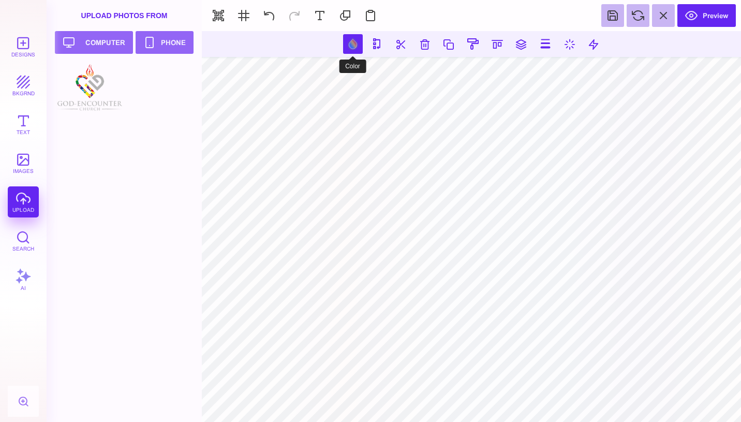
click at [352, 46] on button at bounding box center [353, 44] width 20 height 20
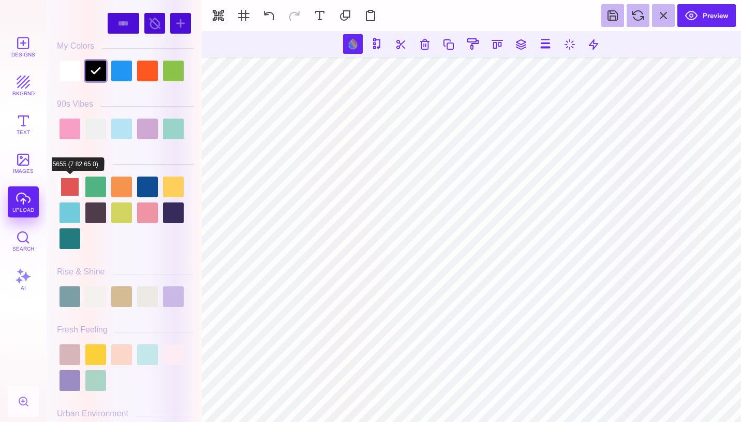
click at [69, 189] on div at bounding box center [70, 187] width 21 height 21
click at [59, 211] on div at bounding box center [125, 213] width 137 height 78
click at [70, 212] on div at bounding box center [70, 212] width 21 height 21
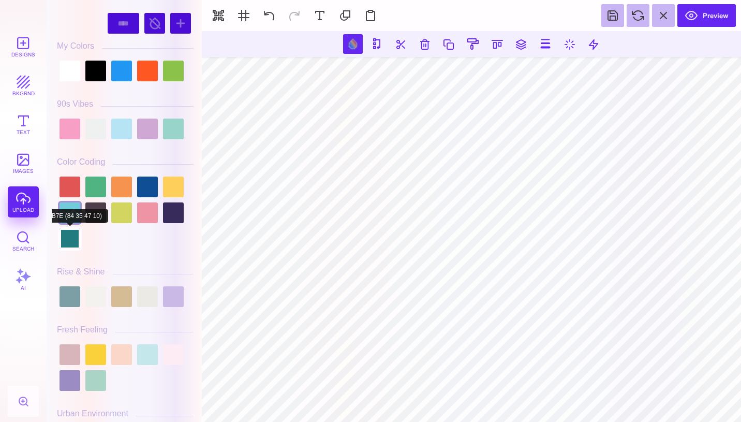
click at [74, 240] on div at bounding box center [70, 238] width 21 height 21
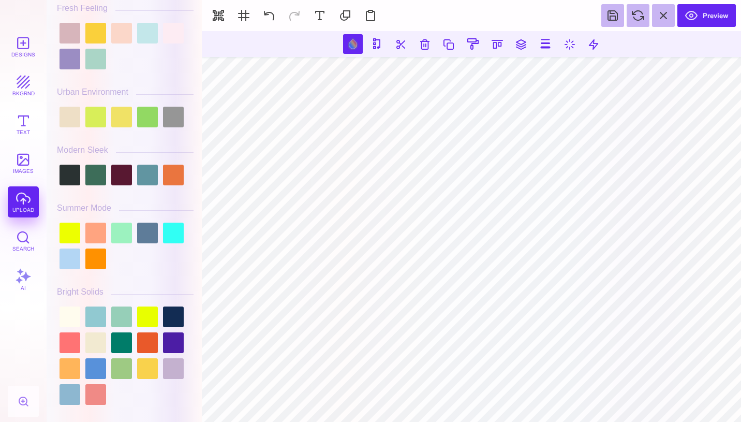
scroll to position [338, 0]
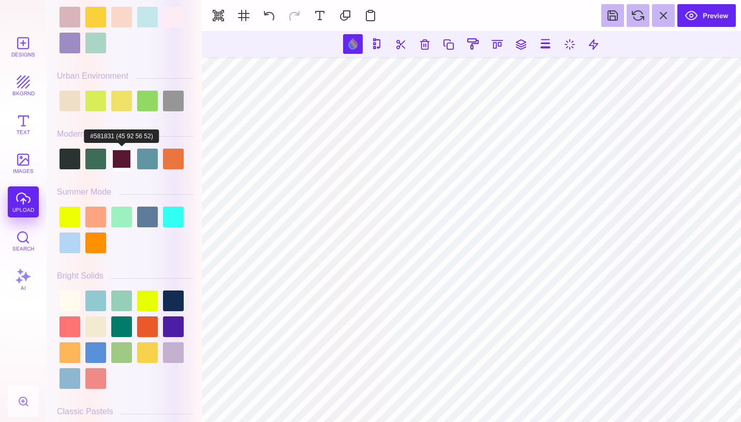
click at [128, 164] on div at bounding box center [121, 159] width 21 height 21
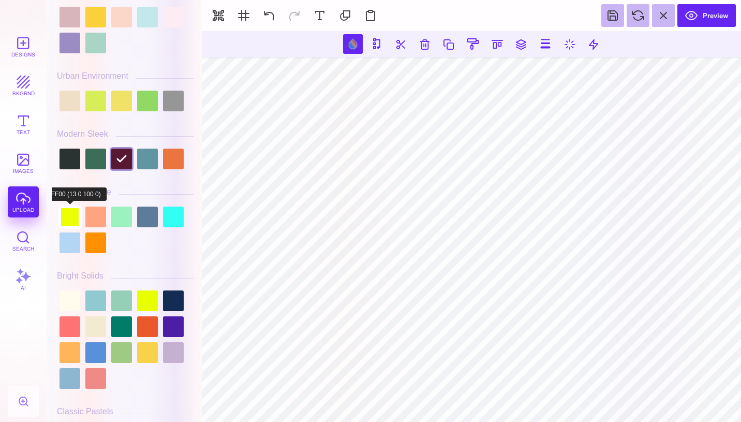
click at [79, 222] on div at bounding box center [70, 217] width 21 height 21
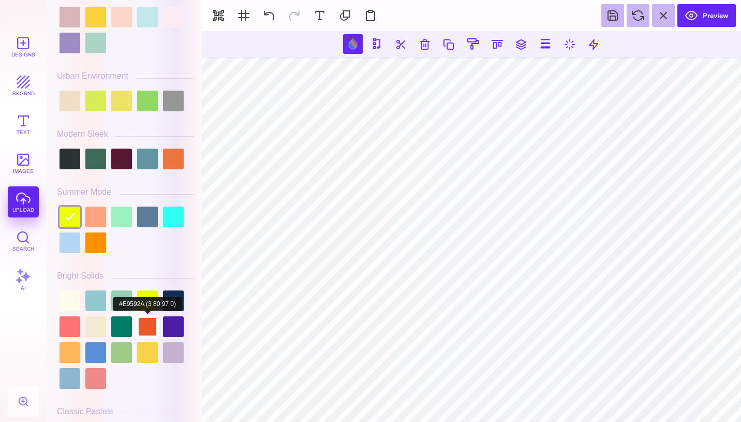
click at [149, 327] on div at bounding box center [147, 326] width 21 height 21
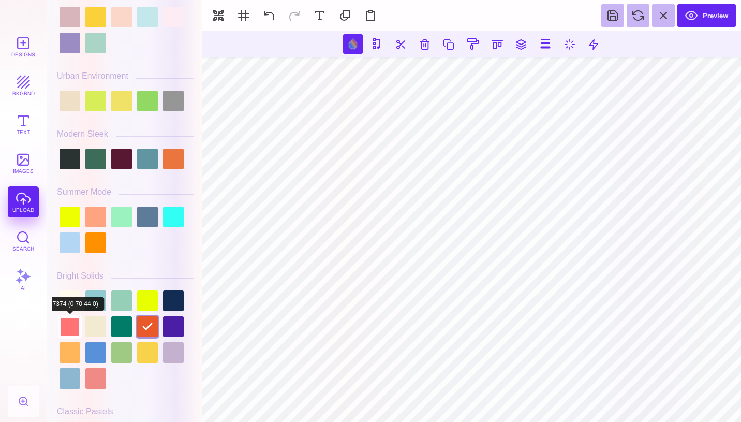
click at [71, 334] on div at bounding box center [70, 326] width 21 height 21
type input "#FF7374"
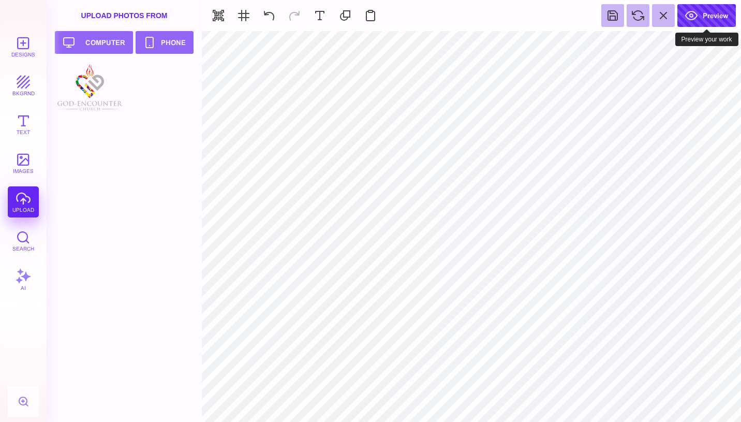
click at [697, 11] on button "Preview" at bounding box center [707, 15] width 59 height 23
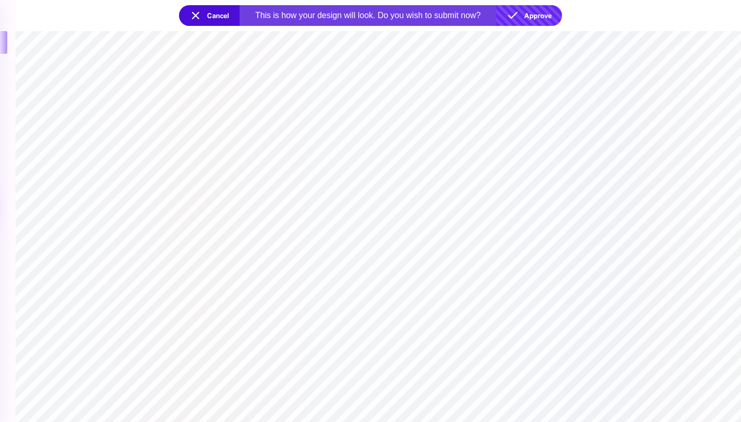
click at [534, 16] on button "Approve" at bounding box center [529, 15] width 66 height 21
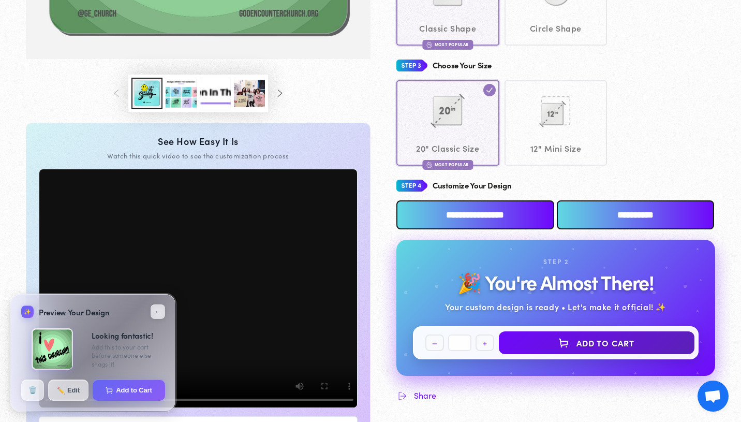
scroll to position [365, 0]
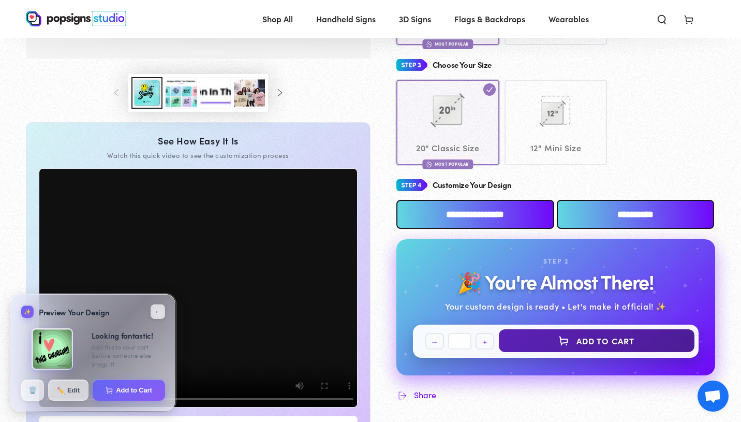
click at [581, 337] on button "Add to Cart" at bounding box center [597, 340] width 196 height 23
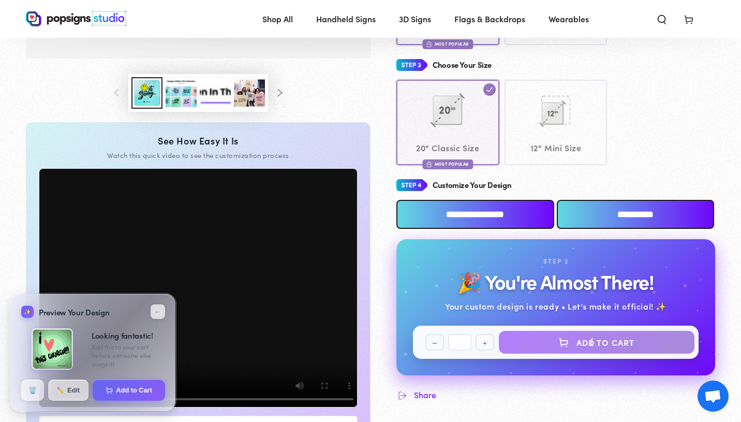
select select "**********"
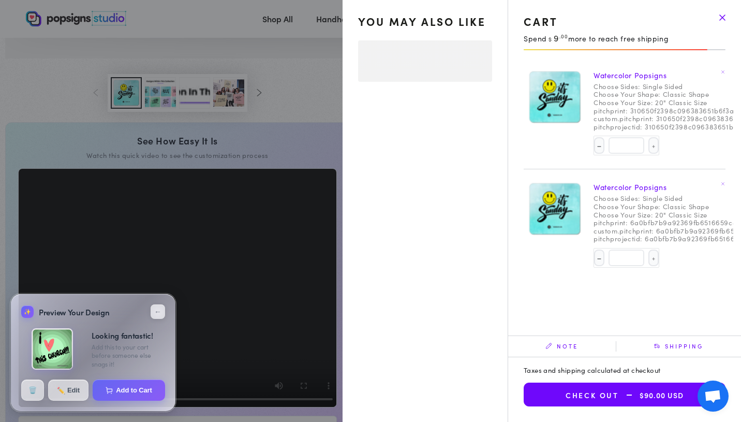
select select "**********"
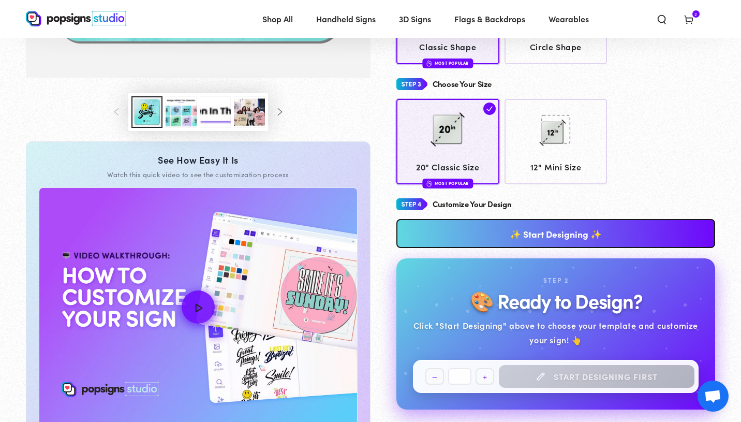
scroll to position [347, 0]
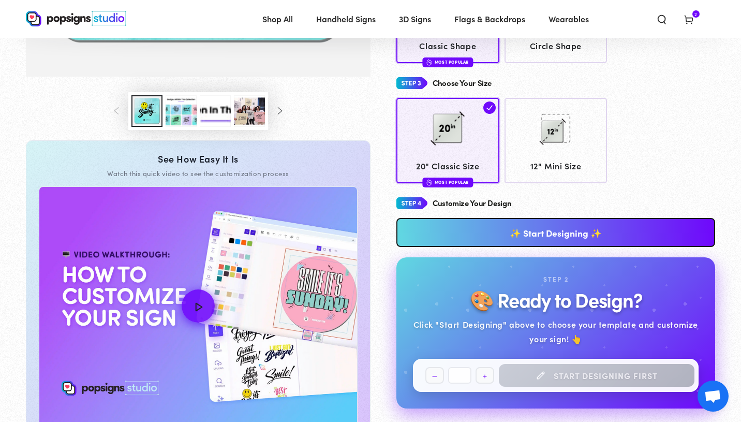
click at [567, 244] on link "✨ Start Designing ✨" at bounding box center [556, 232] width 319 height 29
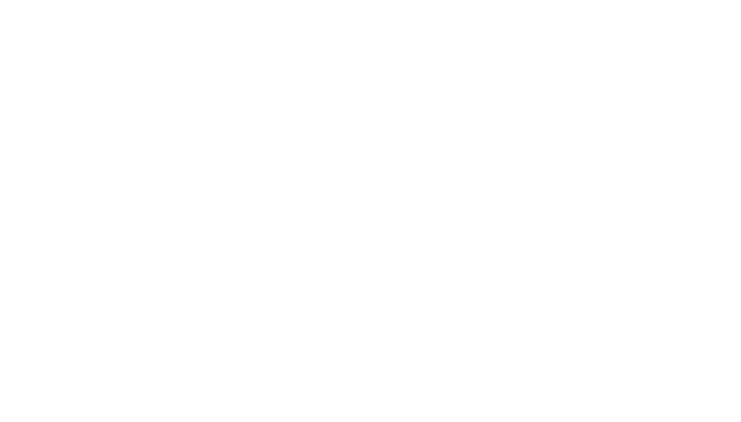
scroll to position [0, 0]
type textarea "An ancient tree with a door leading to a magical world"
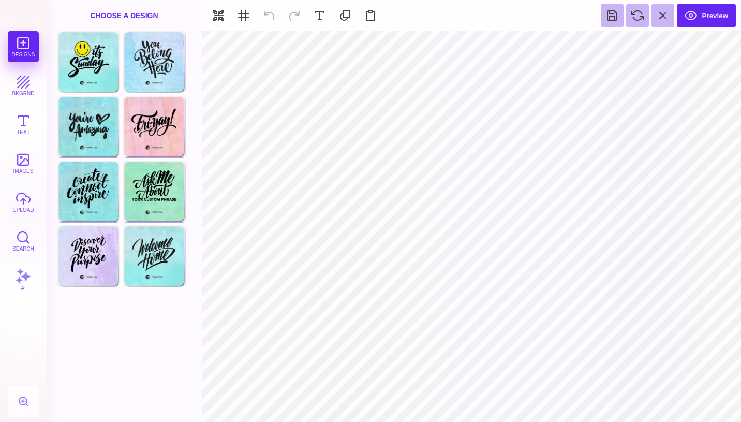
type input "#000000"
click at [312, 16] on button at bounding box center [320, 15] width 23 height 23
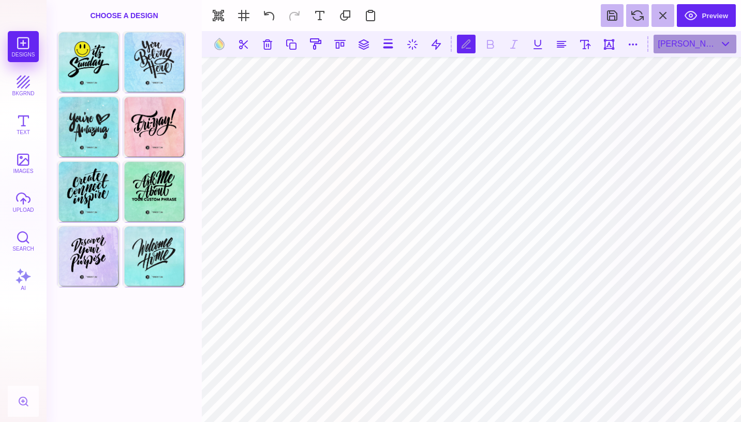
scroll to position [0, 1]
type textarea "*******"
click at [699, 48] on div "[PERSON_NAME] Black" at bounding box center [695, 44] width 83 height 19
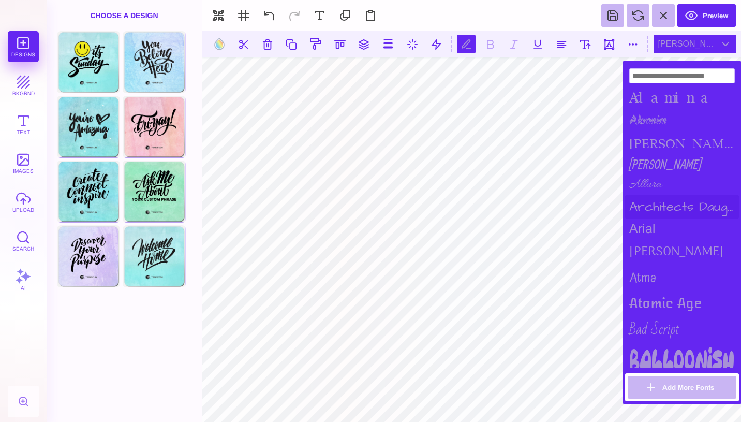
click at [659, 203] on div "Architects Daughter" at bounding box center [682, 206] width 114 height 23
click at [657, 239] on div "[PERSON_NAME]" at bounding box center [682, 252] width 114 height 26
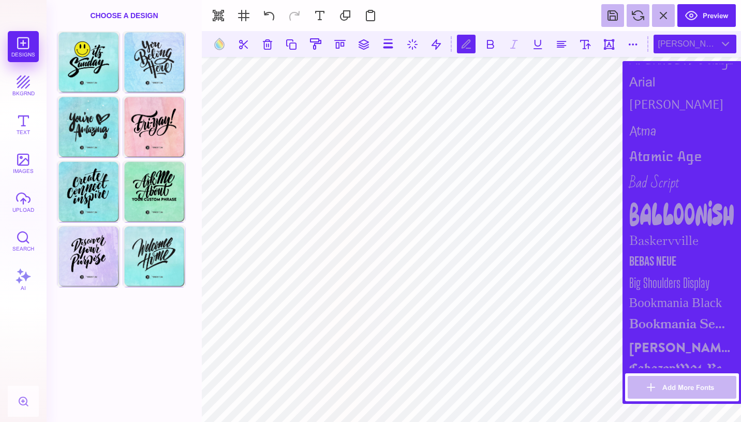
scroll to position [151, 0]
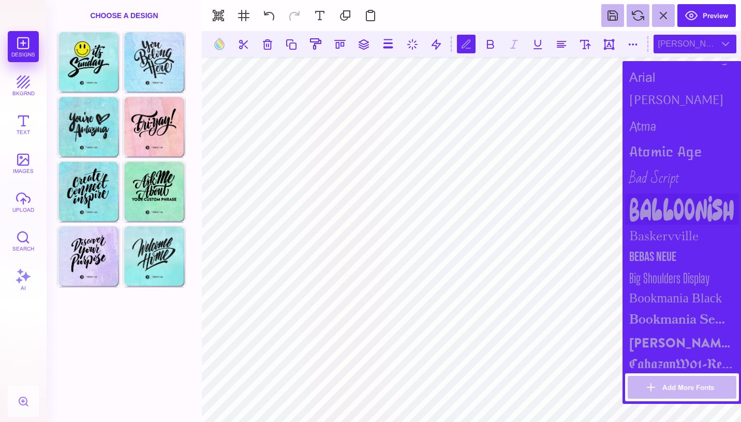
click at [666, 208] on div "Balloonish" at bounding box center [682, 209] width 114 height 31
click at [670, 256] on div "Bebas Neue" at bounding box center [682, 256] width 114 height 21
click at [674, 275] on div "Big Shoulders Display" at bounding box center [682, 278] width 114 height 21
click at [677, 308] on div "Bookmania Semibold" at bounding box center [682, 319] width 114 height 23
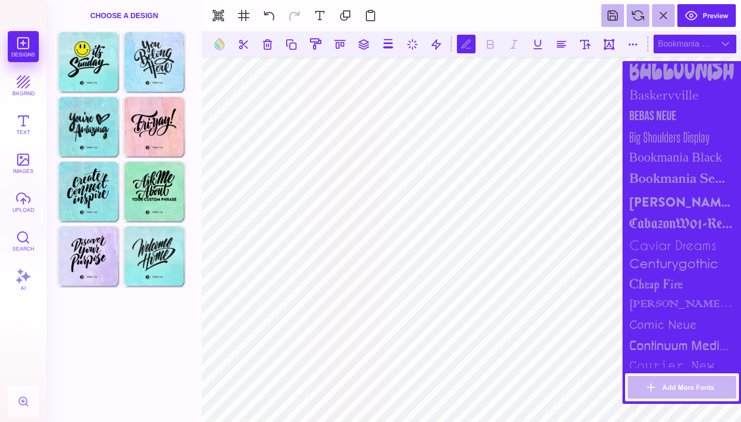
scroll to position [291, 0]
click at [676, 216] on div "CabazonW01-Regular" at bounding box center [682, 225] width 114 height 21
click at [676, 291] on div "cheap fire" at bounding box center [682, 285] width 114 height 21
click at [675, 308] on div "colonna mt" at bounding box center [682, 305] width 114 height 19
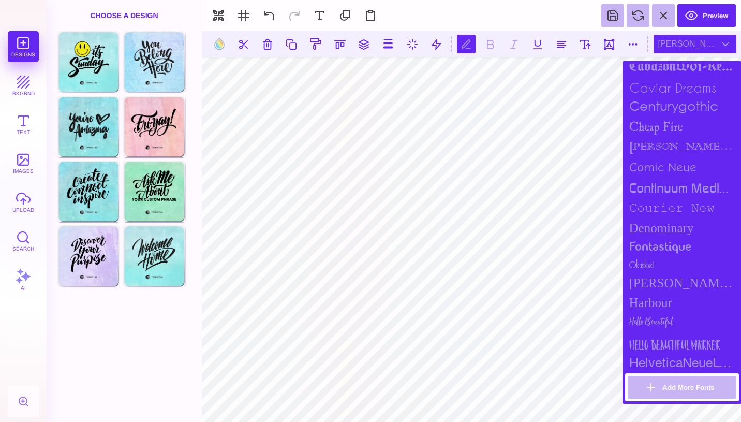
scroll to position [459, 0]
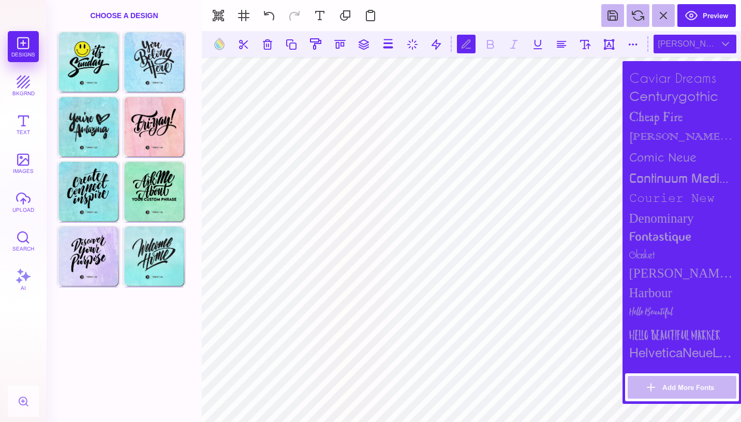
click at [675, 308] on div "Hello Beautiful" at bounding box center [682, 313] width 114 height 21
click at [684, 332] on div "Hello Beautiful Marker" at bounding box center [682, 334] width 114 height 21
click at [663, 312] on div "Hello Beautiful" at bounding box center [682, 313] width 114 height 21
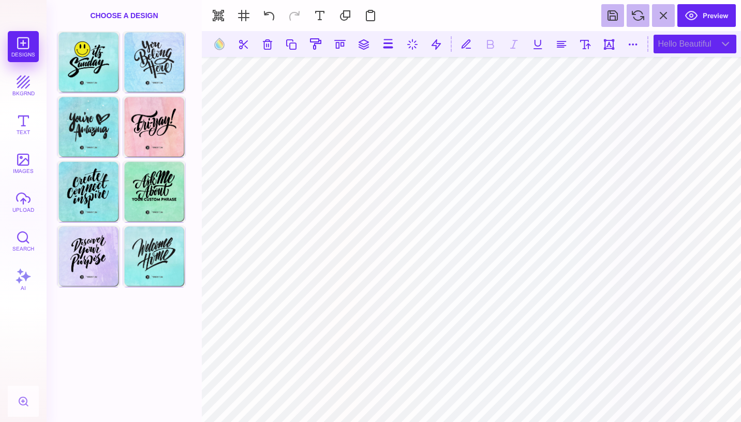
click at [723, 41] on div "Hello Beautiful" at bounding box center [695, 44] width 83 height 19
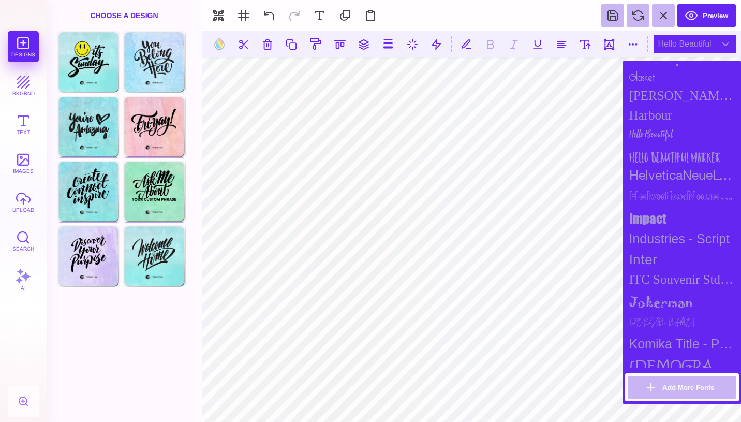
scroll to position [661, 0]
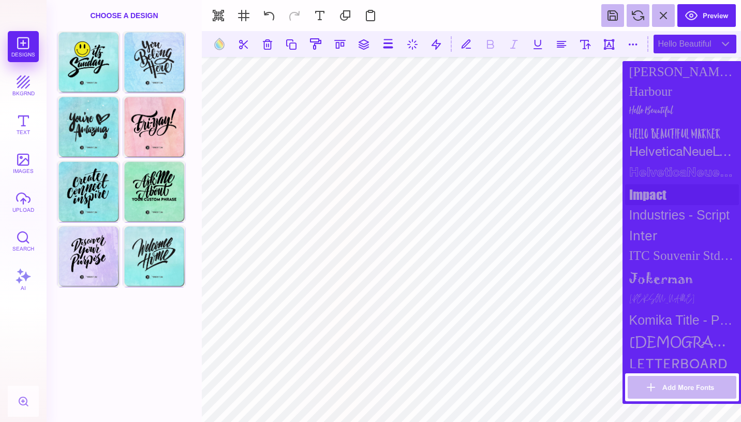
click at [665, 199] on div "impact" at bounding box center [682, 194] width 114 height 21
click at [674, 254] on div "ITC Souvenir Std Medium" at bounding box center [682, 256] width 114 height 20
click at [666, 280] on div "jokerman" at bounding box center [682, 278] width 114 height 25
click at [668, 296] on div "Jonathan" at bounding box center [682, 300] width 114 height 20
click at [667, 318] on div "Komika Title - Paint" at bounding box center [682, 320] width 114 height 20
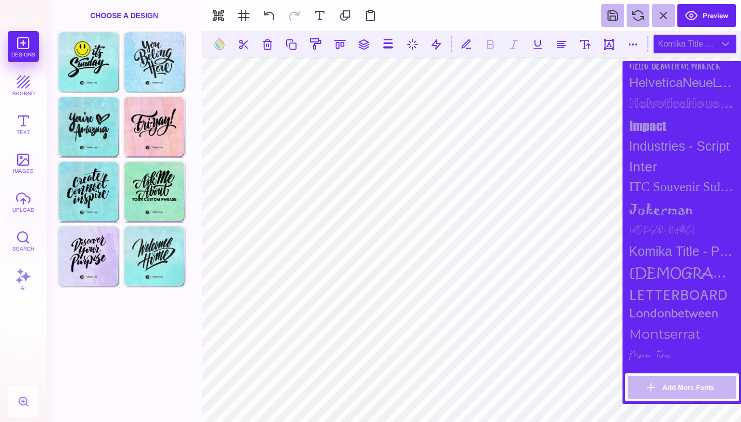
scroll to position [735, 0]
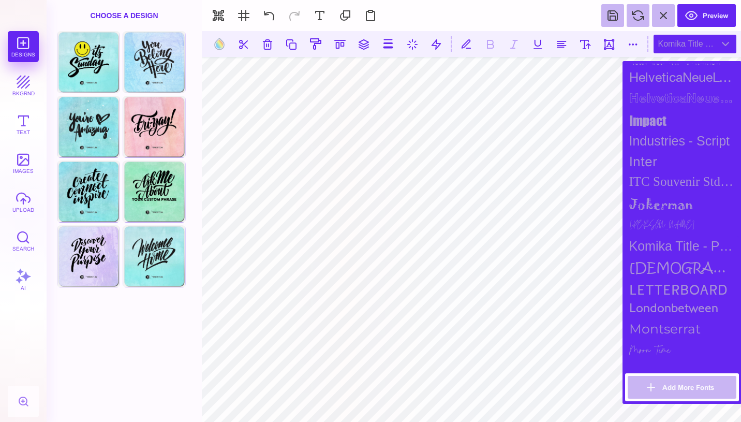
click at [667, 318] on div "Montserrat" at bounding box center [682, 328] width 114 height 21
click at [667, 332] on div "Montserrat" at bounding box center [682, 328] width 114 height 21
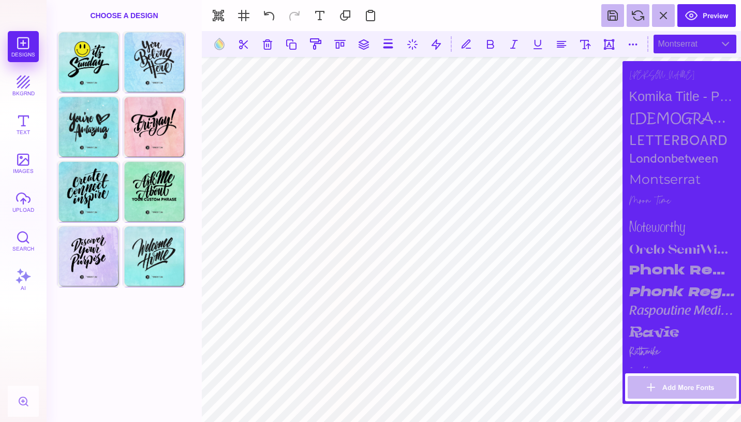
scroll to position [884, 0]
click at [653, 190] on div "Montserrat" at bounding box center [682, 179] width 114 height 21
click at [654, 199] on div "Moon Time" at bounding box center [682, 201] width 114 height 23
click at [651, 228] on div "noteworthy" at bounding box center [682, 226] width 114 height 26
click at [660, 198] on div "Moon Time" at bounding box center [682, 201] width 114 height 23
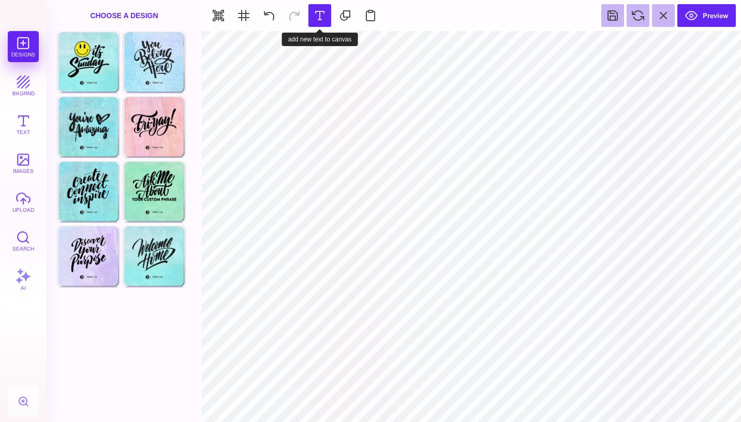
click at [321, 21] on button at bounding box center [320, 15] width 23 height 23
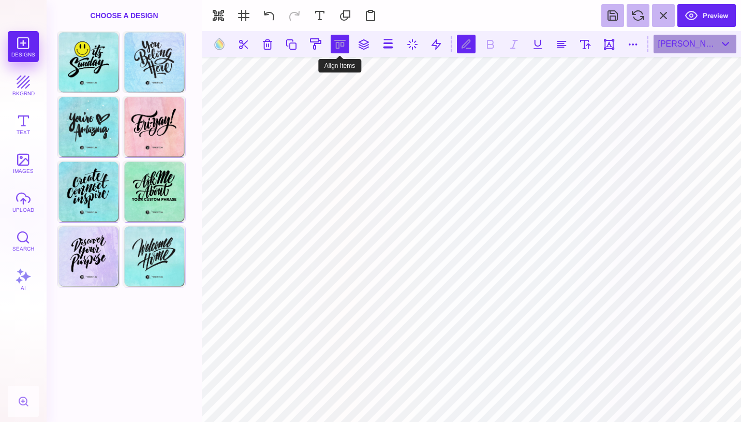
scroll to position [0, 1]
type textarea "**"
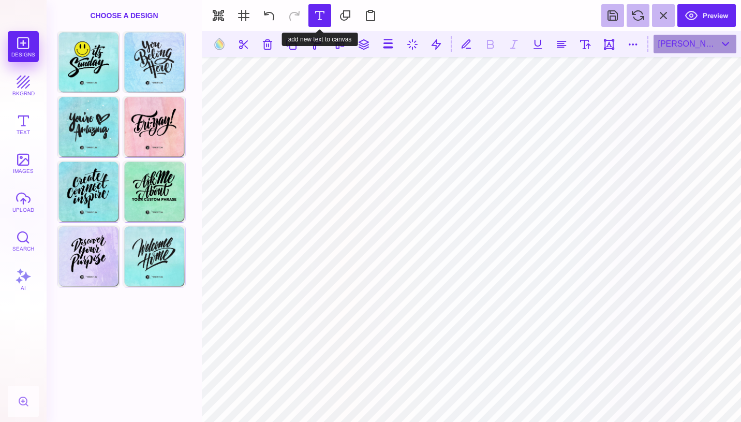
click at [324, 18] on button at bounding box center [320, 15] width 23 height 23
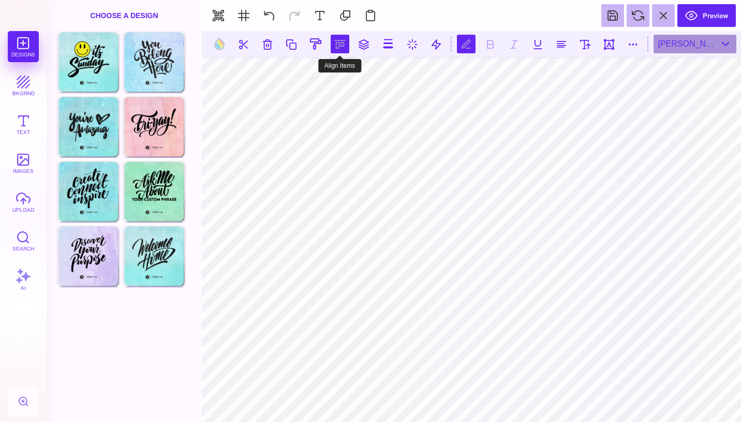
type textarea "****"
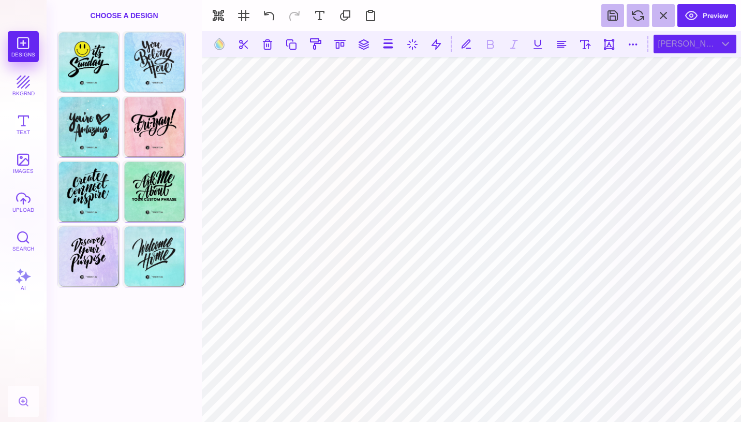
click at [722, 42] on div "Brandon Grotesque Black" at bounding box center [695, 44] width 83 height 19
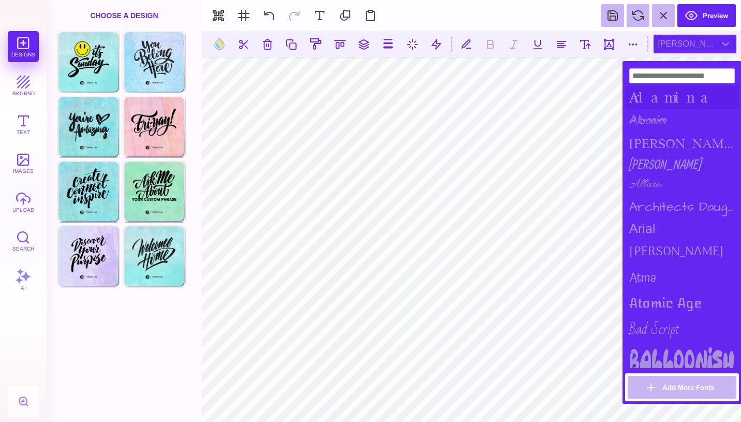
click at [679, 101] on div "Adamina" at bounding box center [682, 97] width 114 height 23
click at [670, 300] on div "Atomic Age" at bounding box center [682, 302] width 114 height 23
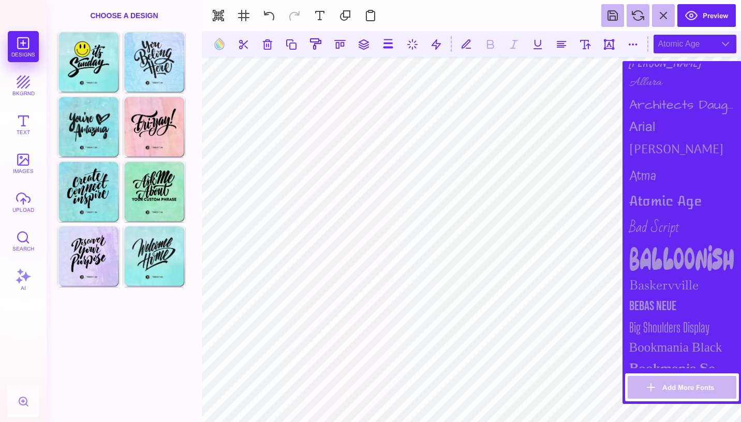
scroll to position [109, 0]
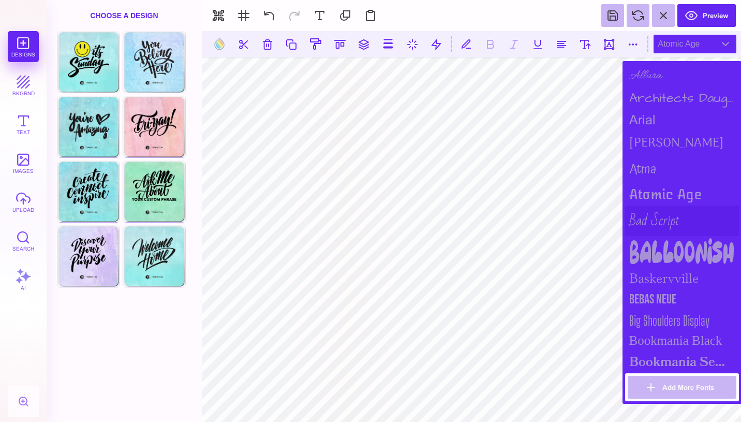
click at [668, 210] on div "Bad Script" at bounding box center [682, 221] width 114 height 31
click at [673, 241] on div "Balloonish" at bounding box center [682, 251] width 114 height 31
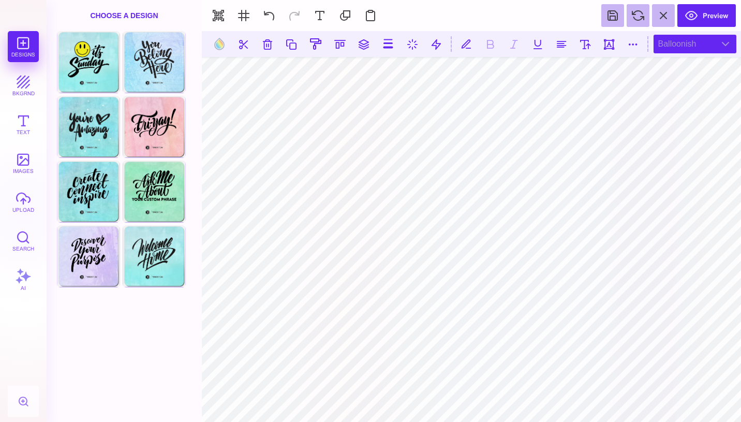
click at [688, 46] on div "Balloonish" at bounding box center [695, 44] width 83 height 19
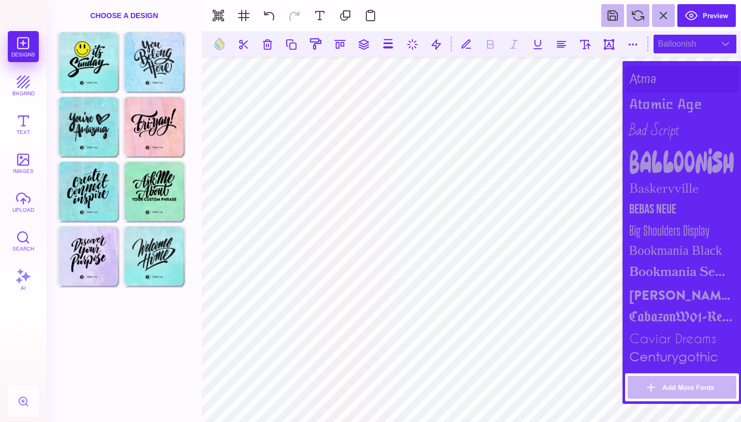
scroll to position [202, 0]
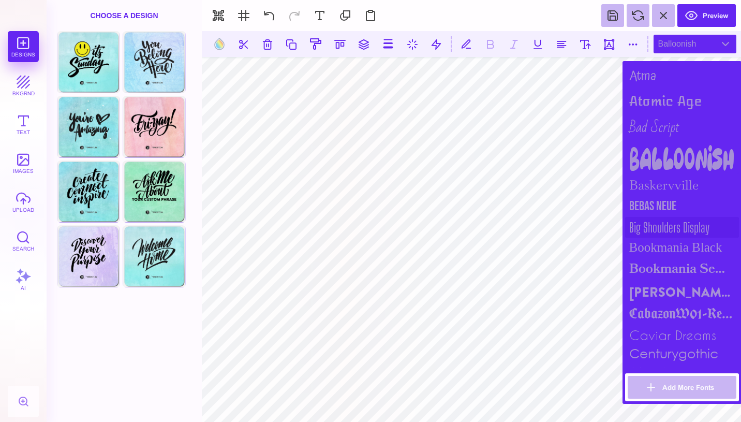
click at [689, 222] on div "Big Shoulders Display" at bounding box center [682, 227] width 114 height 21
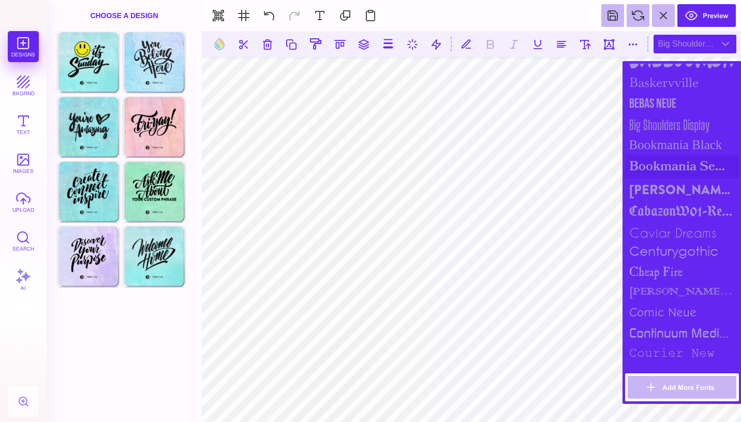
scroll to position [310, 0]
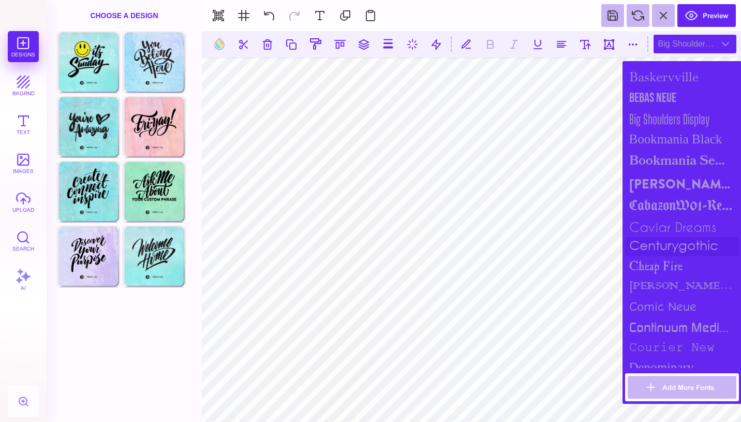
click at [692, 242] on div "centurygothic" at bounding box center [682, 246] width 114 height 19
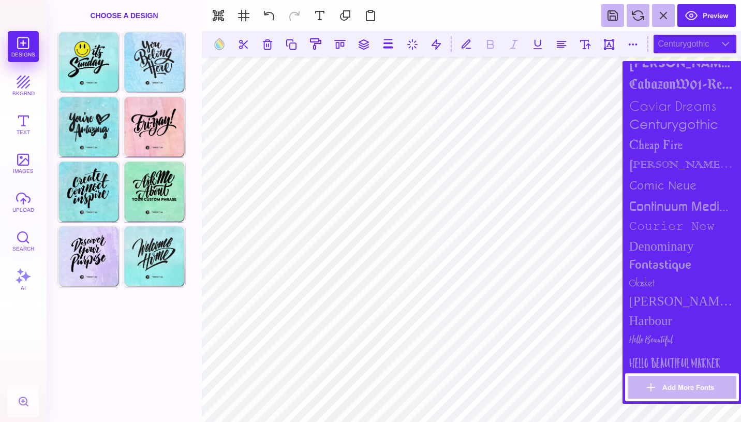
scroll to position [443, 0]
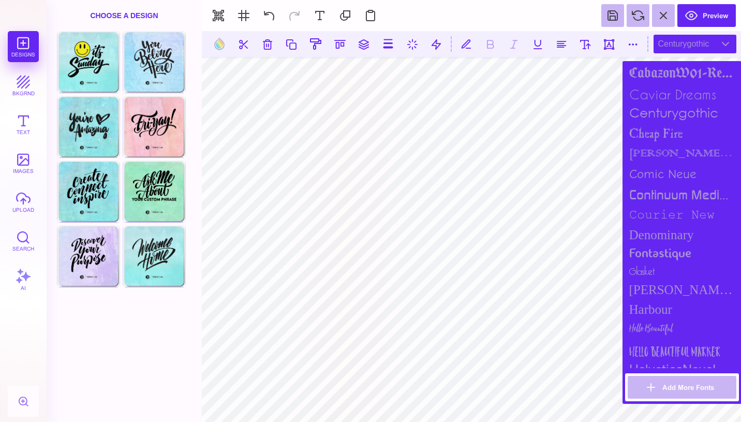
click at [692, 242] on div "Denominary" at bounding box center [682, 235] width 114 height 20
click at [688, 233] on div "Denominary" at bounding box center [682, 235] width 114 height 20
click at [683, 246] on div "fontastique" at bounding box center [682, 254] width 114 height 18
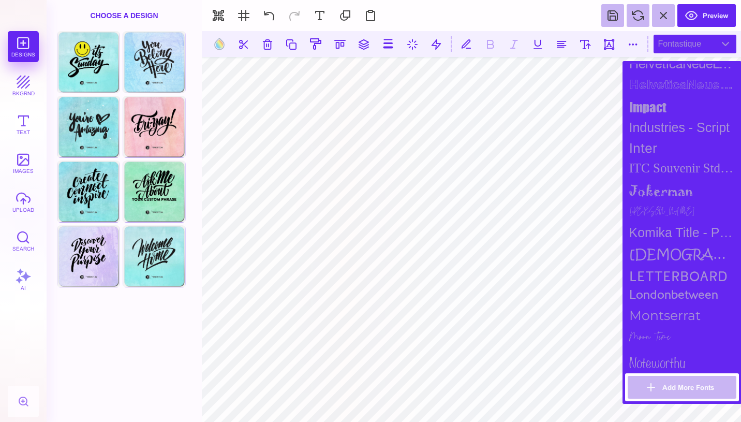
scroll to position [751, 0]
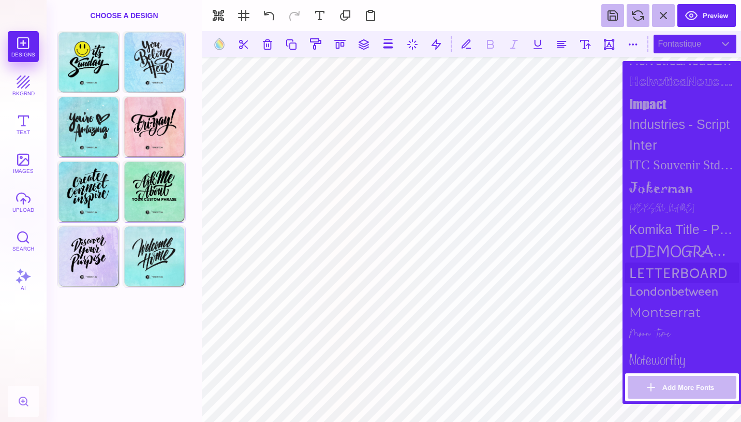
click at [680, 269] on div "Letterboard" at bounding box center [682, 272] width 114 height 21
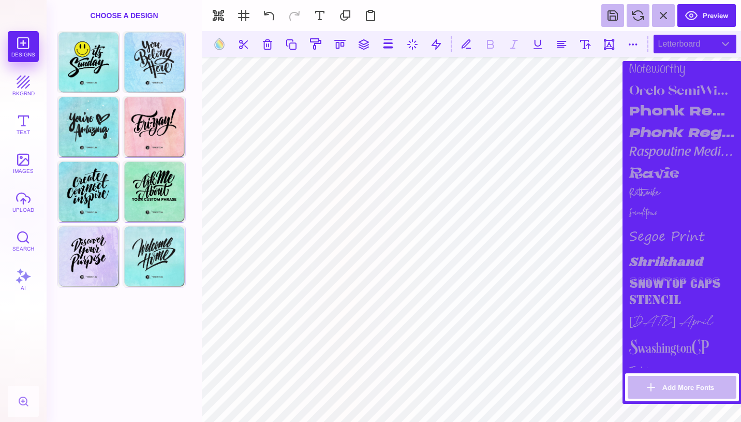
scroll to position [1044, 0]
click at [680, 319] on div "Sunday April" at bounding box center [682, 322] width 114 height 24
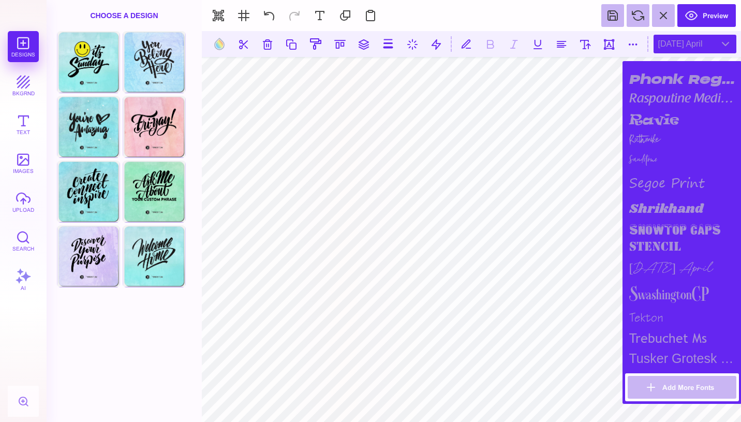
scroll to position [1097, 0]
click at [682, 296] on div "SwashingtonCP" at bounding box center [682, 293] width 114 height 26
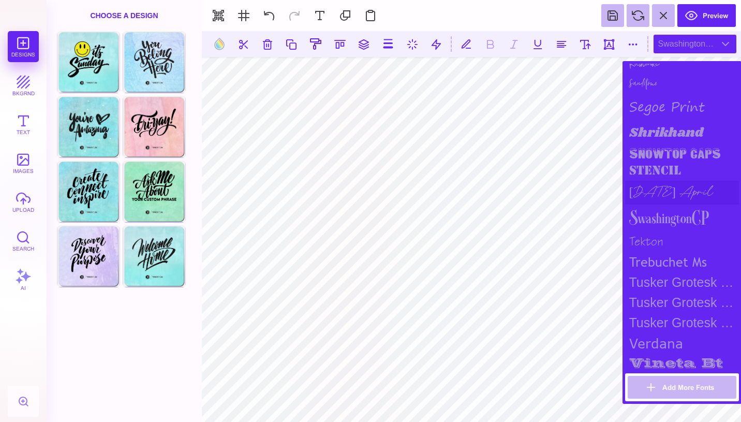
scroll to position [1175, 0]
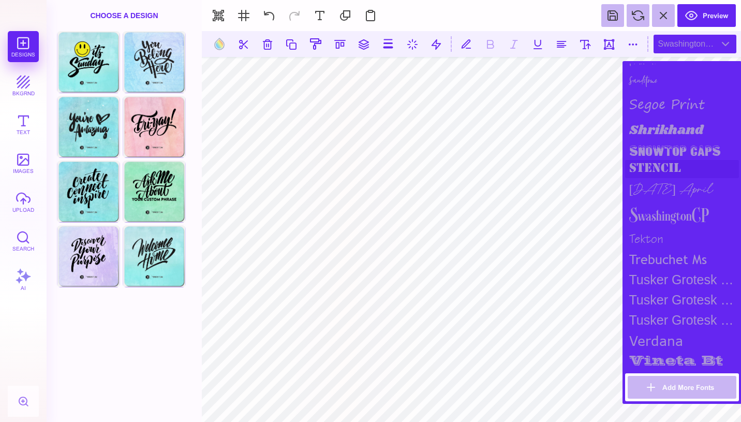
click at [658, 167] on div "stencil" at bounding box center [682, 169] width 114 height 18
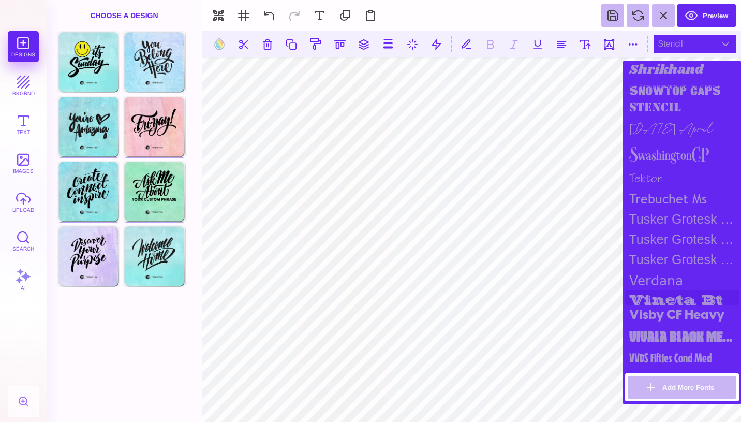
click at [682, 290] on div "vineta bt" at bounding box center [682, 297] width 114 height 14
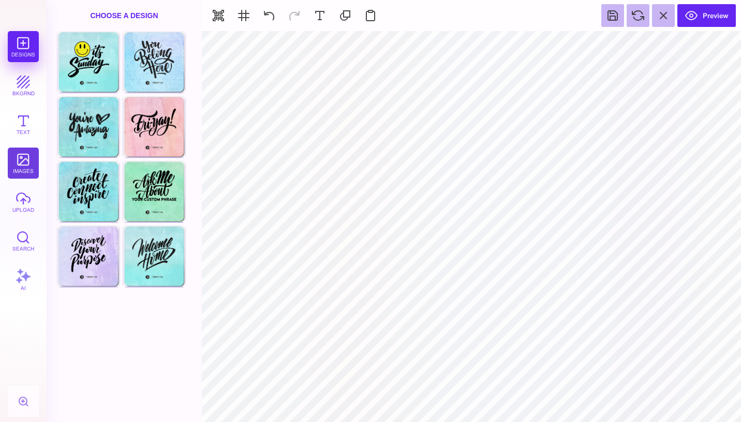
click at [23, 170] on button "images" at bounding box center [23, 163] width 31 height 31
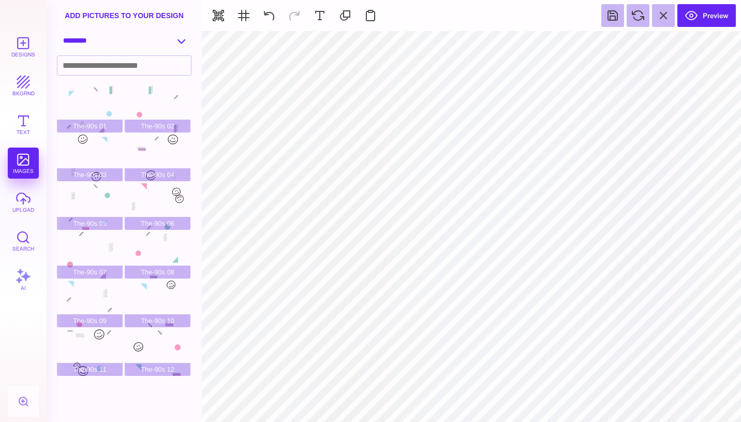
click at [181, 42] on select "**********" at bounding box center [124, 41] width 134 height 18
click at [57, 32] on select "**********" at bounding box center [124, 41] width 134 height 18
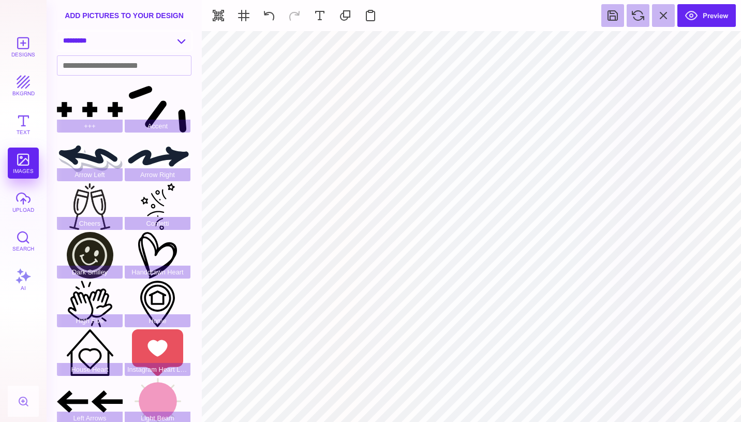
click at [183, 42] on select "**********" at bounding box center [124, 41] width 134 height 18
click at [57, 32] on select "**********" at bounding box center [124, 41] width 134 height 18
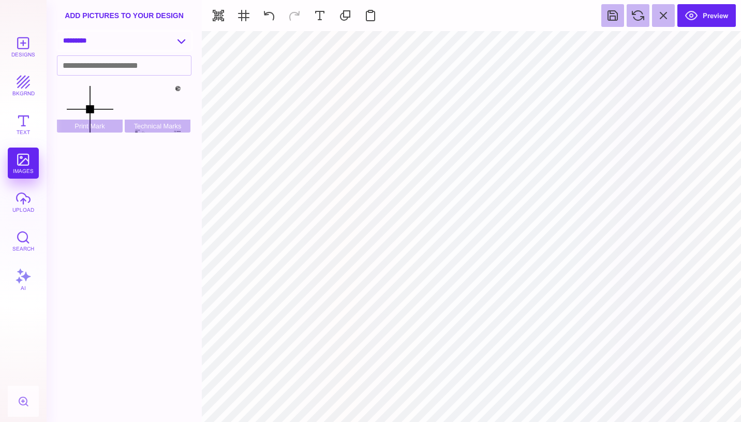
click at [180, 41] on select "**********" at bounding box center [124, 41] width 134 height 18
select select "**********"
click at [57, 32] on select "**********" at bounding box center [124, 41] width 134 height 18
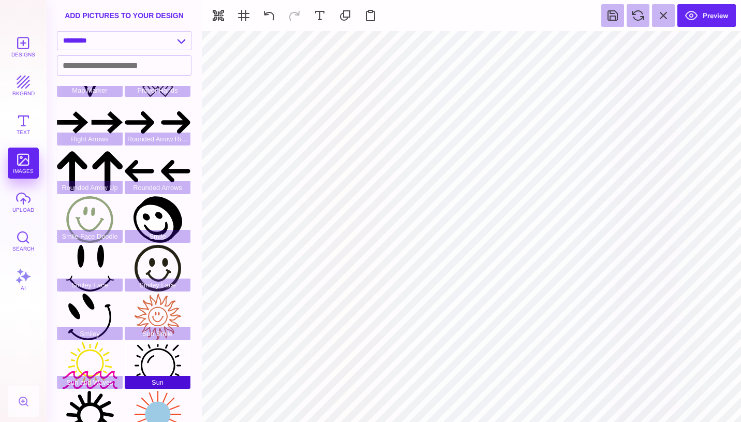
scroll to position [376, 0]
click at [158, 211] on div "Smile" at bounding box center [158, 220] width 66 height 47
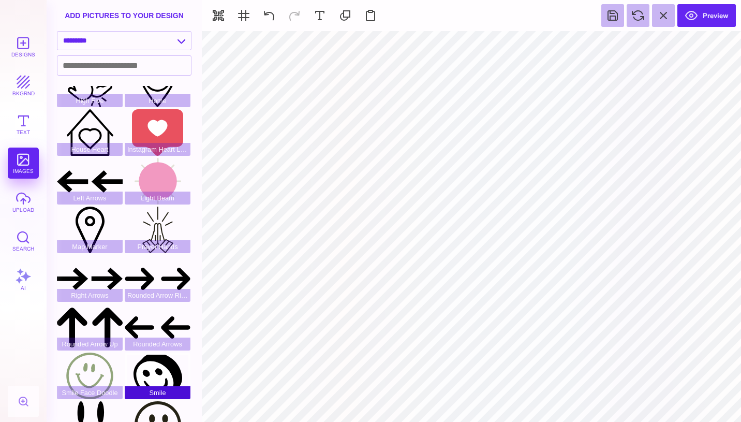
scroll to position [220, 0]
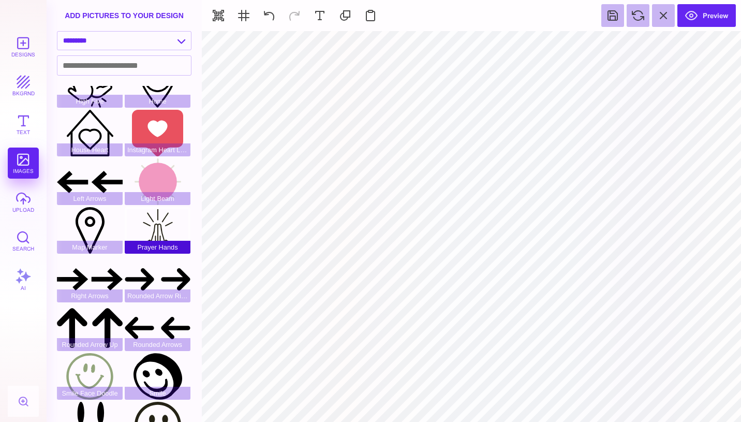
click at [162, 229] on div "Prayer Hands" at bounding box center [158, 230] width 66 height 47
type input "#252316"
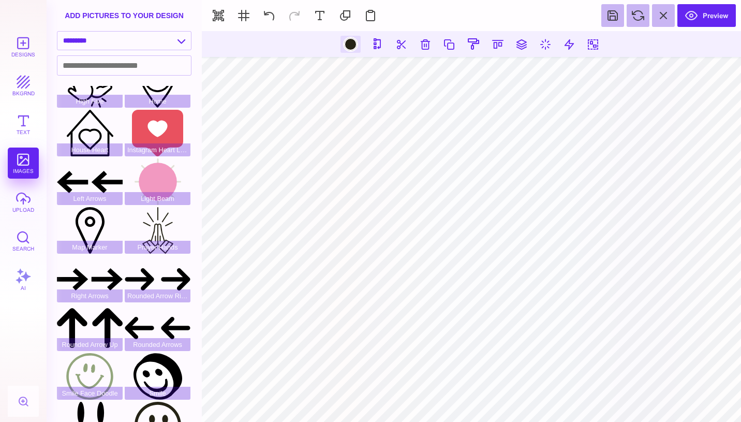
click at [349, 41] on div at bounding box center [350, 44] width 13 height 13
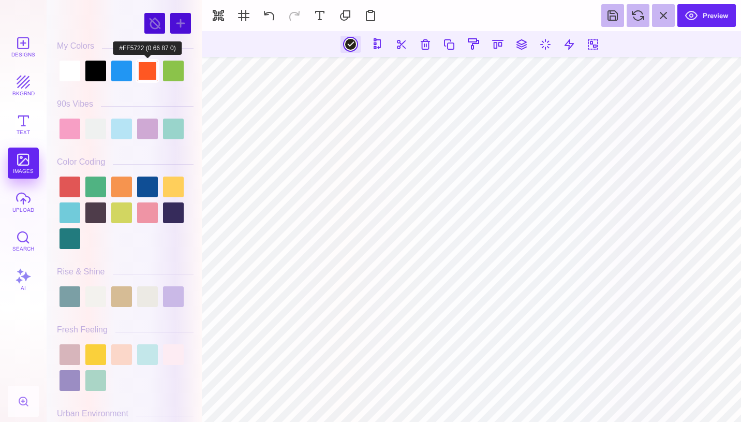
click at [142, 67] on div at bounding box center [147, 71] width 21 height 21
click at [100, 75] on div at bounding box center [95, 71] width 21 height 21
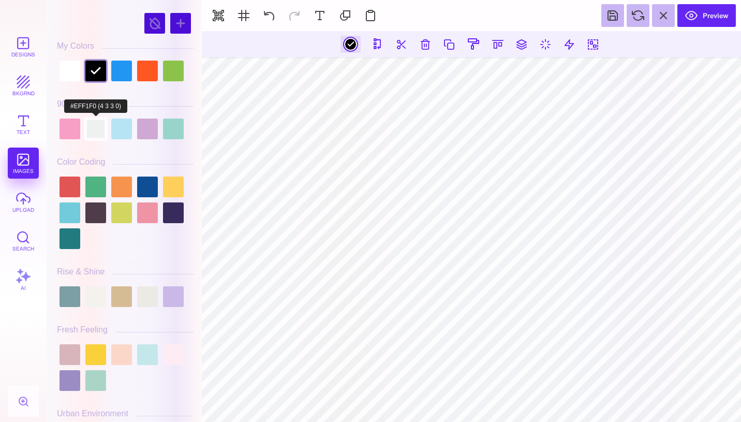
click at [105, 127] on div at bounding box center [95, 129] width 21 height 21
type input "#EFF1F0"
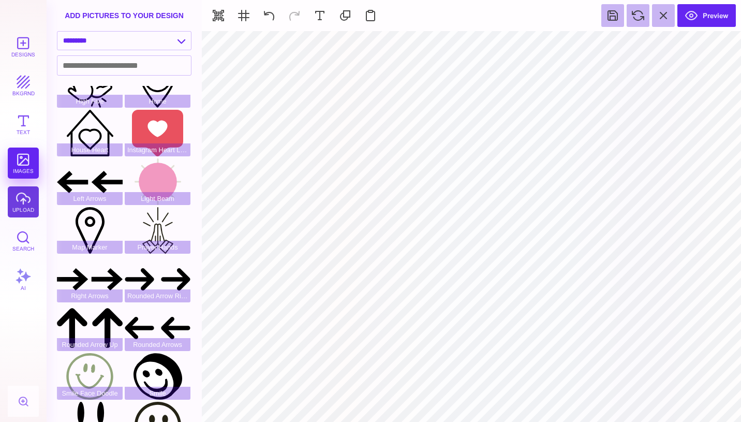
click at [27, 199] on button "upload" at bounding box center [23, 201] width 31 height 31
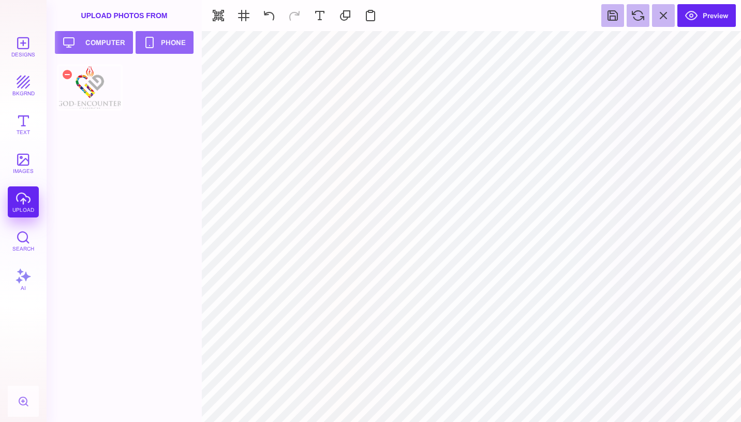
click at [96, 91] on div at bounding box center [90, 87] width 66 height 47
type input "#FFFFFF"
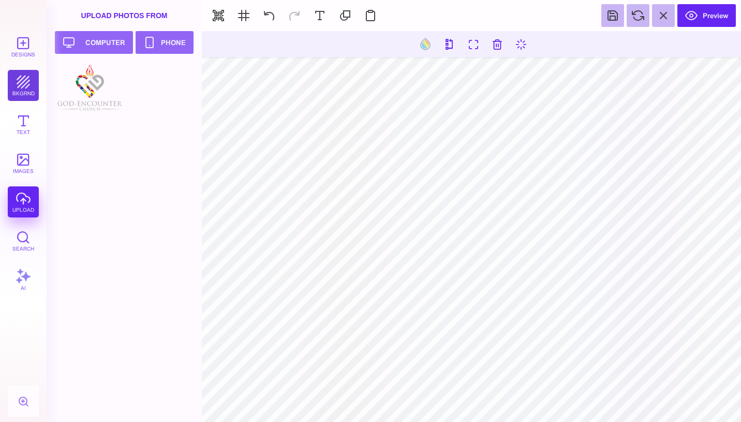
click at [21, 80] on button "bkgrnd" at bounding box center [23, 85] width 31 height 31
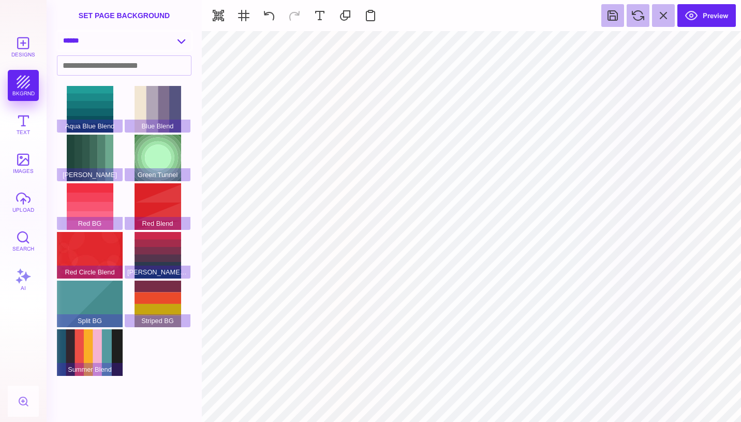
click at [179, 39] on select "**********" at bounding box center [124, 41] width 134 height 18
select select "**********"
click at [57, 32] on select "**********" at bounding box center [124, 41] width 134 height 18
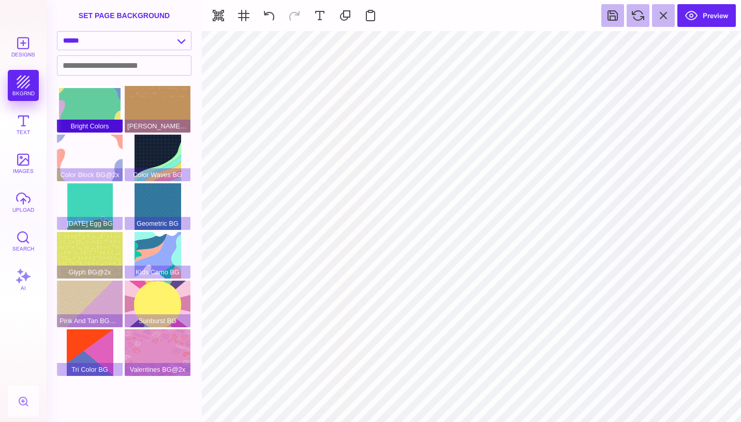
click at [112, 106] on div "Bright Colors" at bounding box center [90, 109] width 66 height 47
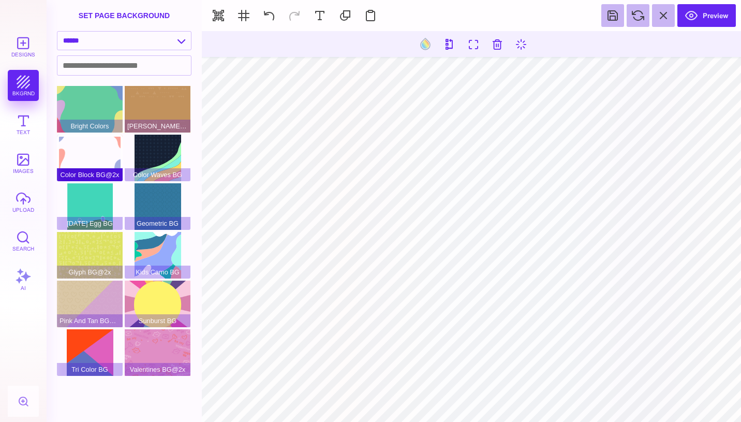
click at [90, 151] on div "Color Block BG@2x" at bounding box center [90, 158] width 66 height 47
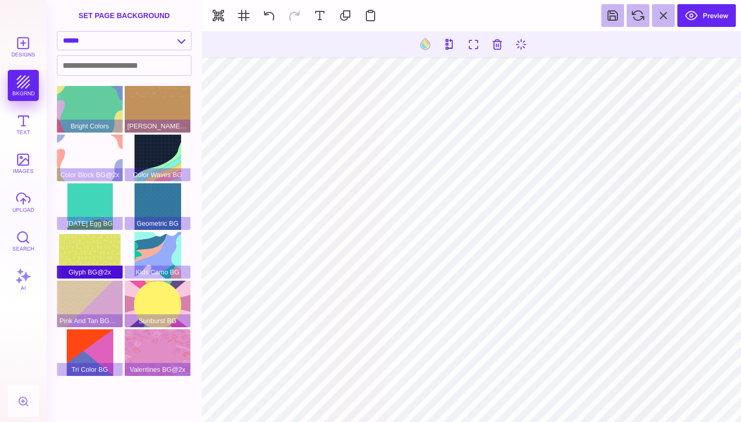
click at [79, 269] on span "Glyph BG@2x" at bounding box center [90, 272] width 66 height 13
click at [87, 261] on div "Glyph BG@2x" at bounding box center [90, 255] width 66 height 47
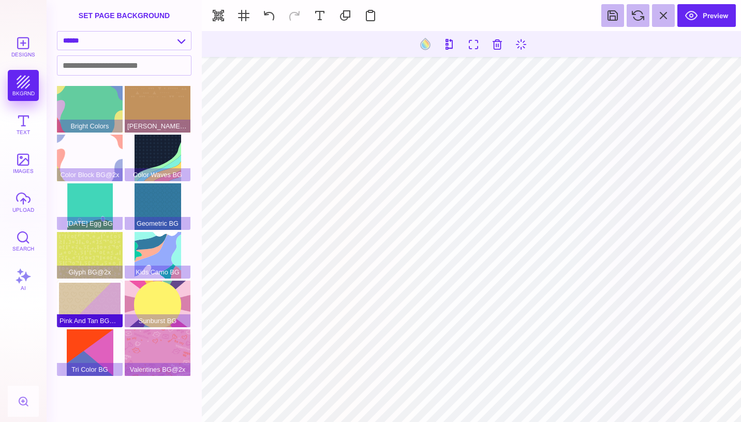
click at [104, 289] on div "Pink And Tan BG@2x" at bounding box center [90, 304] width 66 height 47
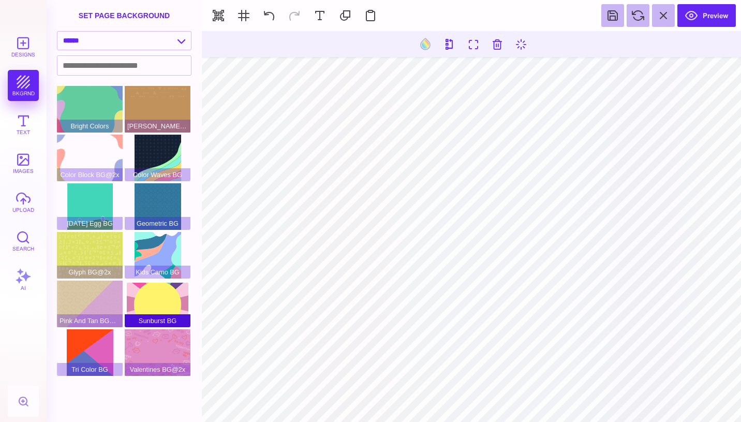
click at [167, 304] on div "Sunburst BG" at bounding box center [158, 304] width 66 height 47
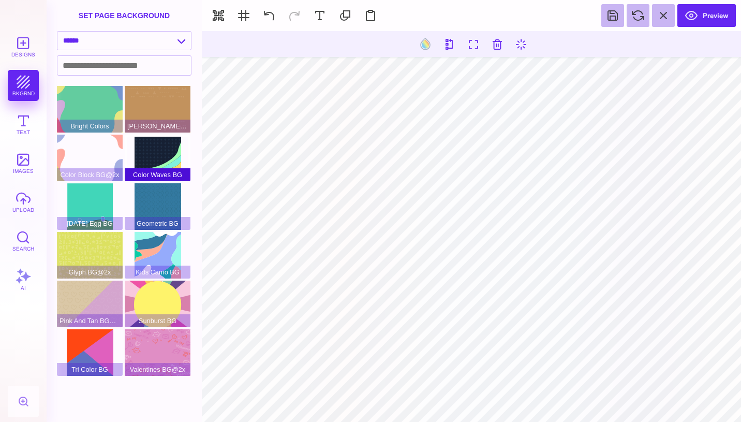
click at [170, 141] on div "Color Waves BG" at bounding box center [158, 158] width 66 height 47
type input "#000000"
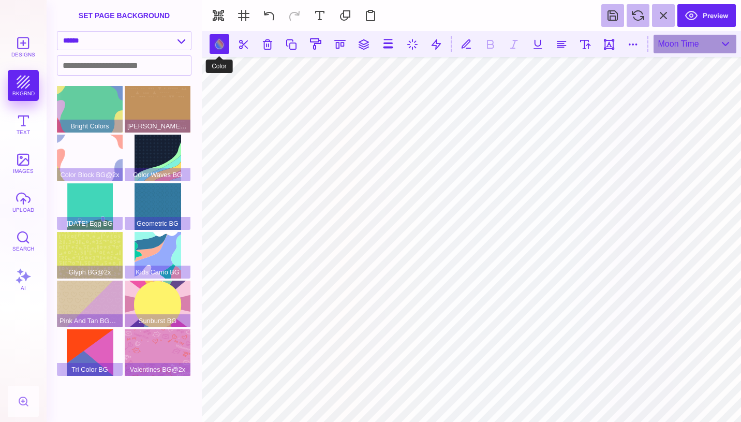
click at [220, 41] on button at bounding box center [220, 44] width 20 height 20
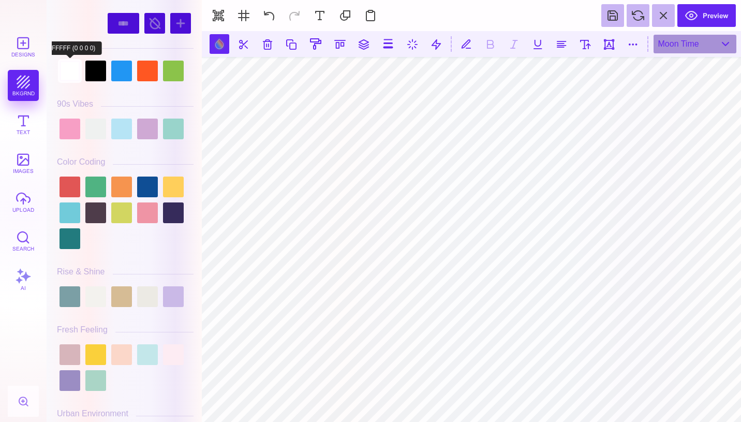
click at [69, 69] on div at bounding box center [70, 71] width 21 height 21
type input "#FFFFFF"
click at [76, 70] on div at bounding box center [70, 71] width 21 height 21
click at [71, 65] on div at bounding box center [70, 71] width 21 height 21
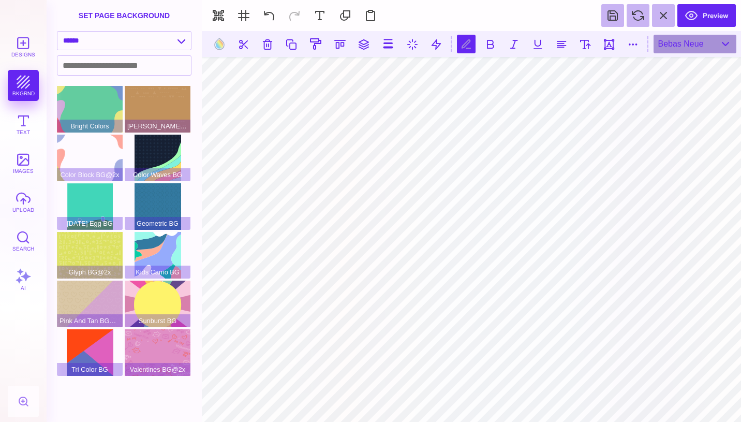
scroll to position [0, 3]
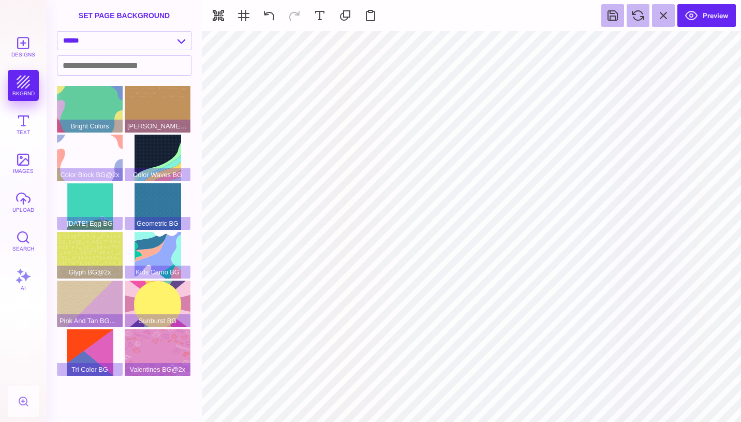
type input "#505050"
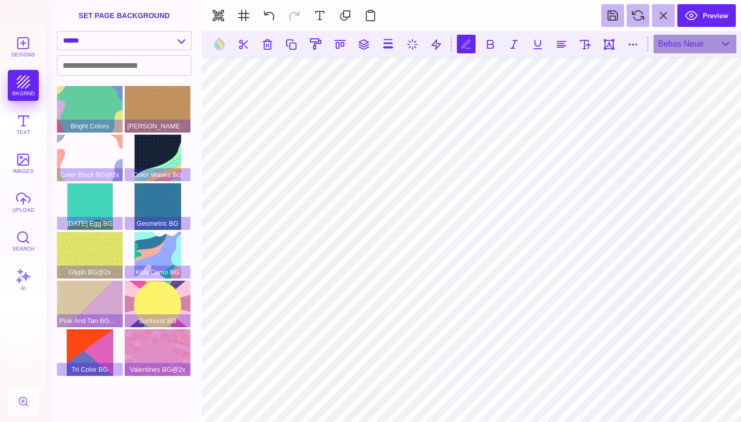
scroll to position [0, 1]
type textarea "**********"
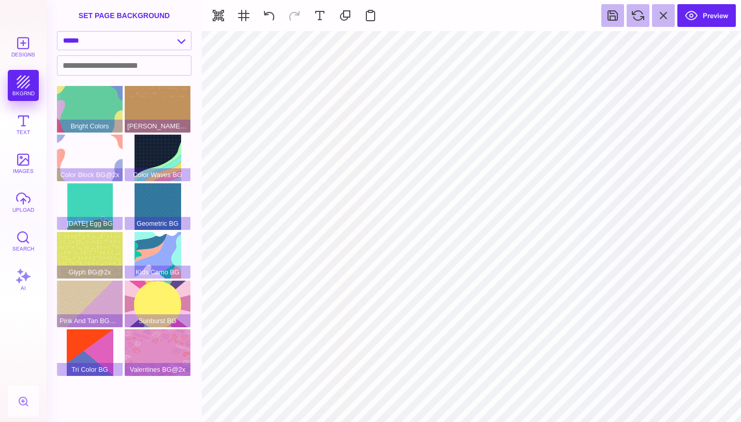
type input "#FFFFFF"
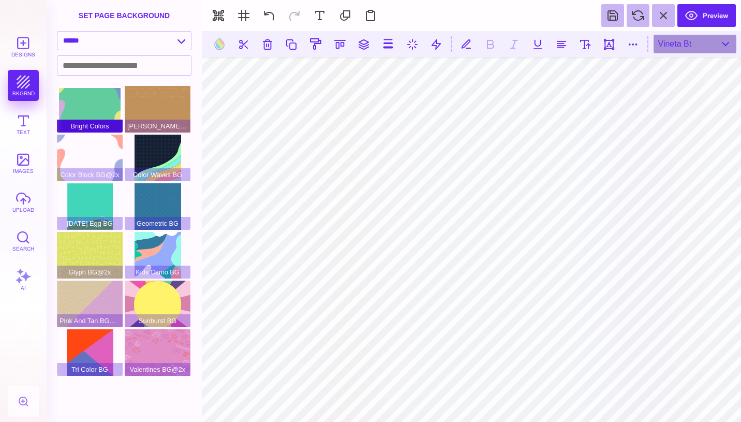
click at [102, 111] on div "Bright Colors" at bounding box center [90, 109] width 66 height 47
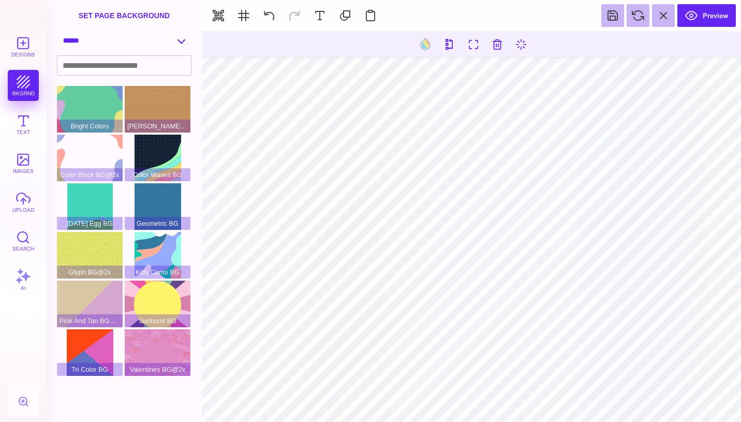
click at [175, 41] on select "**********" at bounding box center [124, 41] width 134 height 18
click at [57, 32] on select "**********" at bounding box center [124, 41] width 134 height 18
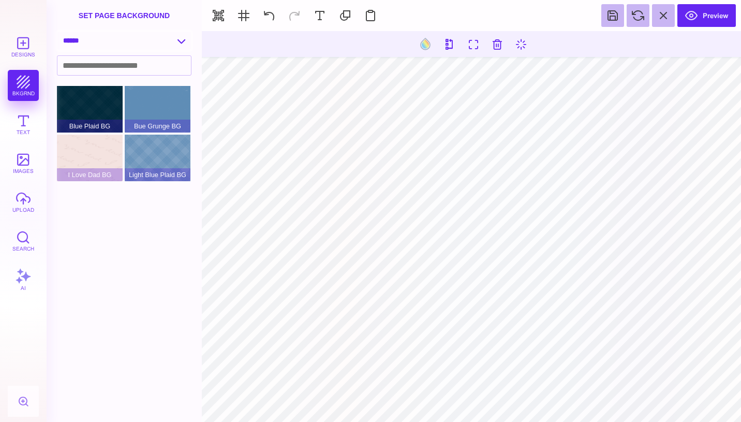
click at [183, 40] on select "**********" at bounding box center [124, 41] width 134 height 18
select select "**********"
click at [57, 32] on select "**********" at bounding box center [124, 41] width 134 height 18
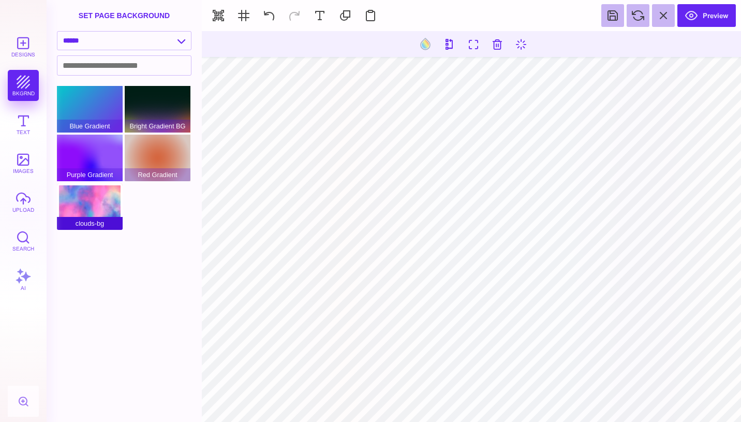
click at [90, 215] on div "clouds-bg" at bounding box center [90, 206] width 66 height 47
click at [104, 159] on div "Purple Gradient" at bounding box center [90, 158] width 66 height 47
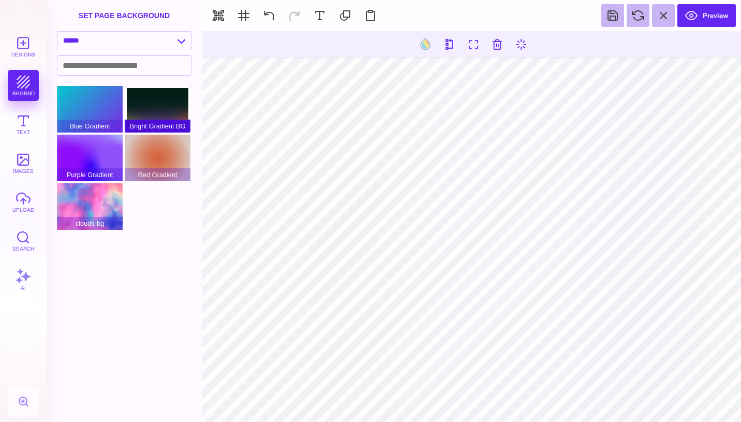
click at [152, 125] on span "Bright Gradient BG" at bounding box center [158, 126] width 66 height 13
click at [165, 112] on div "Bright Gradient BG" at bounding box center [158, 109] width 66 height 47
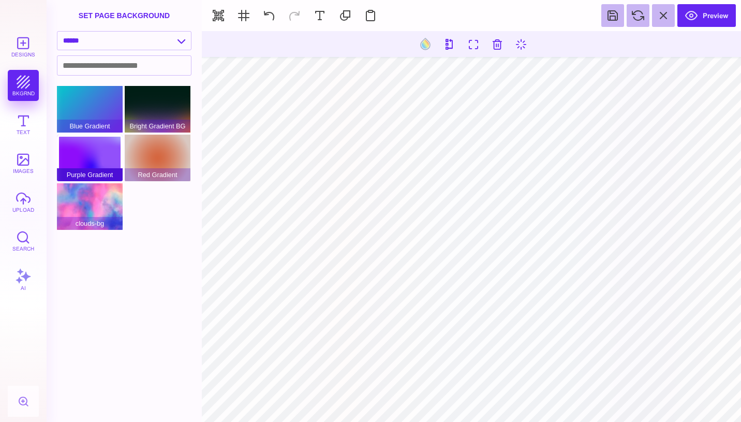
click at [98, 156] on div "Purple Gradient" at bounding box center [90, 158] width 66 height 47
type input "#505050"
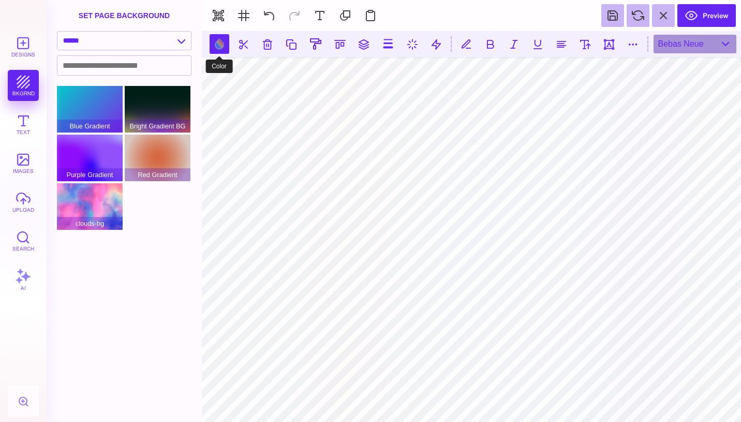
click at [223, 44] on button at bounding box center [220, 44] width 20 height 20
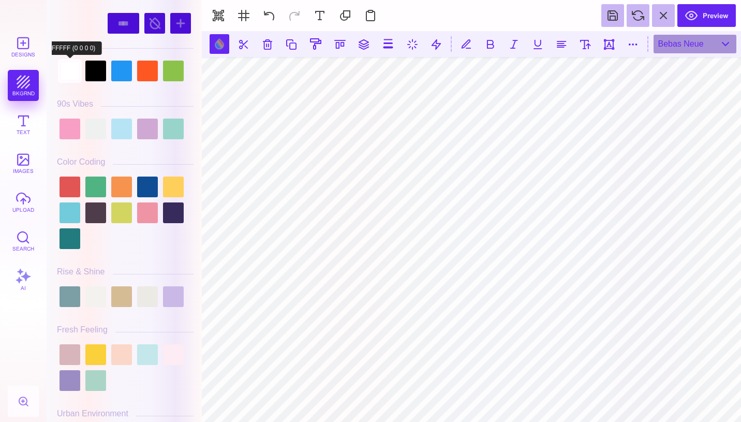
click at [72, 70] on div at bounding box center [70, 71] width 21 height 21
type input "#FFFFFF"
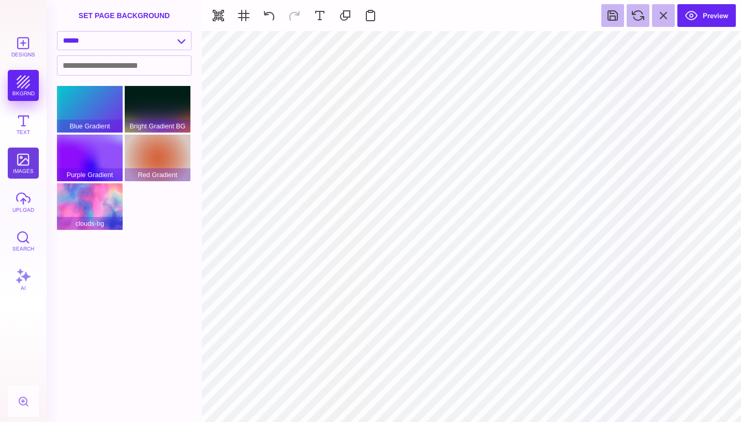
click at [25, 159] on button "images" at bounding box center [23, 163] width 31 height 31
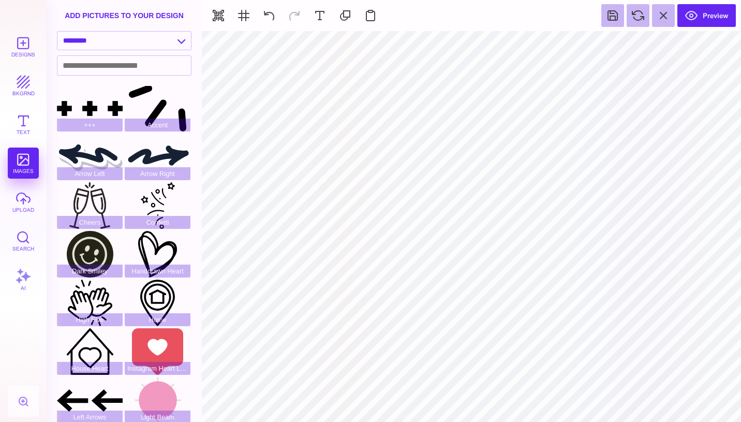
scroll to position [0, 0]
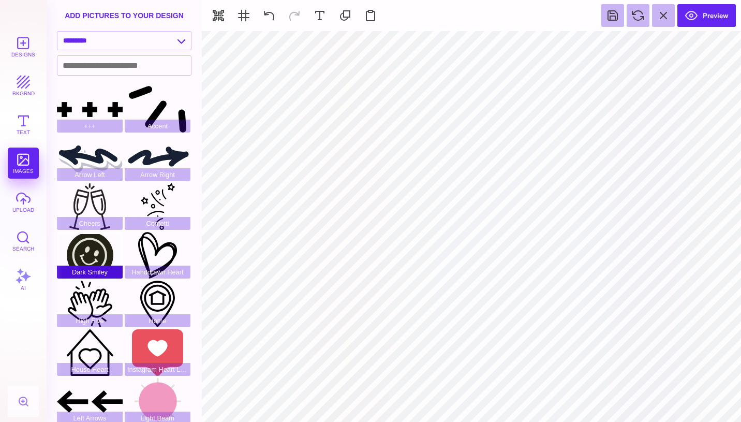
click at [103, 254] on div "Dark Smiley" at bounding box center [90, 255] width 66 height 47
click at [167, 300] on div "Home" at bounding box center [158, 304] width 66 height 47
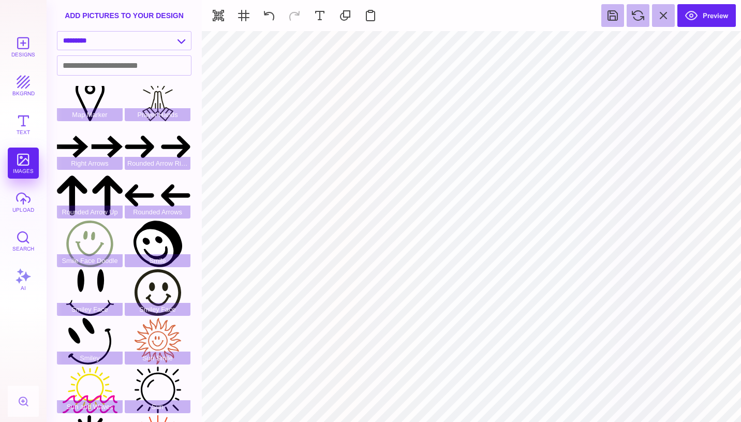
scroll to position [327, 0]
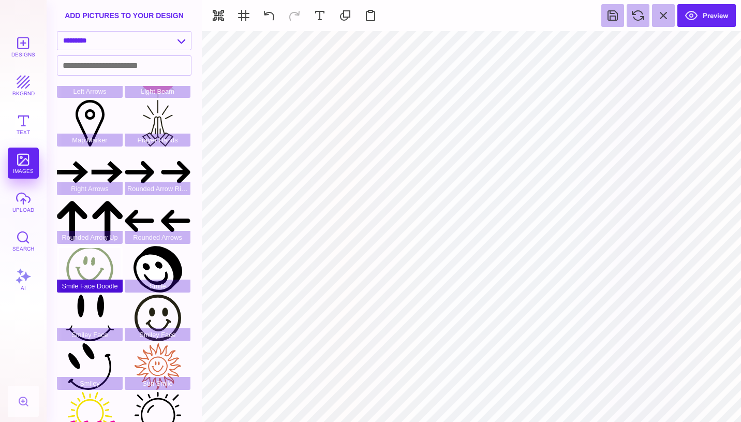
click at [101, 272] on div "Smile Face Doodle" at bounding box center [90, 269] width 66 height 47
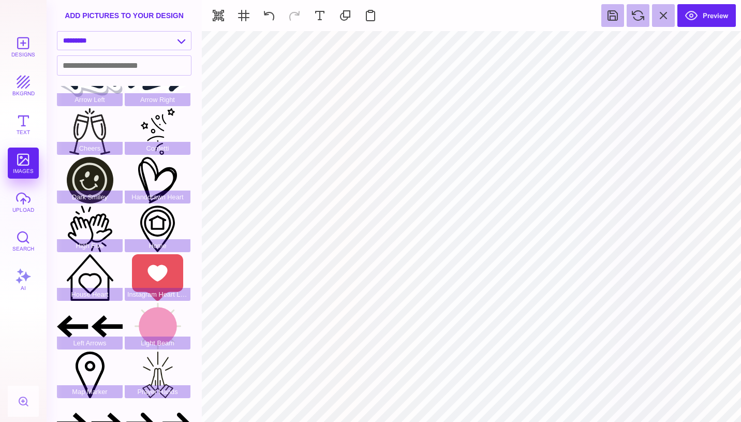
scroll to position [75, 0]
click at [78, 221] on div "High Five" at bounding box center [90, 229] width 66 height 47
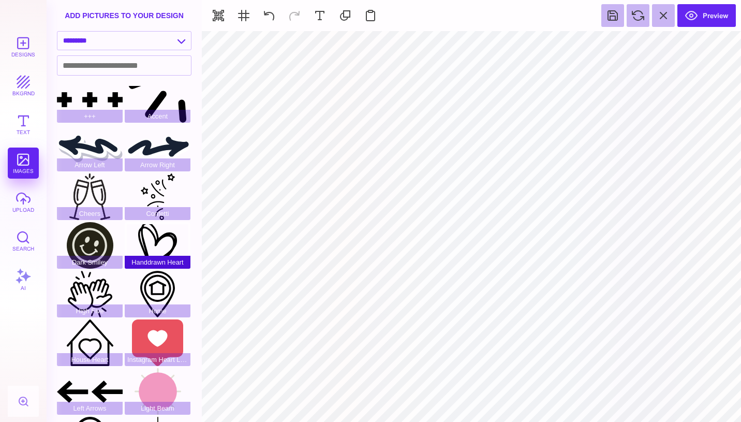
scroll to position [0, 0]
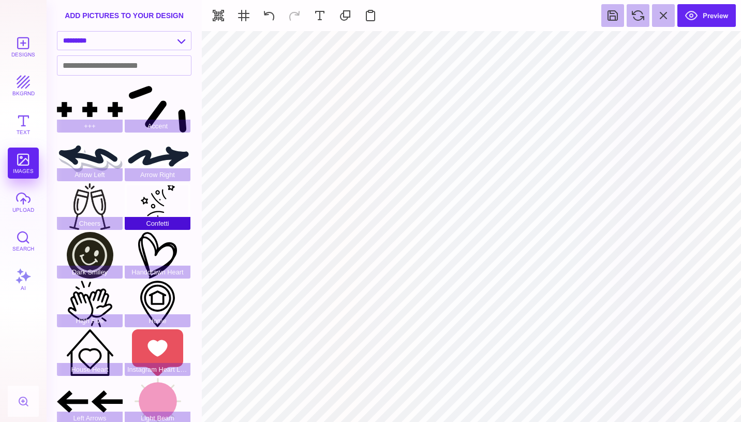
click at [163, 202] on div "Confetti" at bounding box center [158, 206] width 66 height 47
type input "#000000"
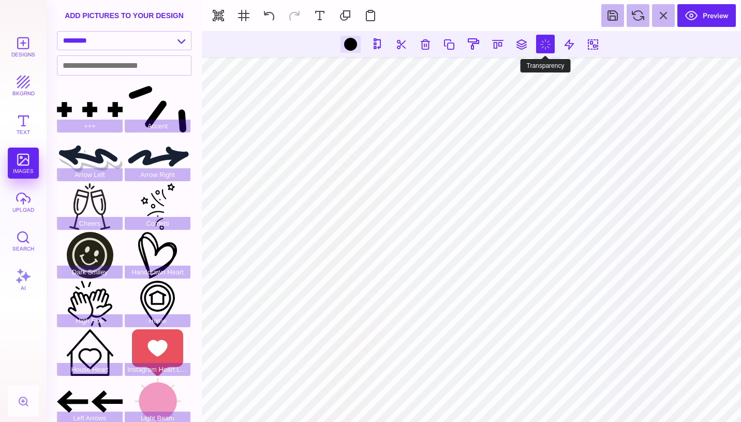
click at [553, 43] on button at bounding box center [545, 44] width 19 height 19
type input "*"
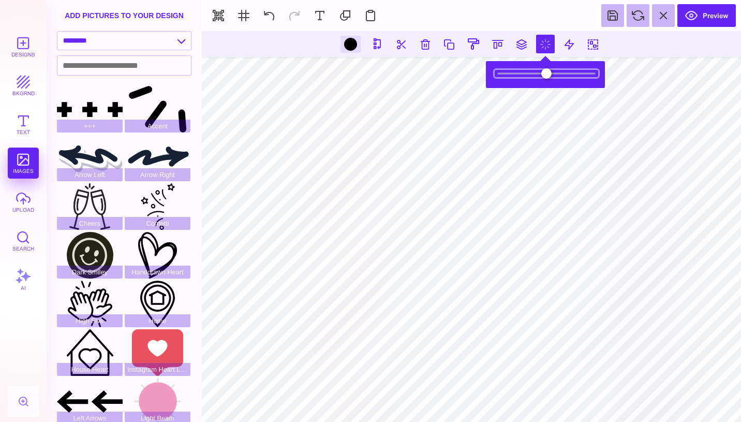
type input "***"
drag, startPoint x: 590, startPoint y: 71, endPoint x: 515, endPoint y: 84, distance: 75.6
click at [515, 84] on section at bounding box center [546, 75] width 114 height 22
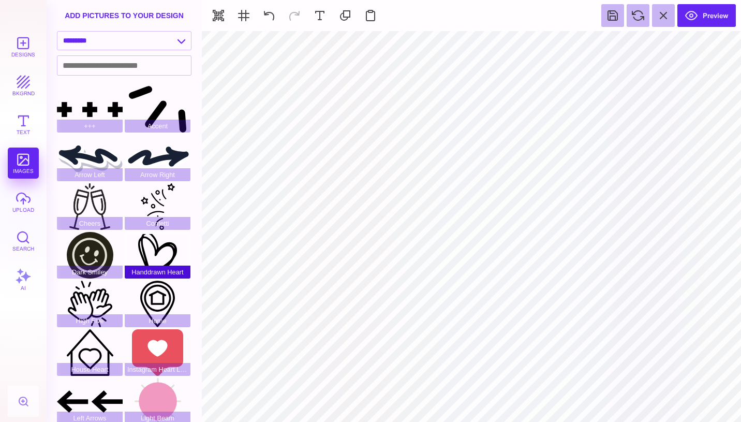
click at [161, 254] on div "Handdrawn Heart" at bounding box center [158, 255] width 66 height 47
click at [21, 85] on button "bkgrnd" at bounding box center [23, 85] width 31 height 31
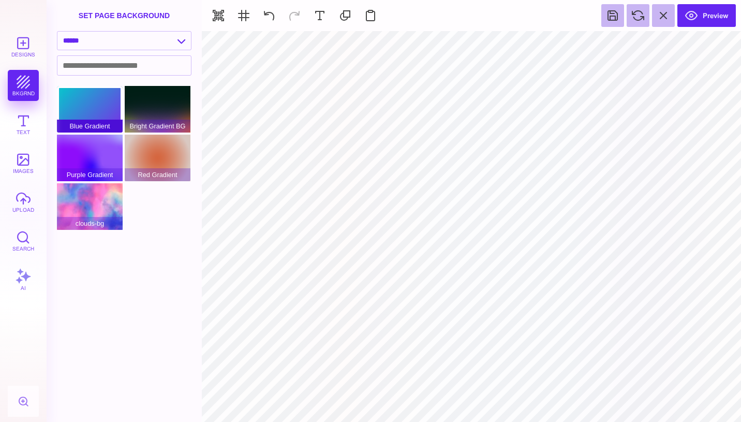
click at [106, 112] on div "Blue Gradient" at bounding box center [90, 109] width 66 height 47
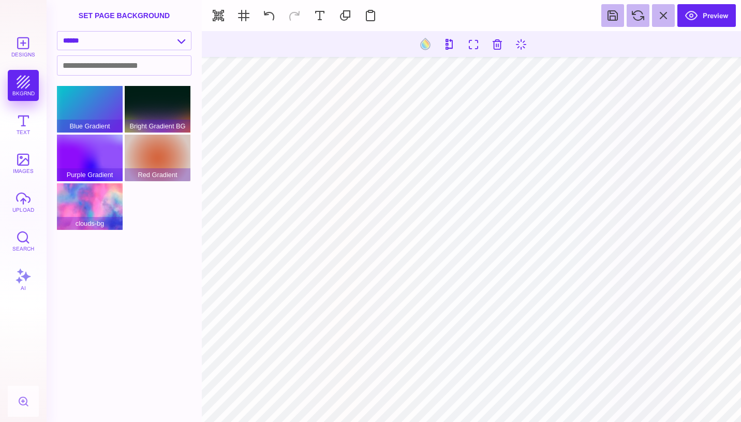
type input "#000000"
drag, startPoint x: 522, startPoint y: 44, endPoint x: 554, endPoint y: 46, distance: 31.6
click at [554, 46] on section at bounding box center [471, 44] width 539 height 26
click at [554, 46] on button at bounding box center [545, 44] width 19 height 19
type input "*"
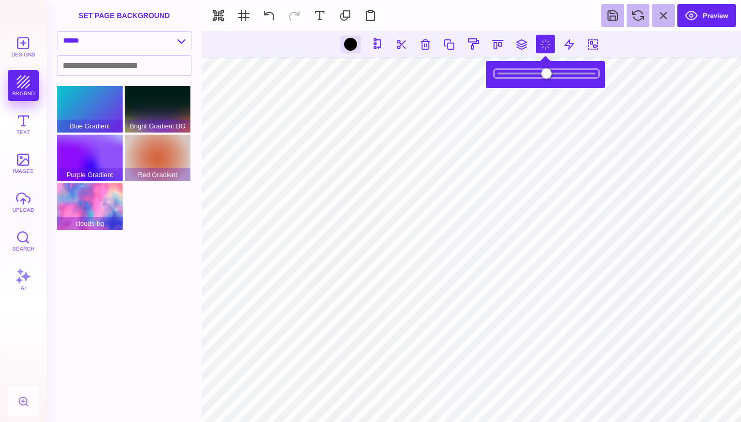
drag, startPoint x: 591, startPoint y: 75, endPoint x: 519, endPoint y: 78, distance: 72.0
type input "***"
click at [519, 77] on input "range" at bounding box center [547, 73] width 104 height 7
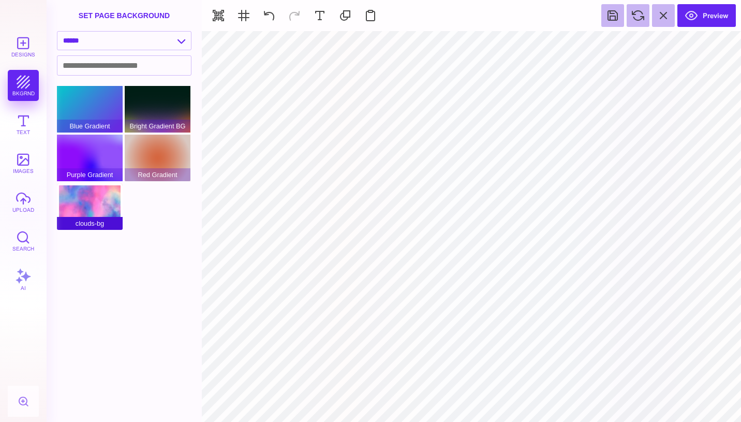
click at [96, 207] on div "clouds-bg" at bounding box center [90, 206] width 66 height 47
type input "#FFFFFF"
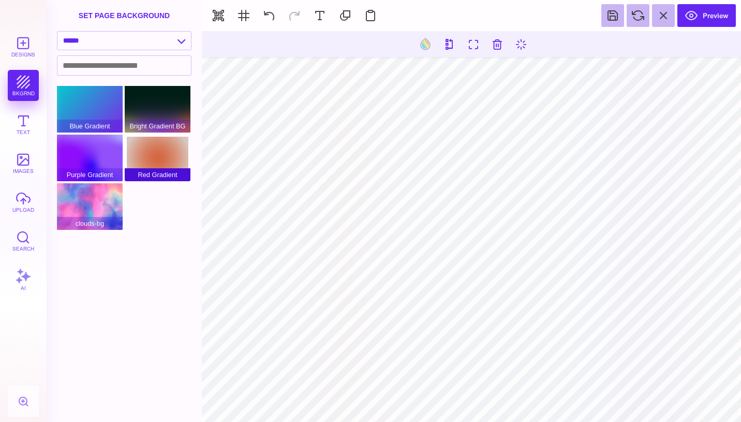
click at [158, 153] on div "Red Gradient" at bounding box center [158, 158] width 66 height 47
click at [105, 145] on div "Purple Gradient" at bounding box center [90, 158] width 66 height 47
click at [177, 47] on select "**********" at bounding box center [124, 41] width 134 height 18
click at [57, 32] on select "**********" at bounding box center [124, 41] width 134 height 18
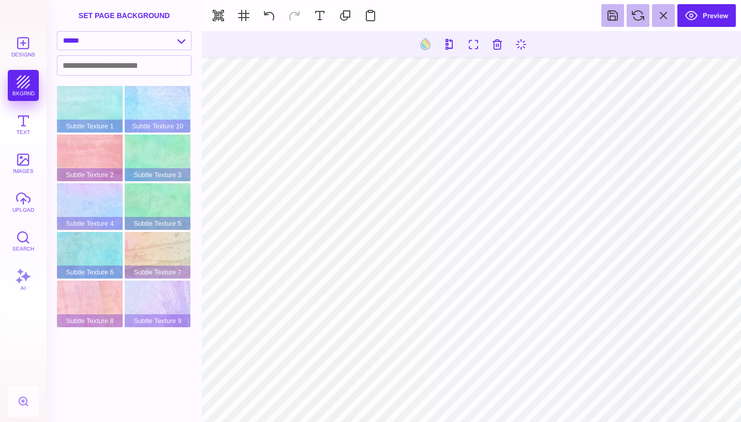
click at [170, 283] on div "Subtle Texture 9" at bounding box center [158, 304] width 66 height 47
click at [163, 245] on div "Subtle Texture 7" at bounding box center [158, 255] width 66 height 47
click at [96, 242] on div "Subtle Texture 6" at bounding box center [90, 255] width 66 height 47
click at [178, 41] on select "**********" at bounding box center [124, 41] width 134 height 18
select select "**********"
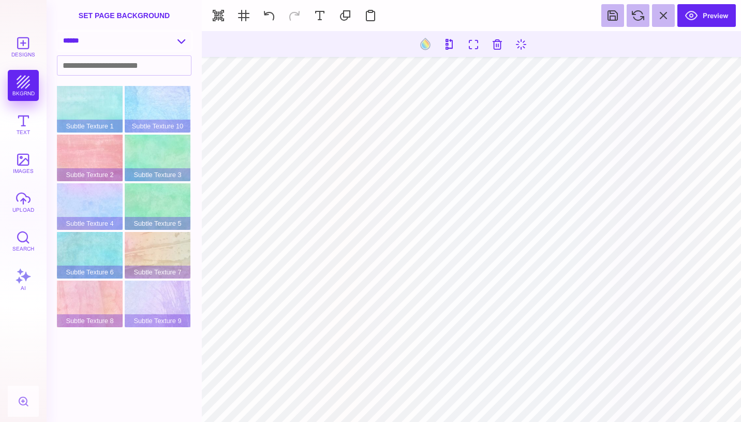
click at [57, 32] on select "**********" at bounding box center [124, 41] width 134 height 18
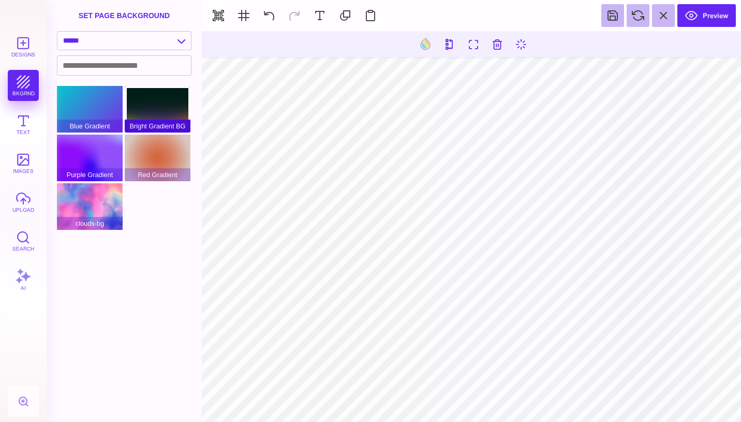
click at [165, 104] on div "Bright Gradient BG" at bounding box center [158, 109] width 66 height 47
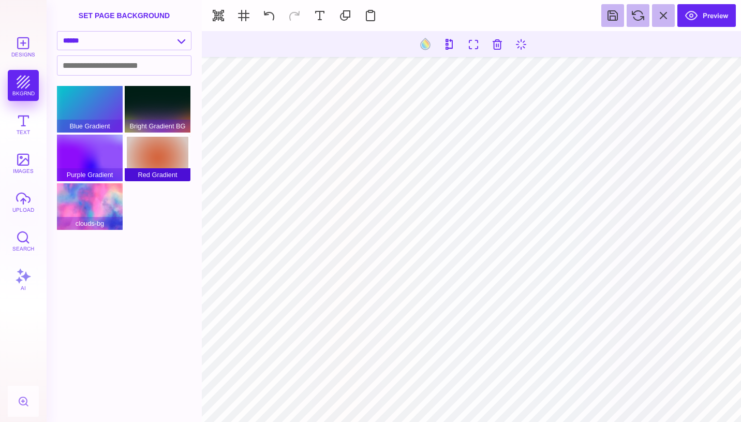
click at [161, 140] on div "Red Gradient" at bounding box center [158, 158] width 66 height 47
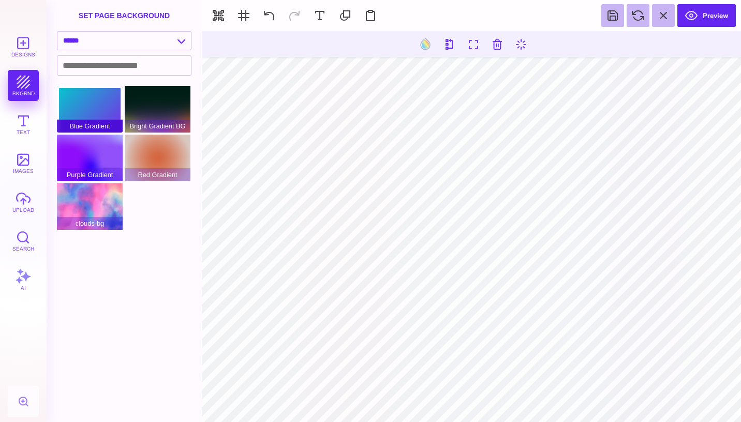
click at [90, 116] on div "Blue Gradient" at bounding box center [90, 109] width 66 height 47
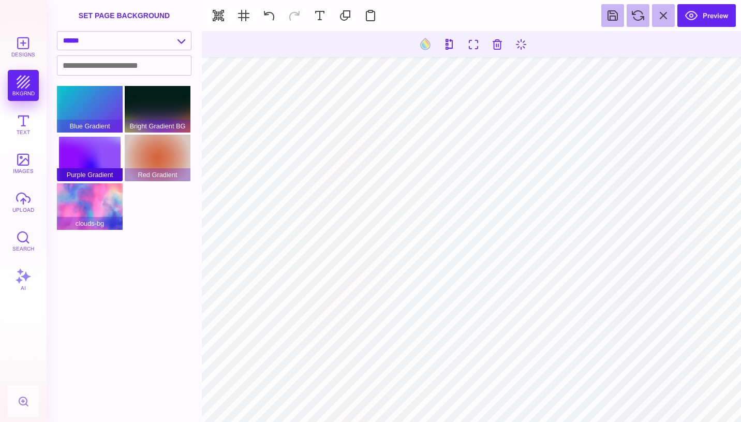
click at [91, 147] on div "Purple Gradient" at bounding box center [90, 158] width 66 height 47
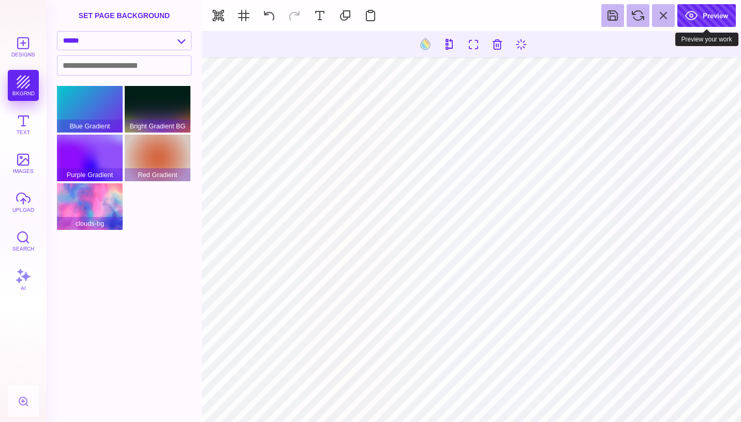
click at [702, 12] on button "Preview" at bounding box center [707, 15] width 59 height 23
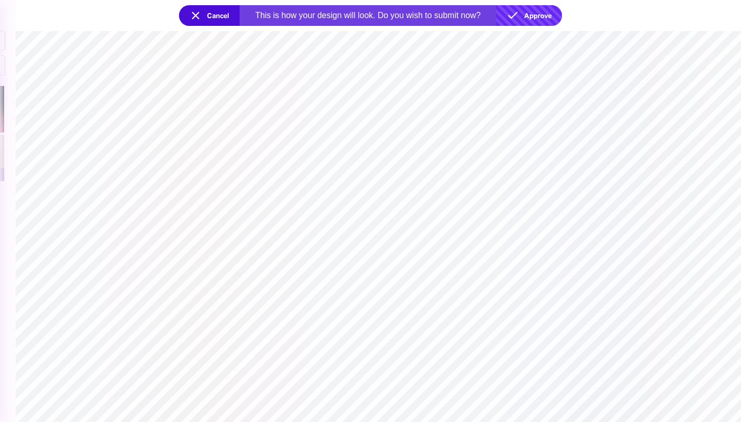
click at [546, 18] on button "Approve" at bounding box center [529, 15] width 66 height 21
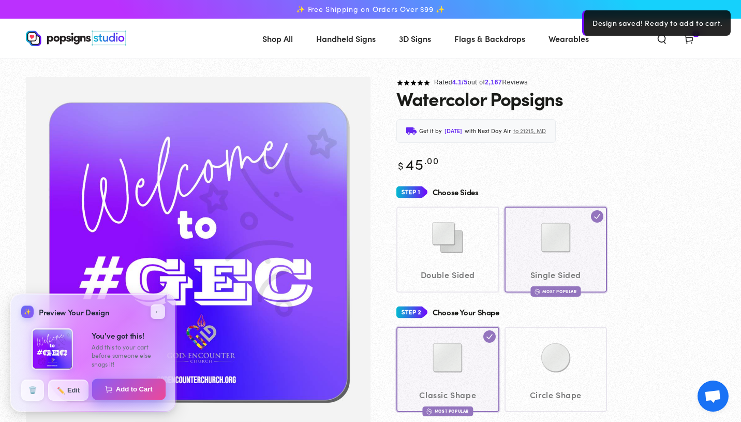
click at [139, 390] on button "Add to Cart" at bounding box center [129, 389] width 74 height 22
select select "**********"
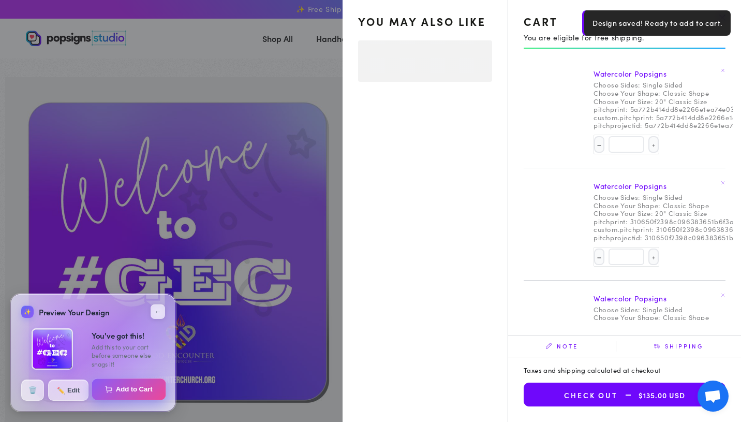
select select "**********"
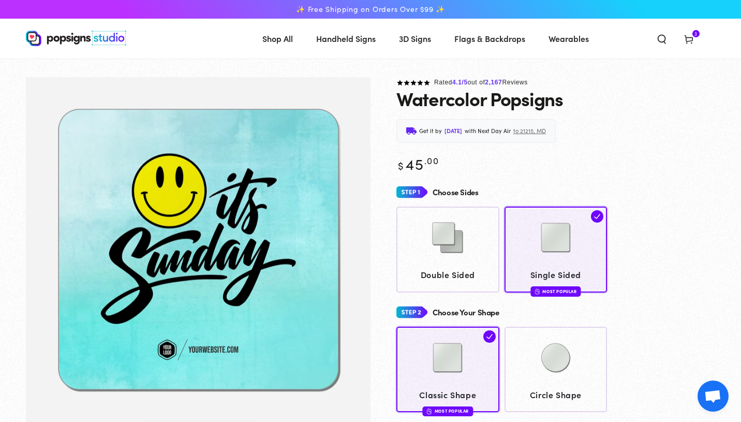
click at [692, 39] on icon at bounding box center [689, 39] width 10 height 10
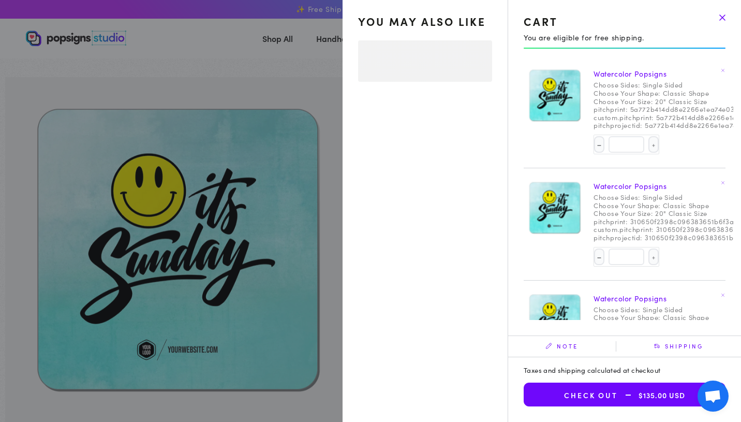
select select "**********"
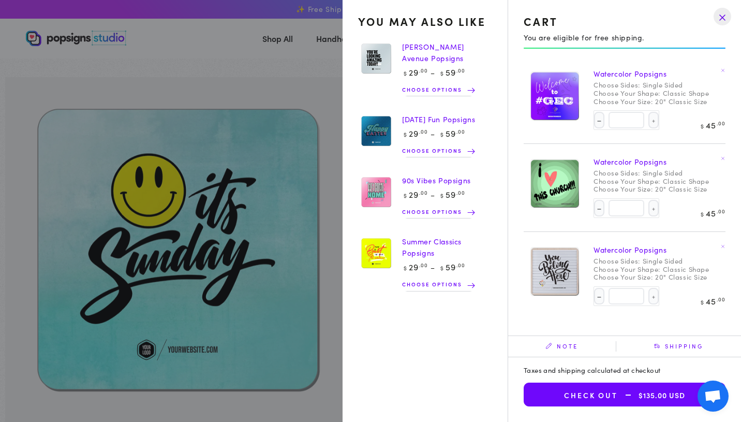
click at [662, 393] on span "$135.00 USD" at bounding box center [651, 395] width 67 height 9
